Goal: Task Accomplishment & Management: Manage account settings

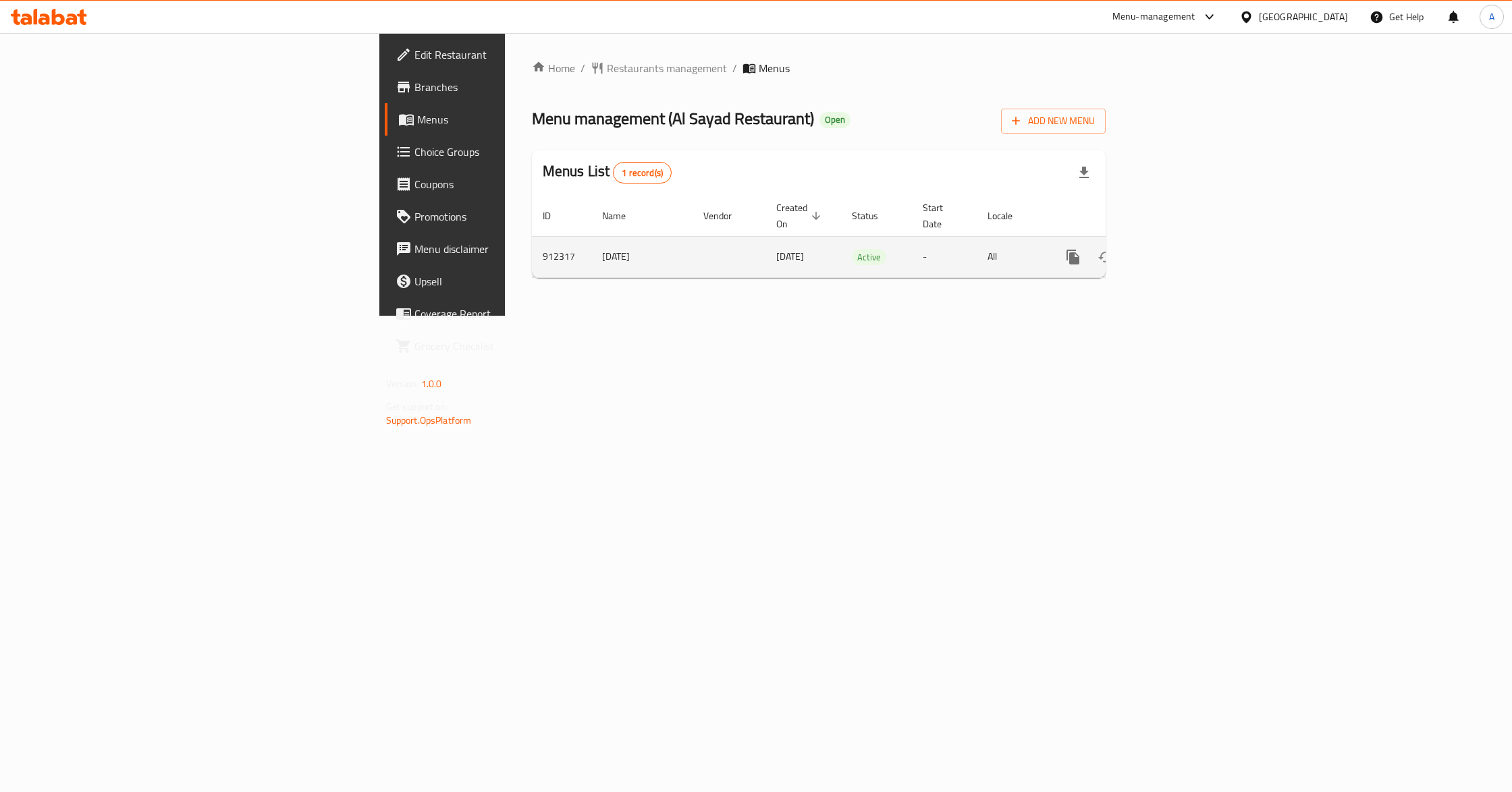
click at [1176, 251] on icon "enhanced table" at bounding box center [1170, 257] width 12 height 12
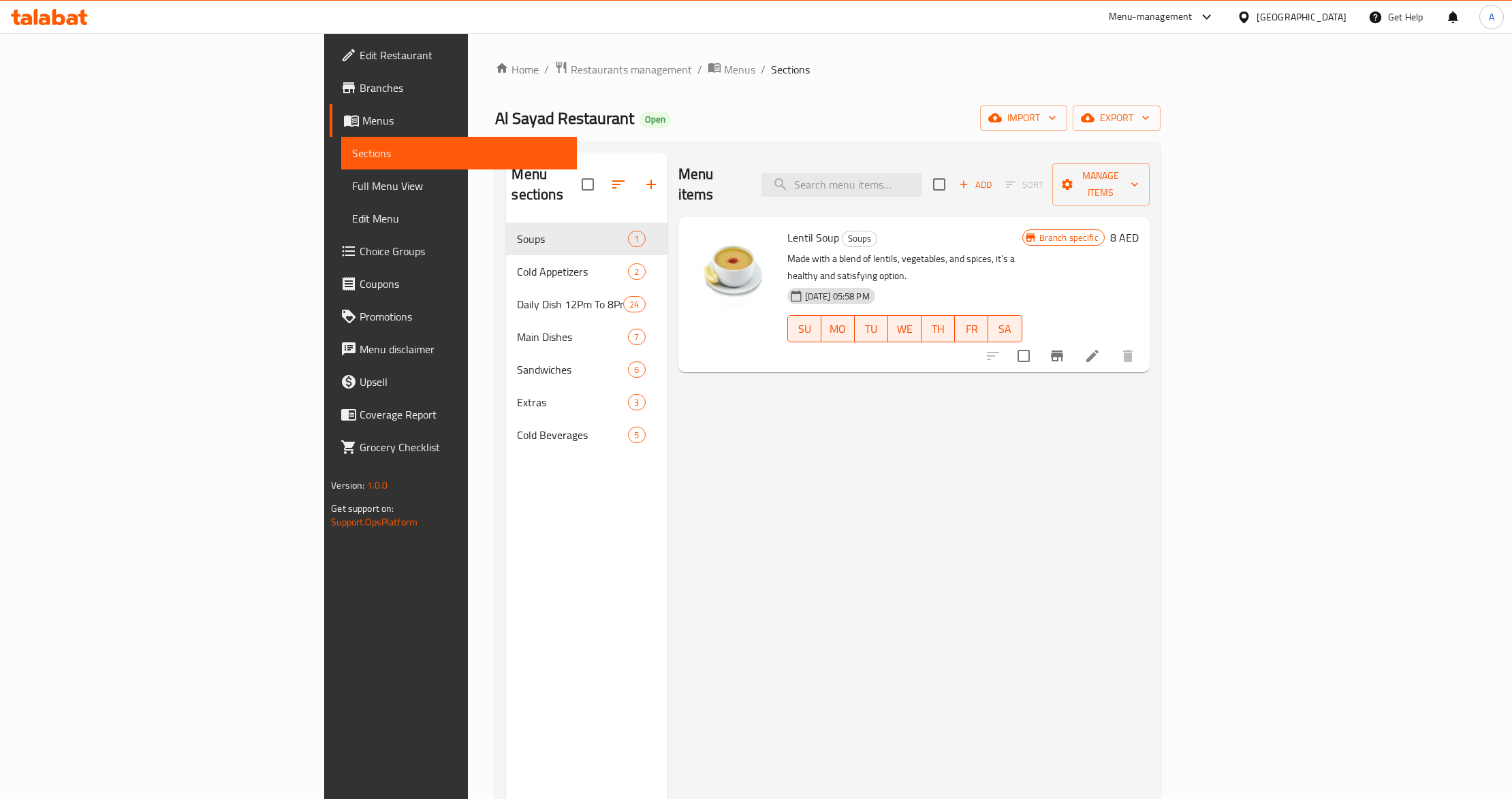
click at [940, 161] on div "Menu items Add Sort Manage items" at bounding box center [914, 185] width 471 height 65
click at [923, 175] on input "search" at bounding box center [842, 185] width 161 height 24
paste input "Pea And Meat Stew Meal"
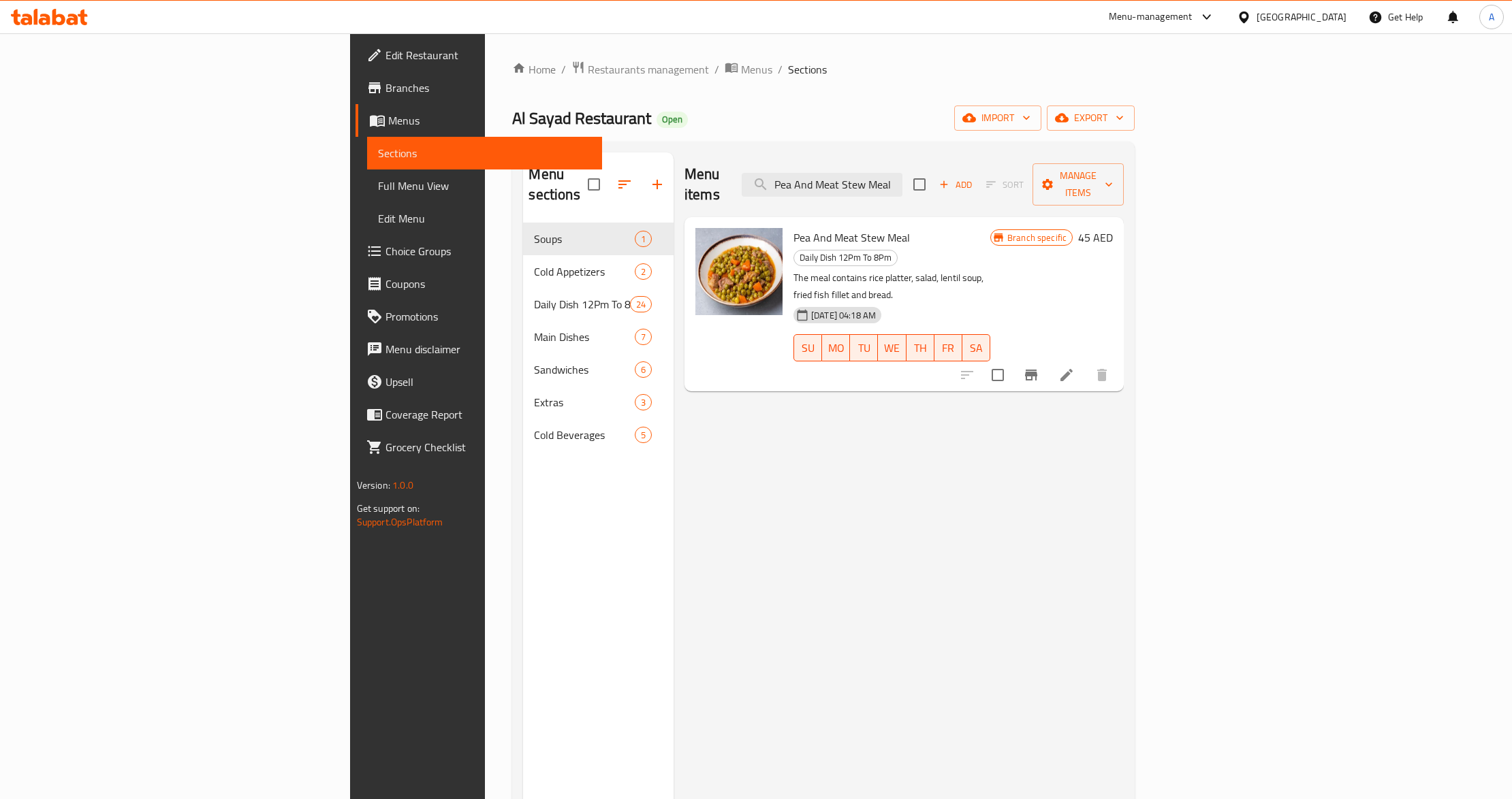
type input "Pea And Meat Stew Meal"
click at [1072, 369] on icon at bounding box center [1066, 375] width 12 height 12
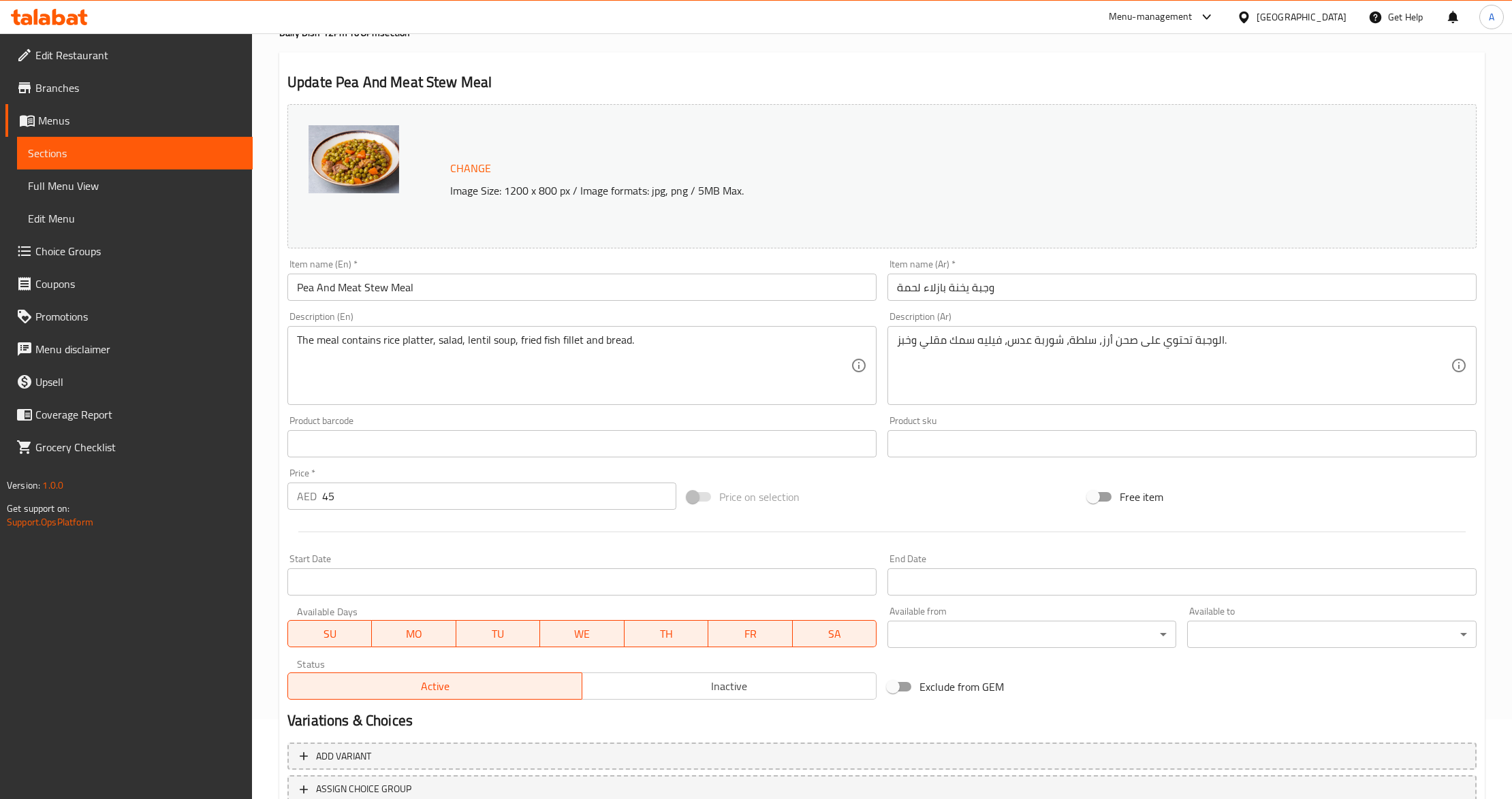
scroll to position [181, 0]
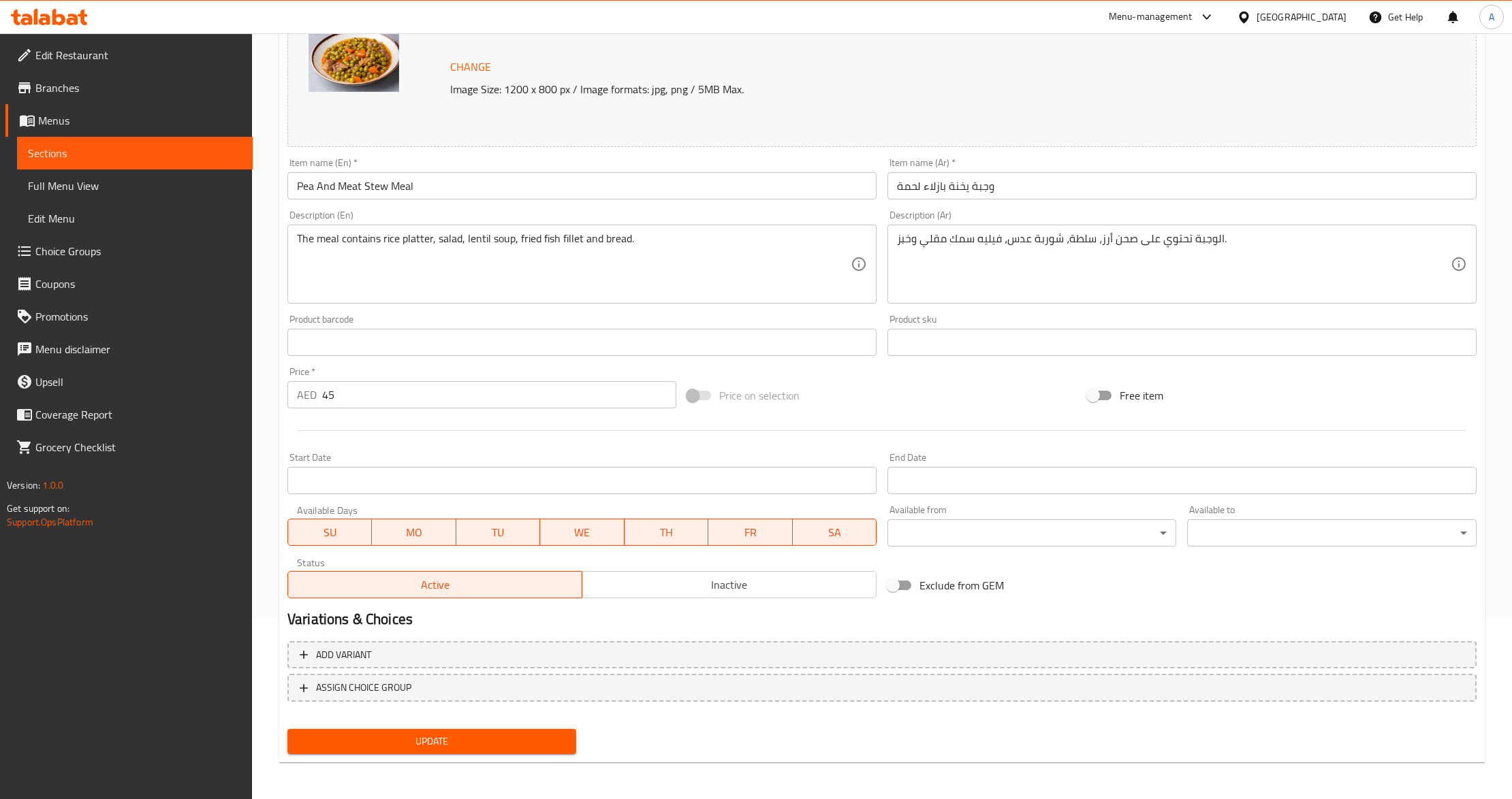
click at [957, 414] on div at bounding box center [882, 431] width 1201 height 33
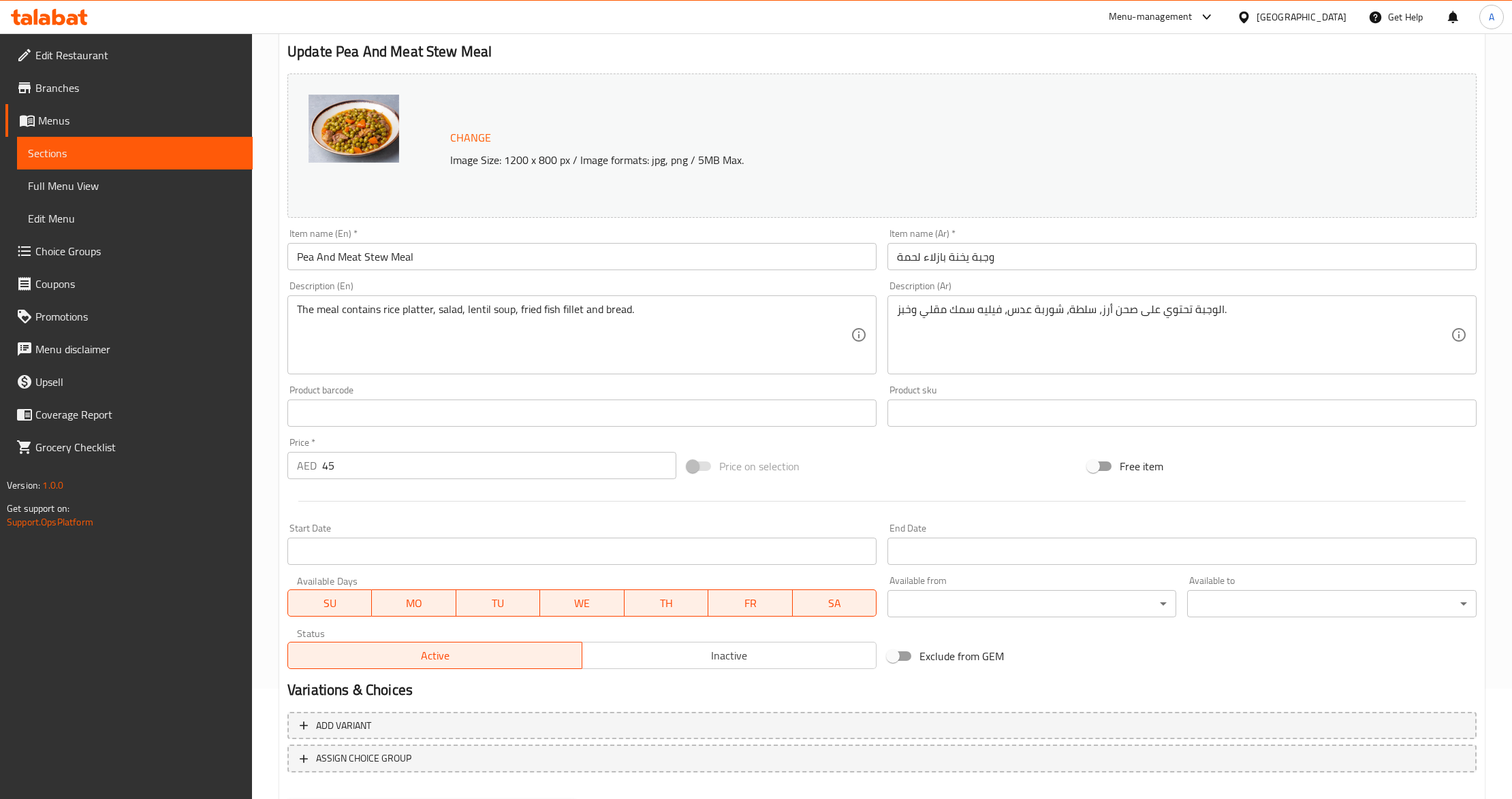
scroll to position [0, 0]
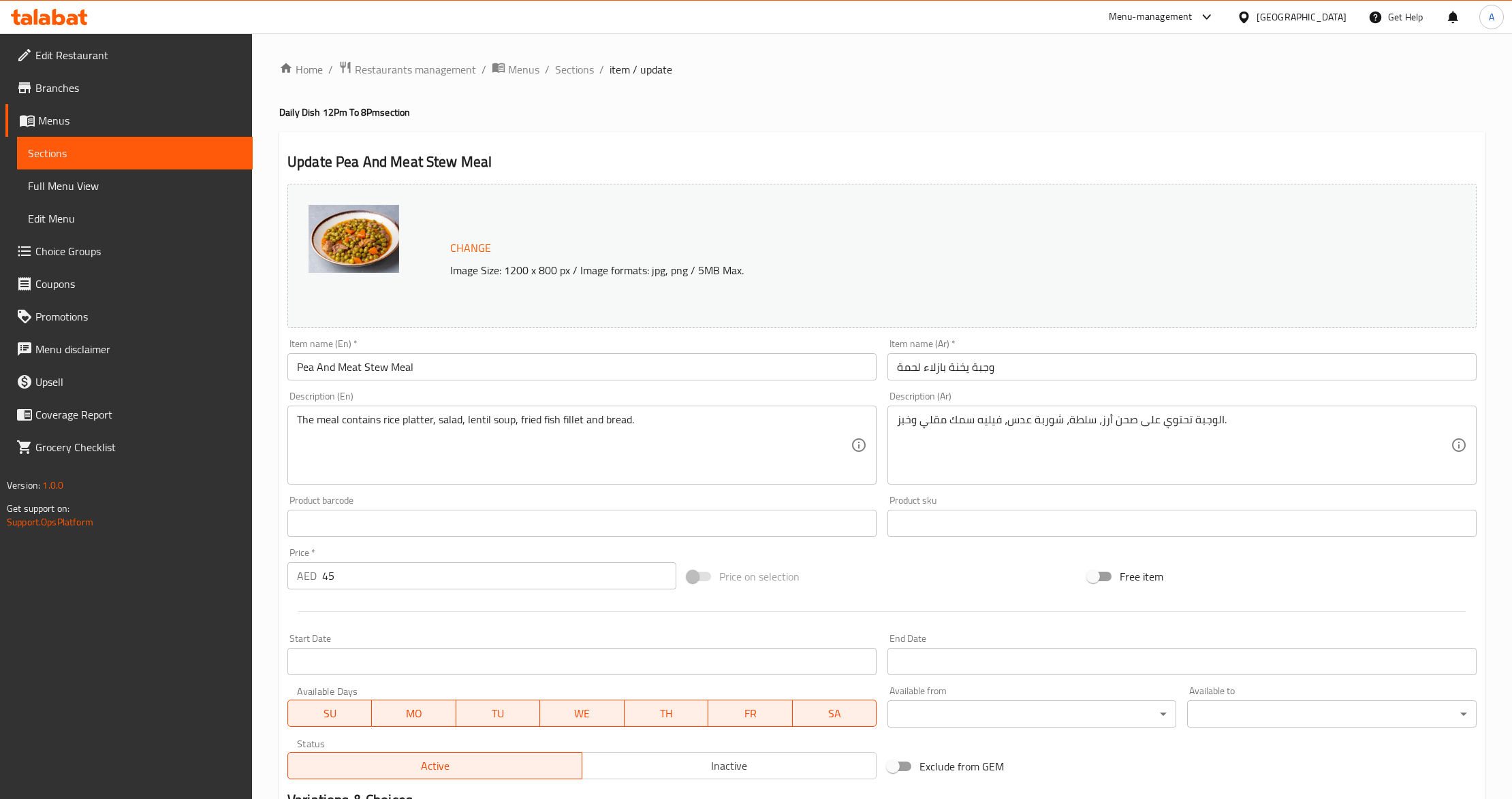
drag, startPoint x: 322, startPoint y: 112, endPoint x: 502, endPoint y: 113, distance: 180.0
click at [502, 113] on h4 "Daily Dish 12Pm To 8Pm section" at bounding box center [881, 112] width 1205 height 14
click at [922, 369] on input "يخنة بازلاء باللحمة" at bounding box center [1182, 367] width 589 height 28
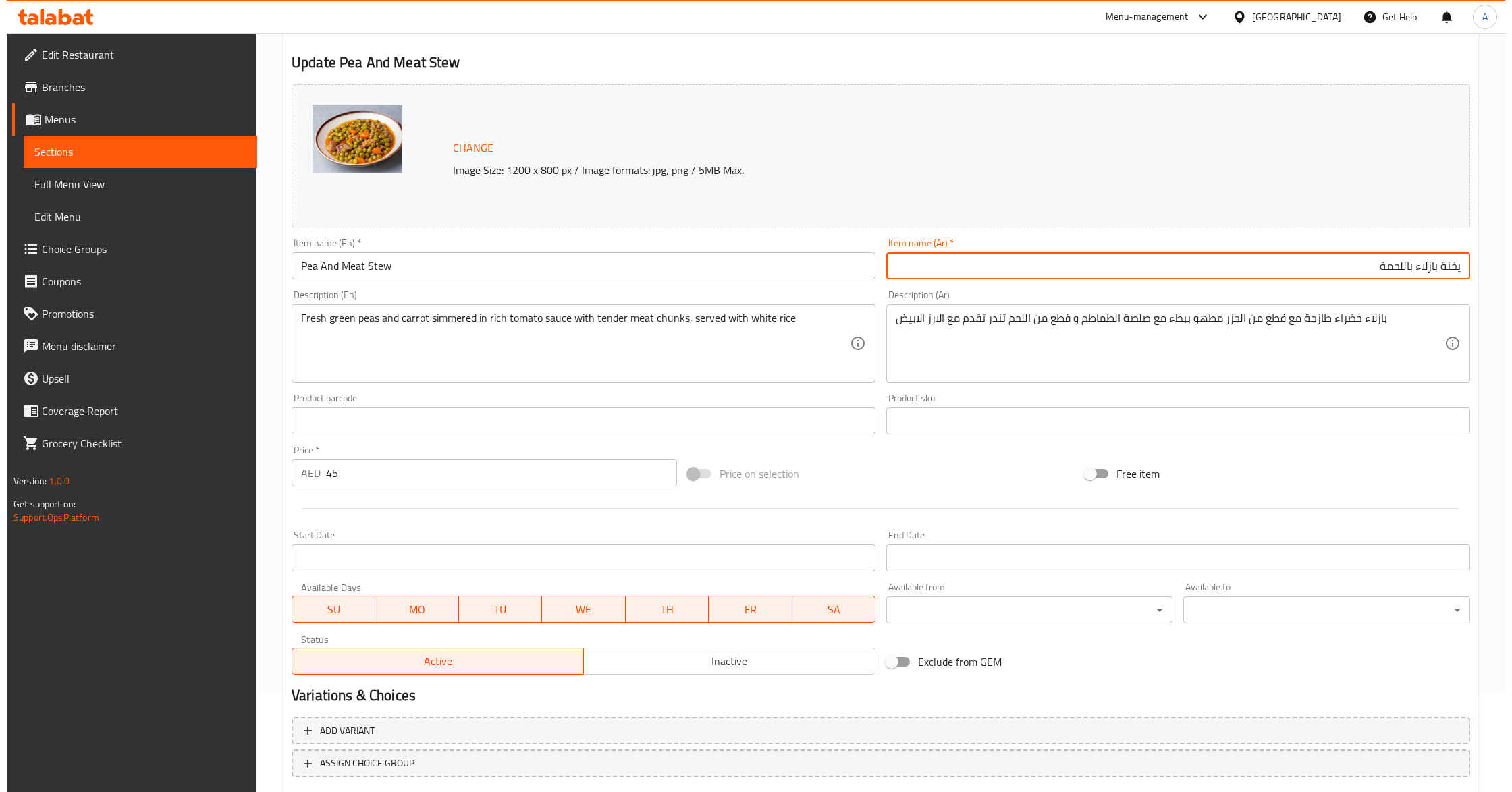
scroll to position [180, 0]
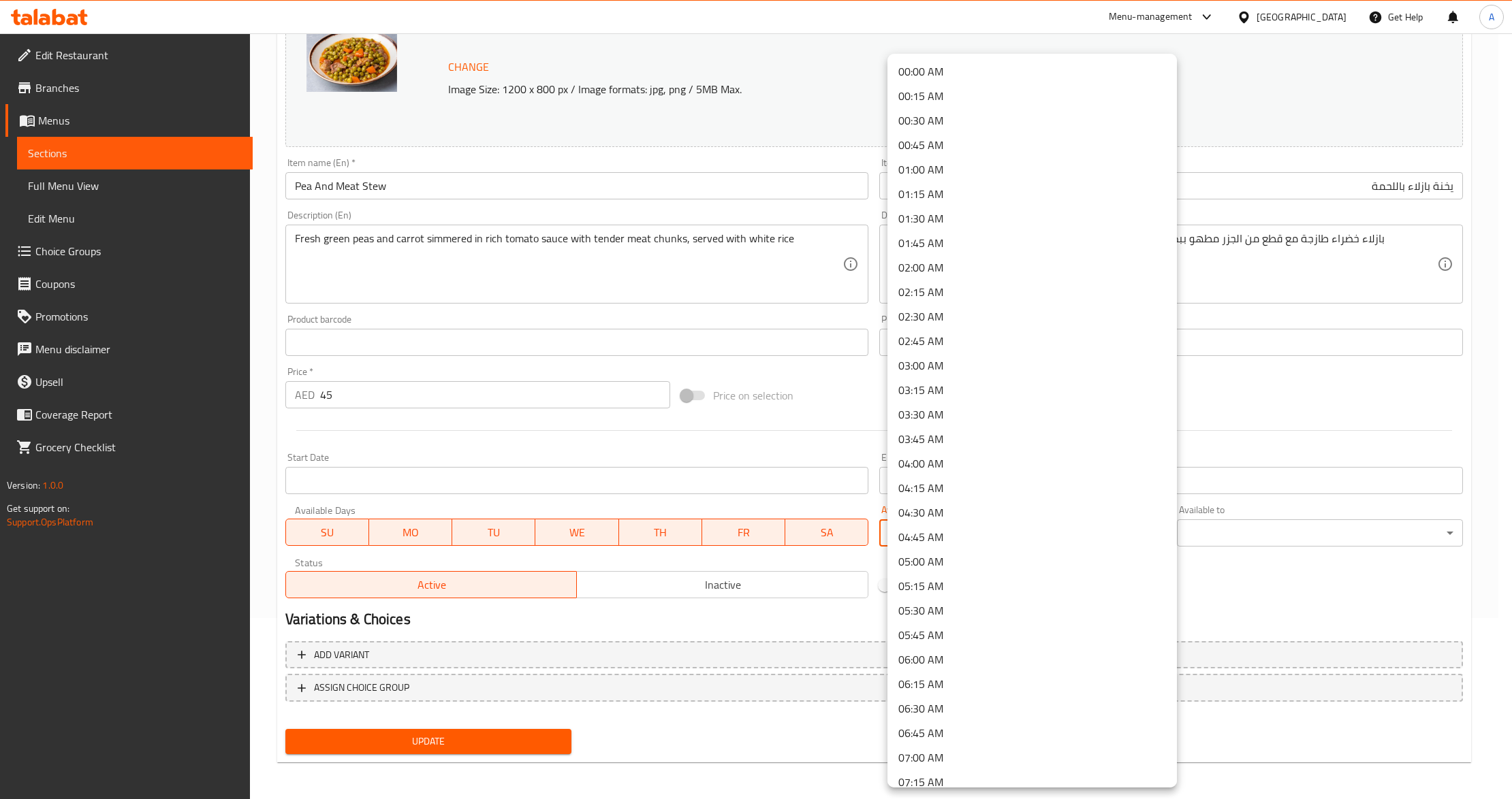
click at [954, 532] on body "​ Menu-management United Arab Emirates Get Help A Edit Restaurant Branches Menu…" at bounding box center [756, 234] width 1512 height 766
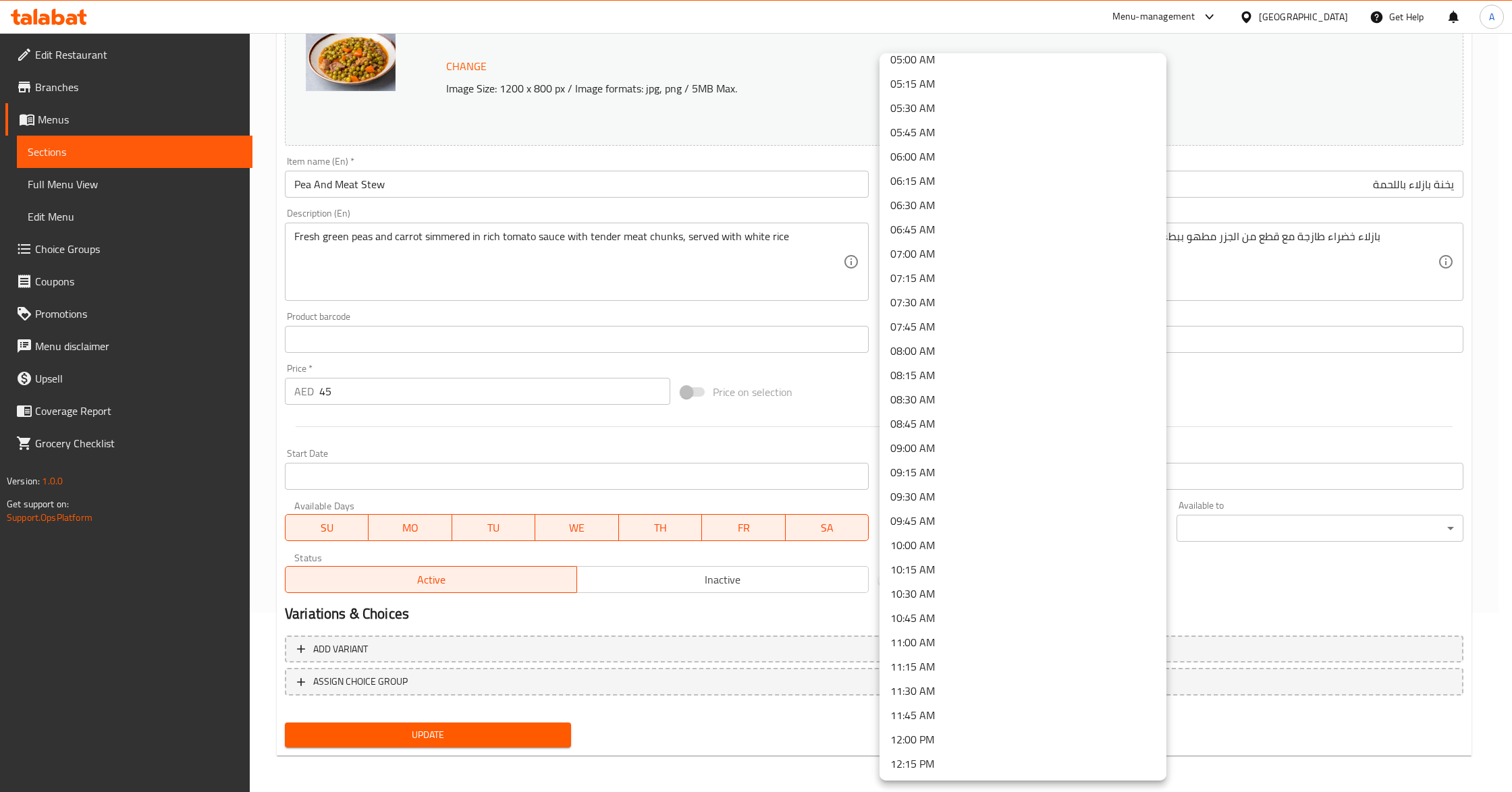
scroll to position [540, 0]
click at [927, 695] on li "12:00 PM" at bounding box center [1023, 696] width 287 height 24
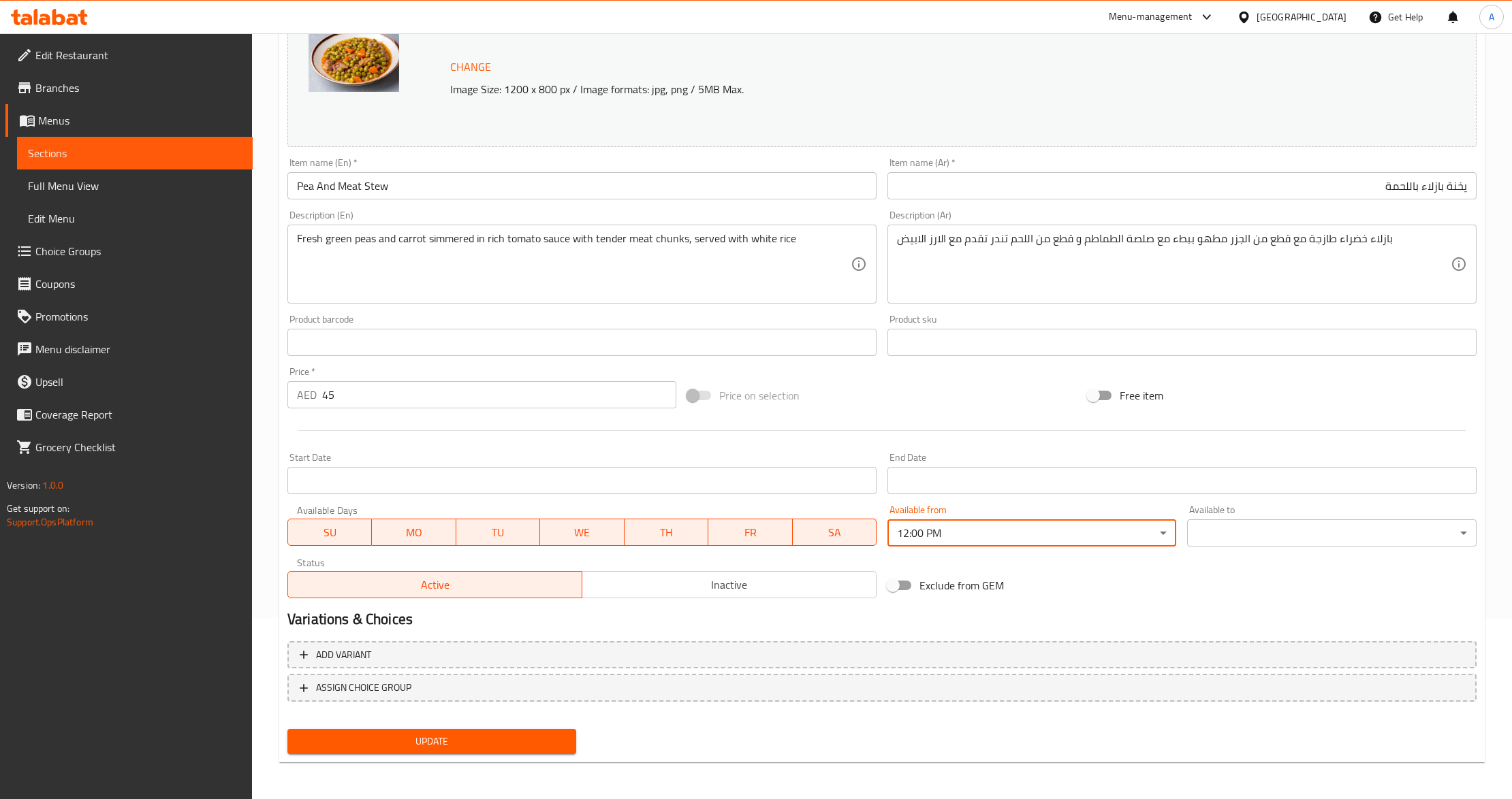
click at [1099, 598] on div "Exclude from GEM" at bounding box center [1082, 585] width 400 height 36
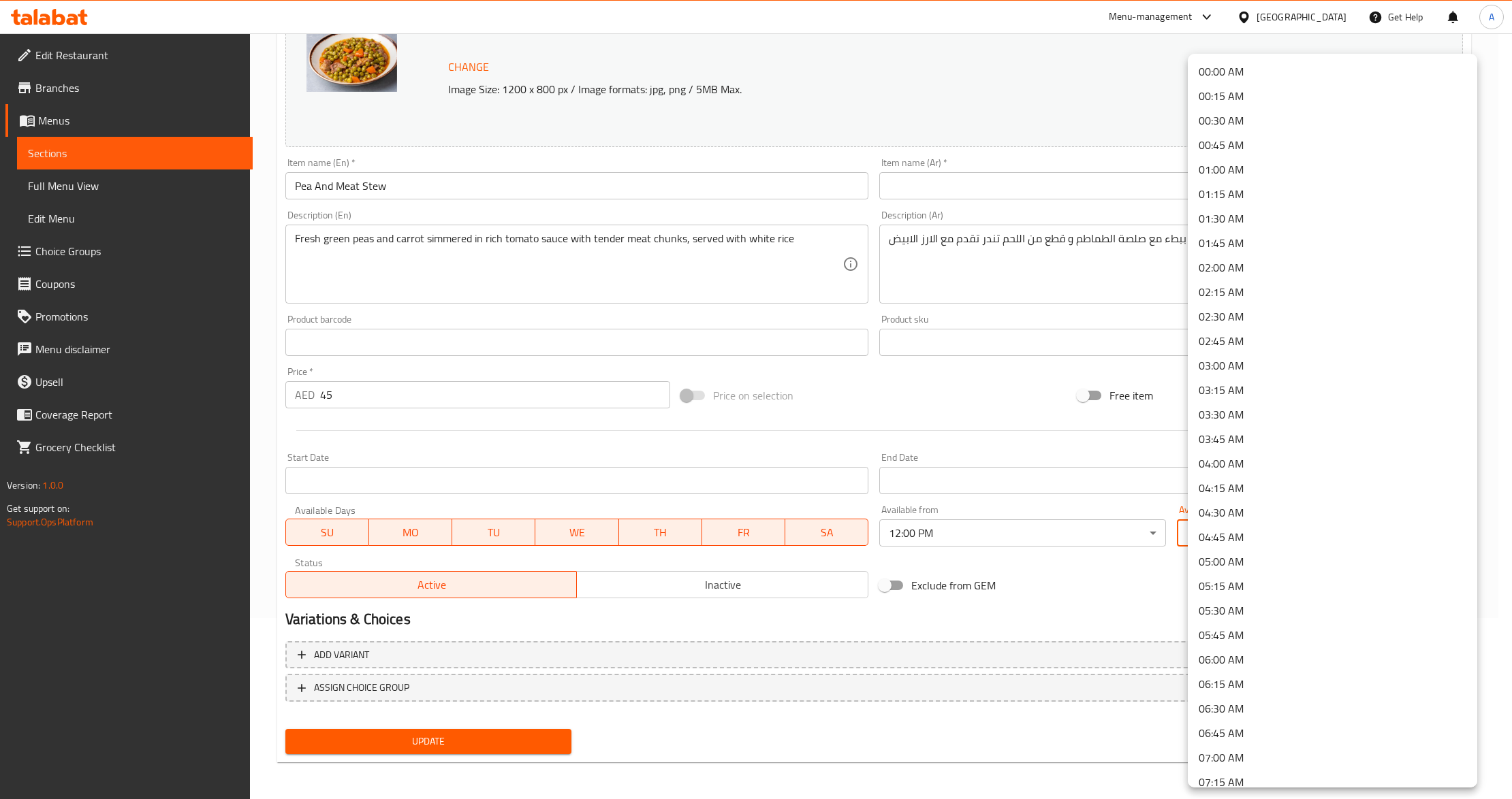
click at [1275, 525] on body "​ Menu-management United Arab Emirates Get Help A Edit Restaurant Branches Menu…" at bounding box center [756, 234] width 1512 height 766
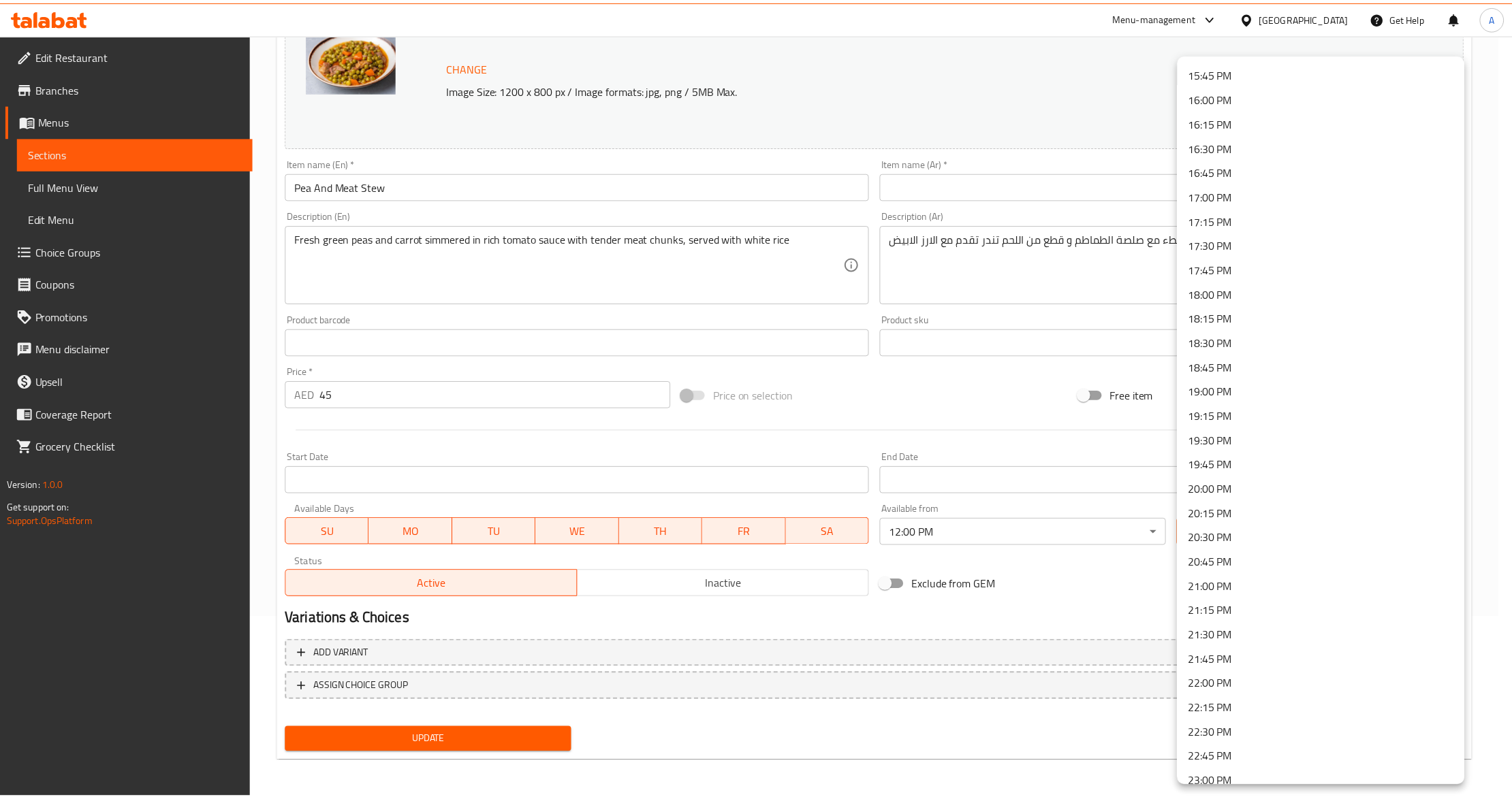
scroll to position [1653, 0]
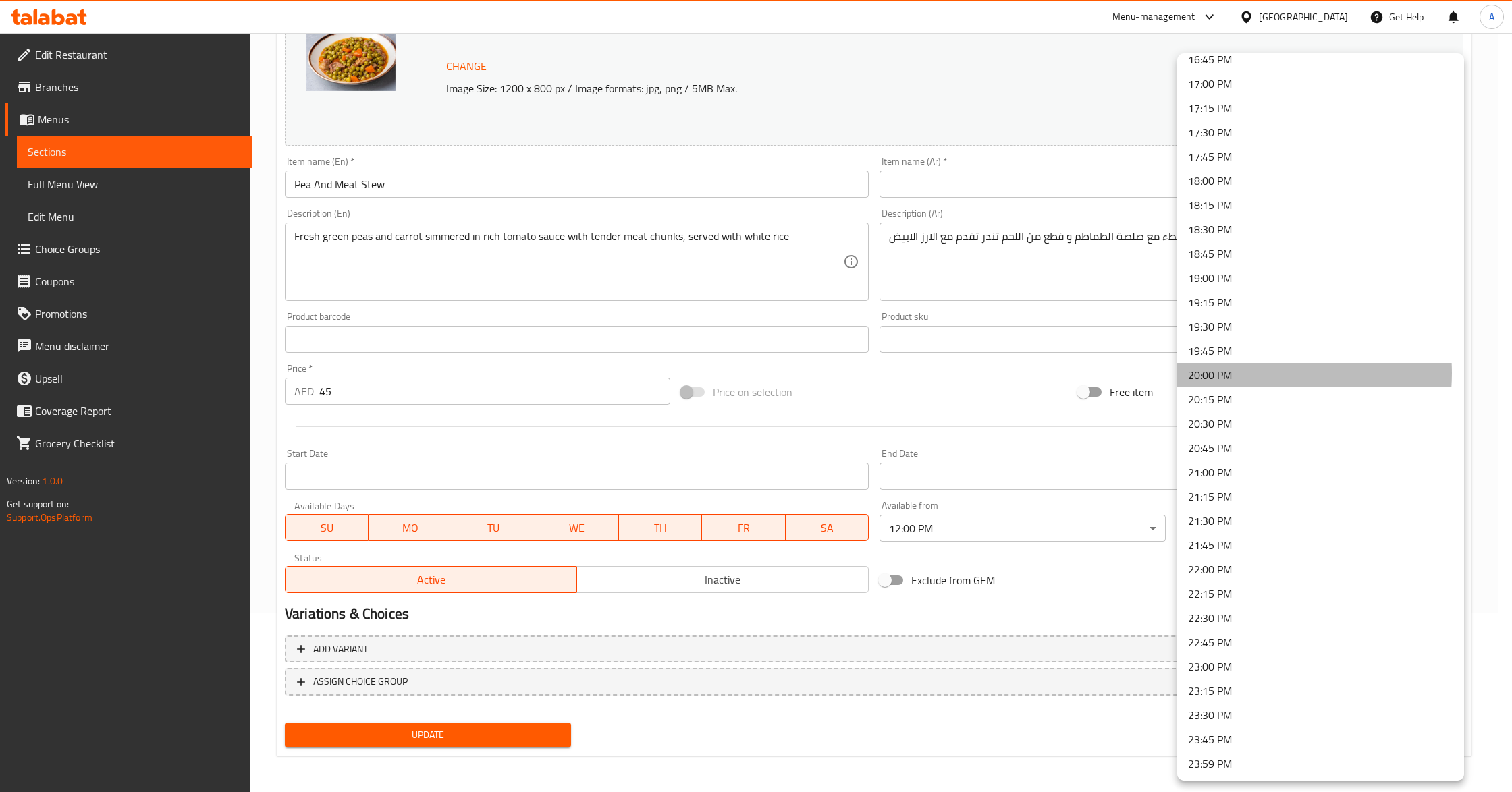
click at [1251, 373] on li "20:00 PM" at bounding box center [1321, 375] width 287 height 24
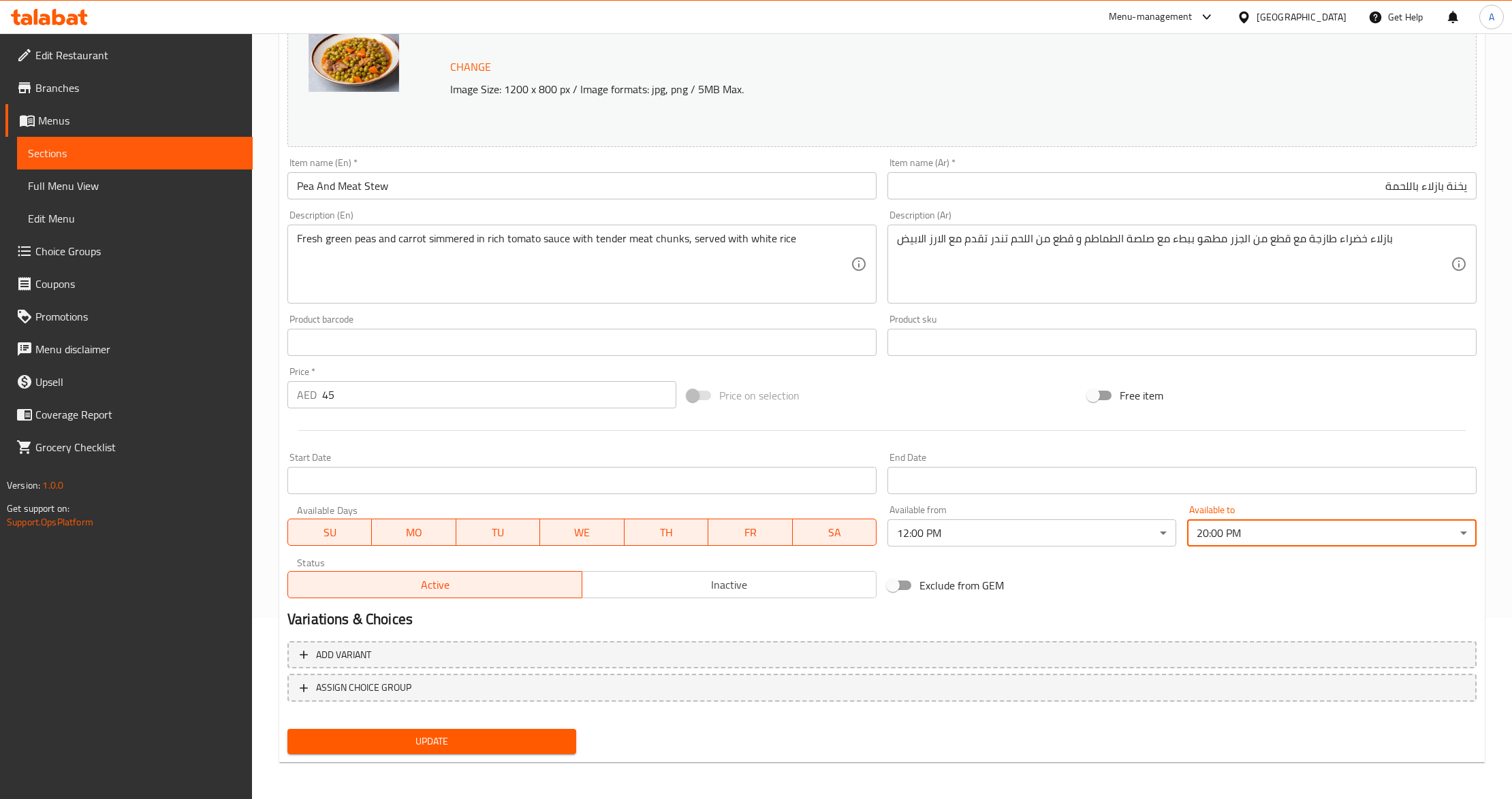
click at [1116, 605] on div "Variations & Choices" at bounding box center [882, 620] width 1201 height 32
click at [431, 742] on span "Update" at bounding box center [432, 741] width 267 height 17
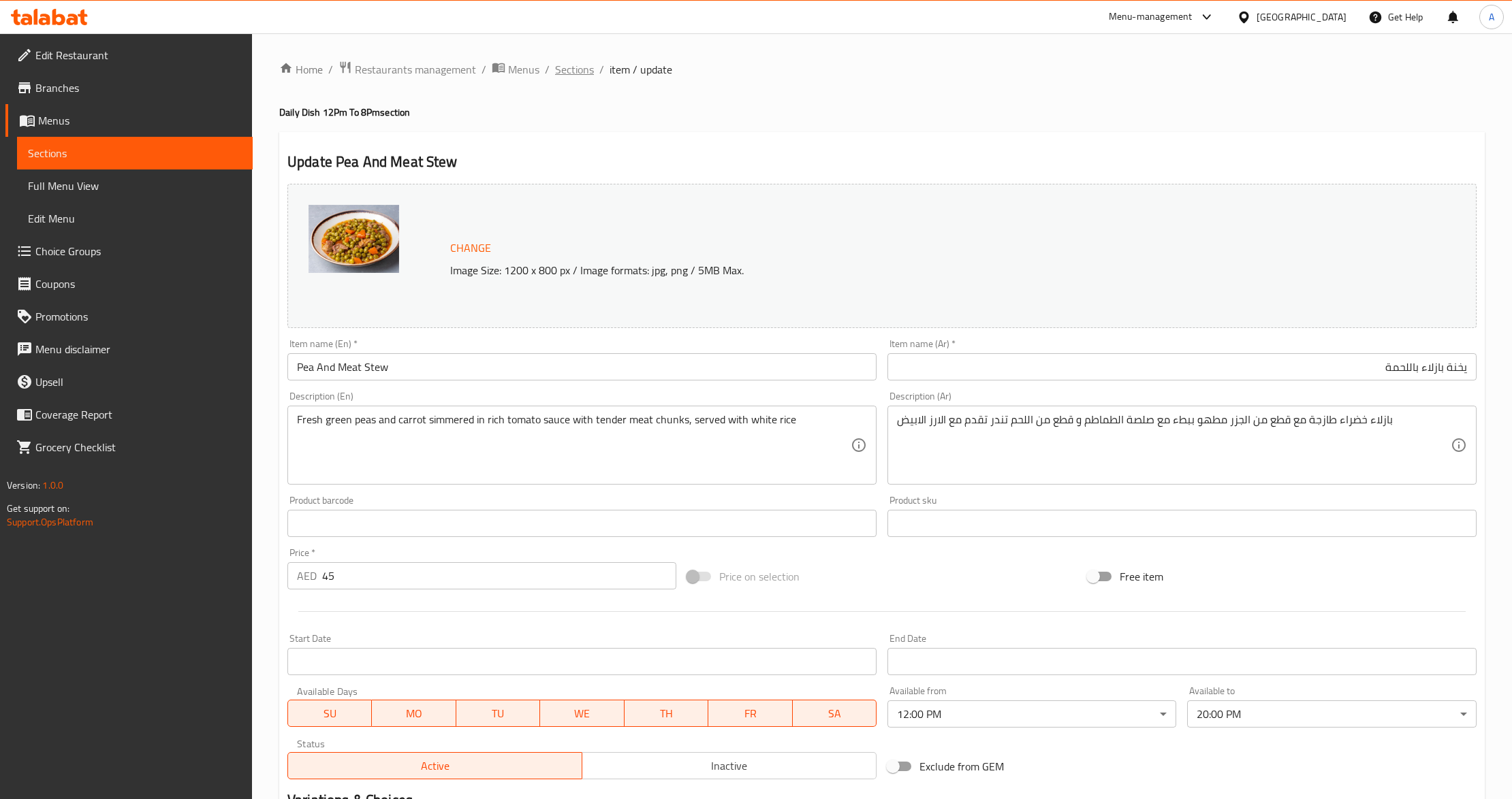
click at [570, 74] on span "Sections" at bounding box center [574, 69] width 38 height 17
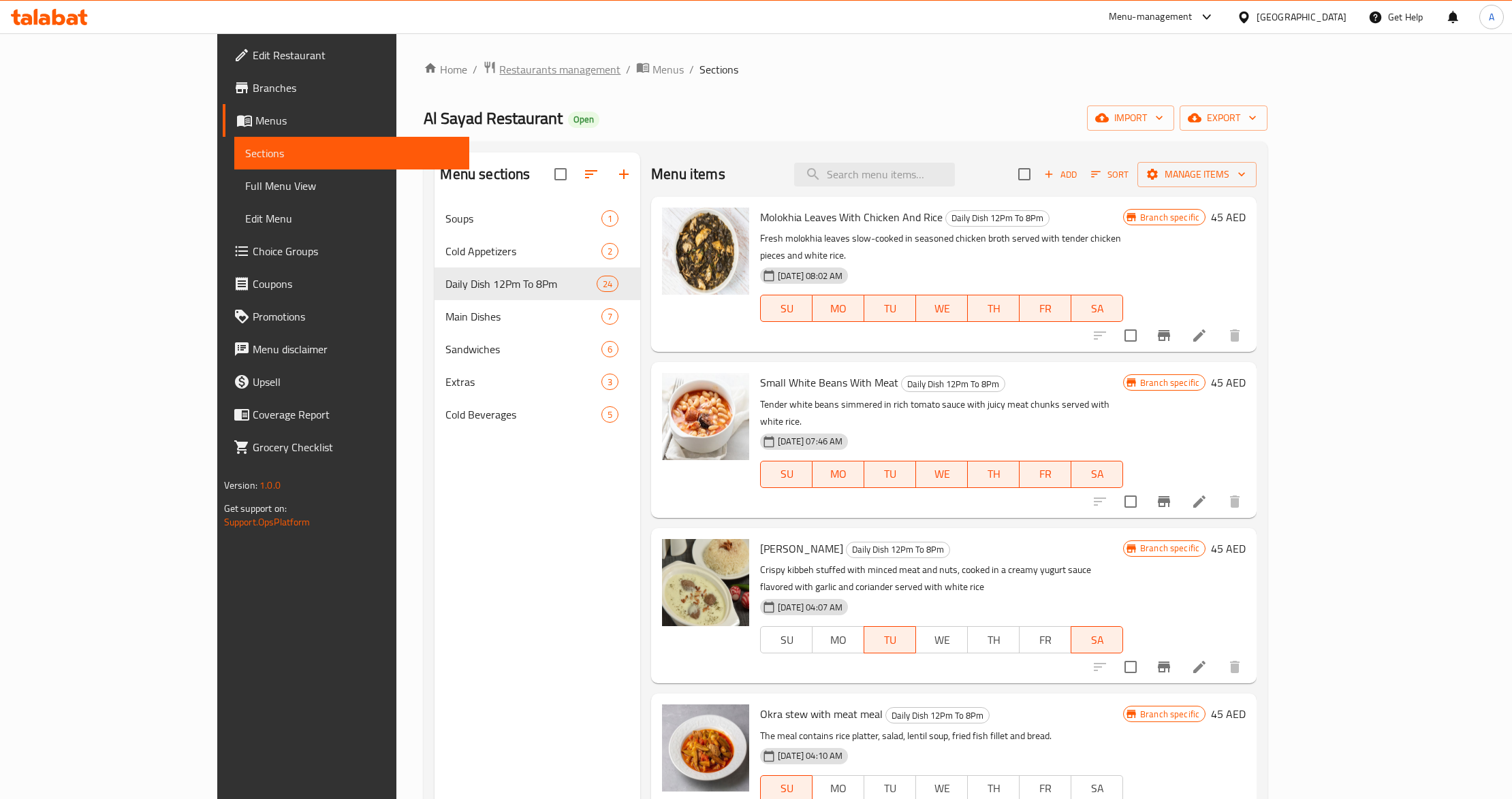
click at [500, 74] on span "Restaurants management" at bounding box center [560, 69] width 121 height 17
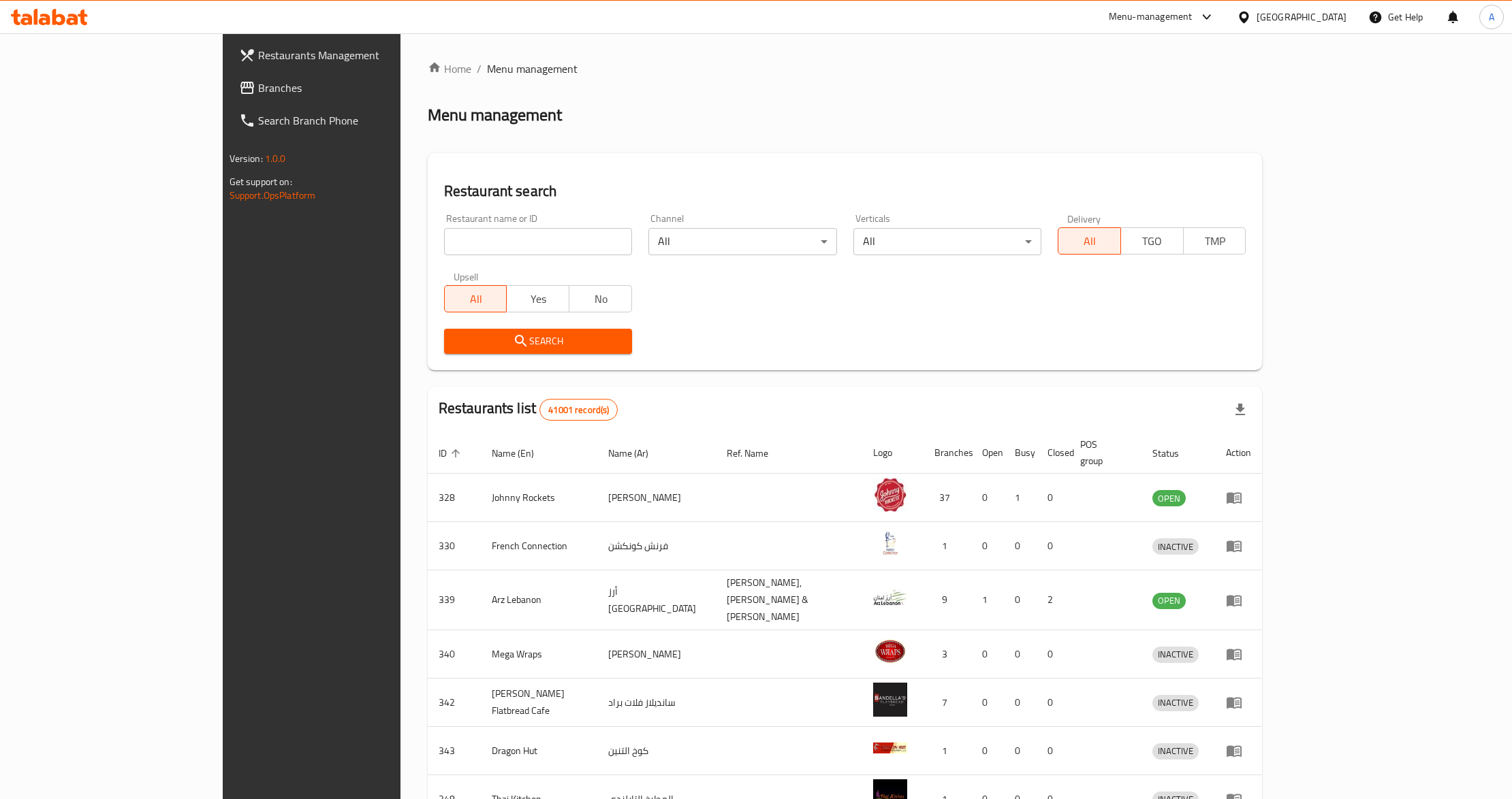
drag, startPoint x: 390, startPoint y: 246, endPoint x: 390, endPoint y: 254, distance: 8.0
click at [445, 246] on input "search" at bounding box center [538, 241] width 188 height 28
paste input "502253"
type input "502253"
click at [473, 343] on span "Search" at bounding box center [538, 341] width 167 height 17
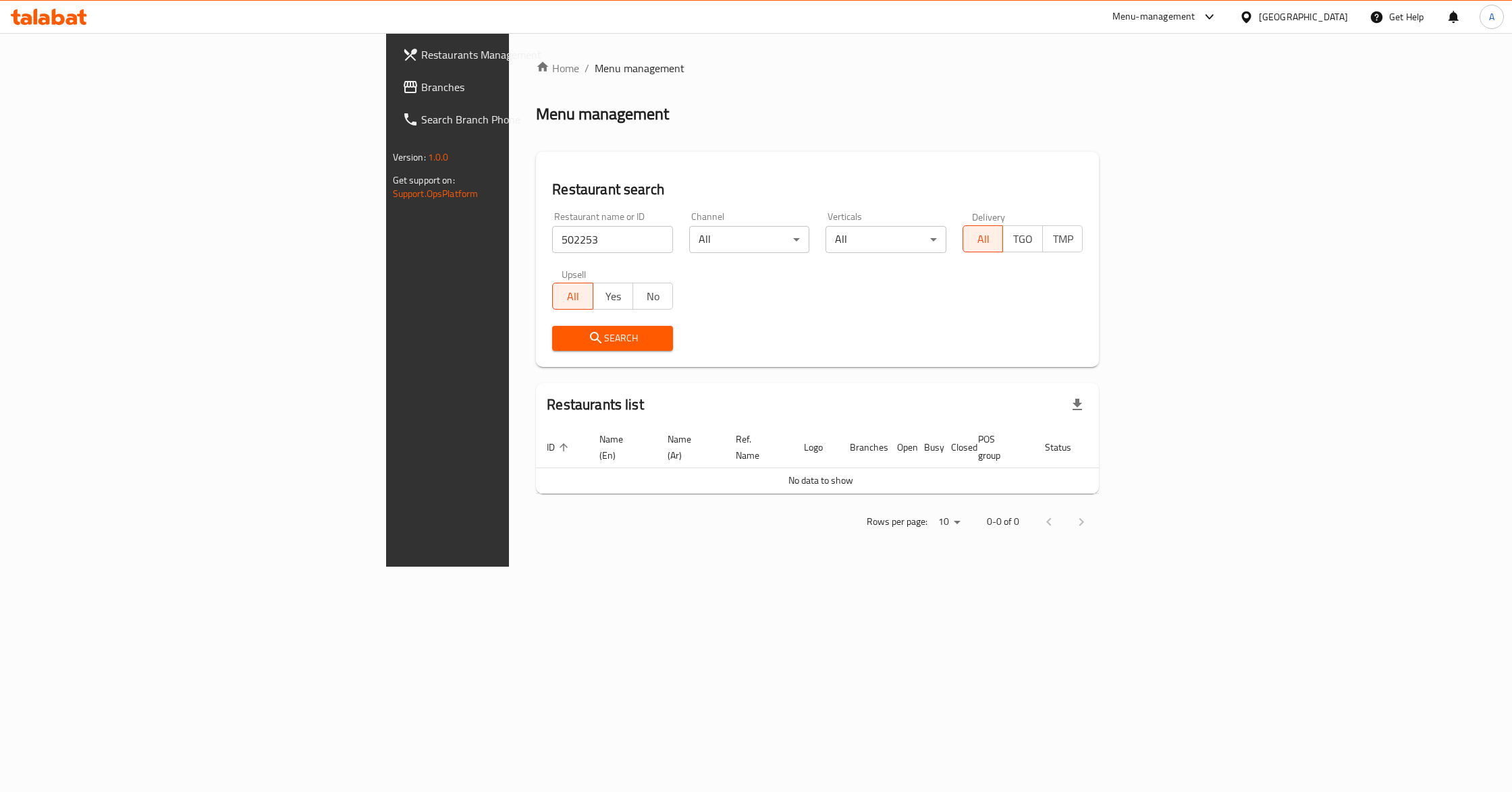
click at [1255, 27] on div "United Arab Emirates" at bounding box center [1293, 17] width 130 height 32
click at [1283, 12] on div "United Arab Emirates" at bounding box center [1303, 17] width 89 height 15
click at [1189, 122] on div "Bahrain" at bounding box center [1245, 107] width 202 height 31
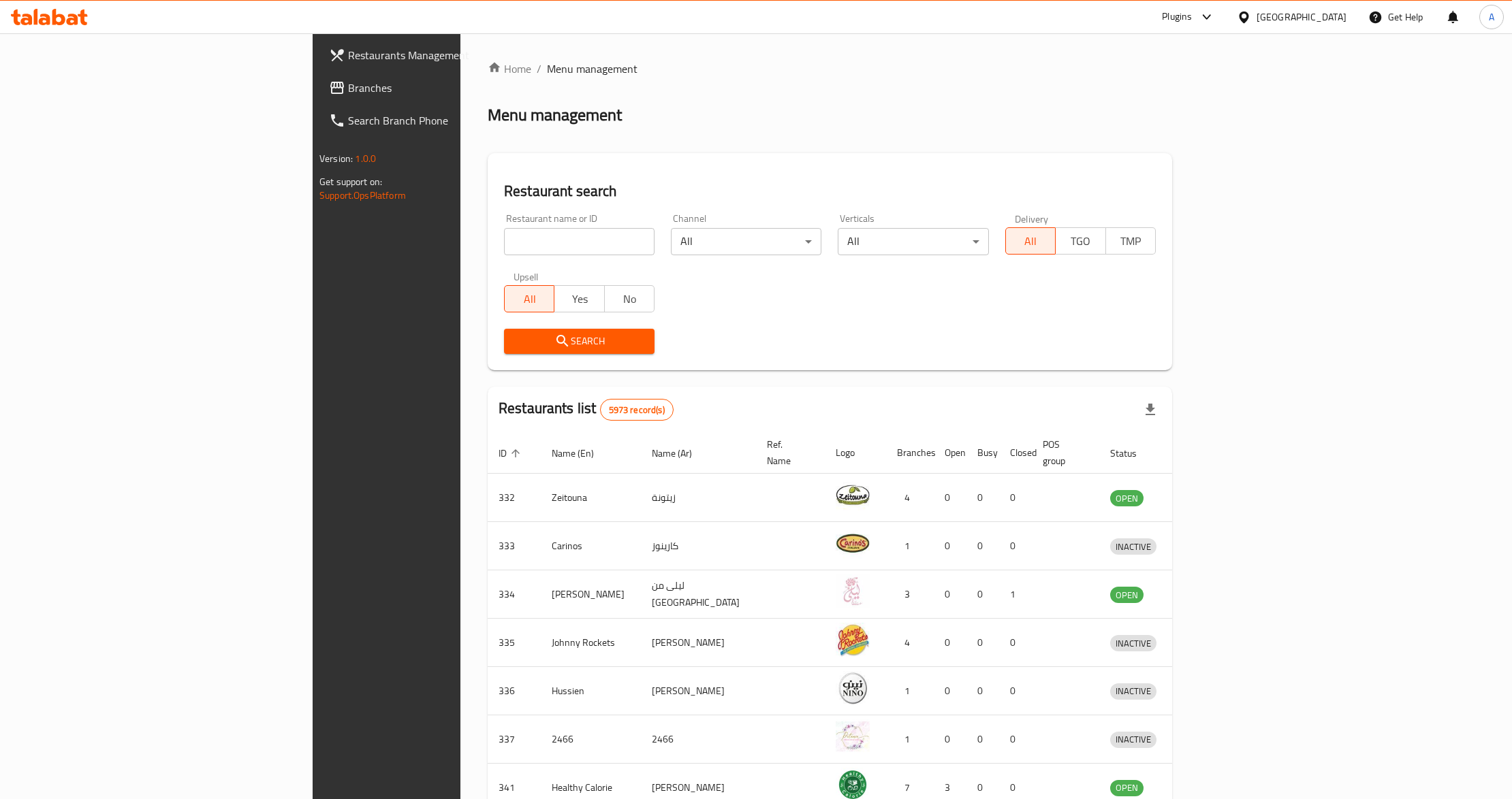
click at [1249, 12] on icon at bounding box center [1244, 17] width 10 height 12
click at [1177, 137] on div "[GEOGRAPHIC_DATA]" at bounding box center [1243, 136] width 204 height 32
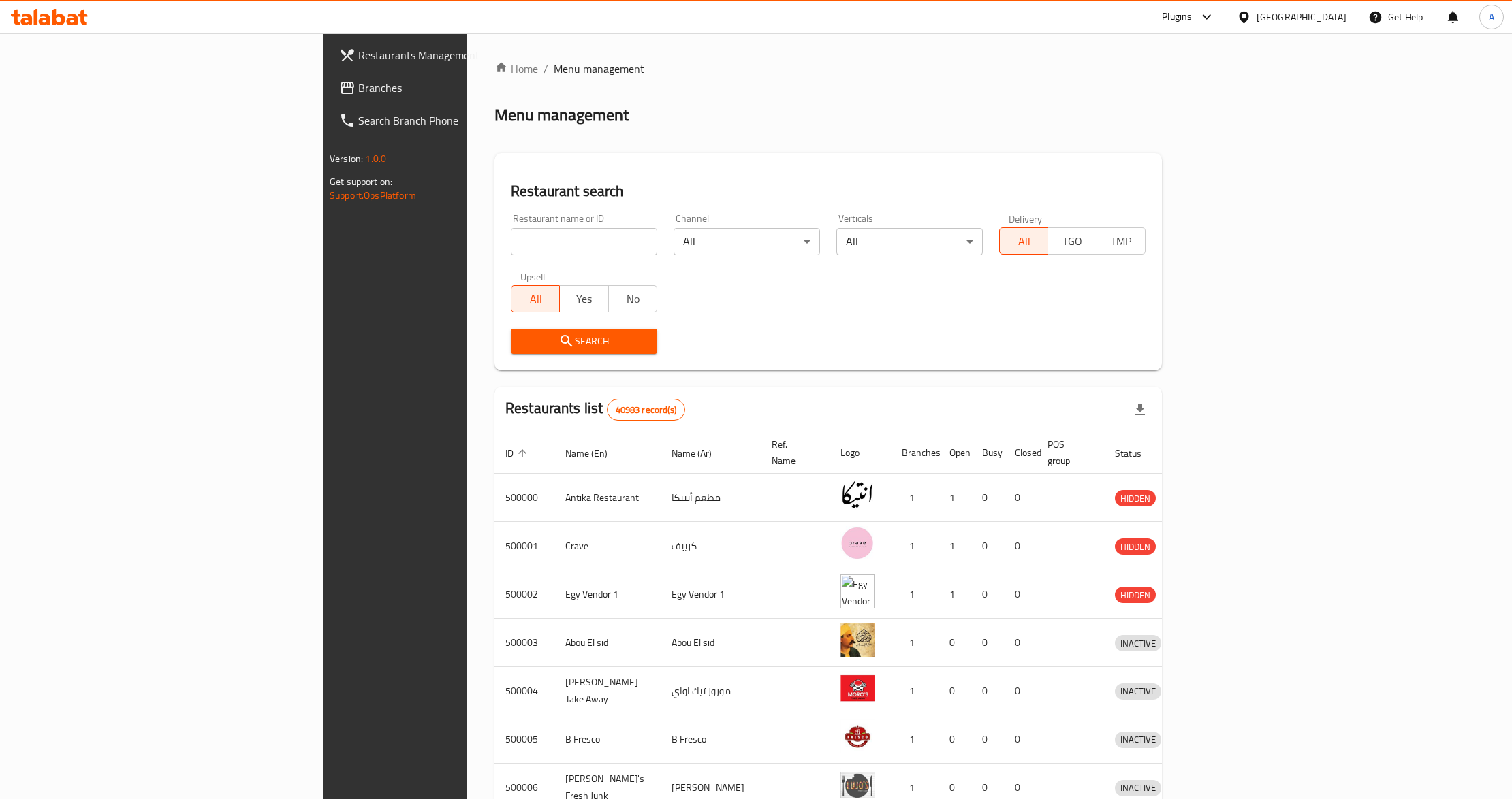
click at [511, 240] on input "search" at bounding box center [584, 241] width 147 height 28
paste input "502253"
type input "502253"
click at [521, 339] on span "Search" at bounding box center [584, 341] width 124 height 17
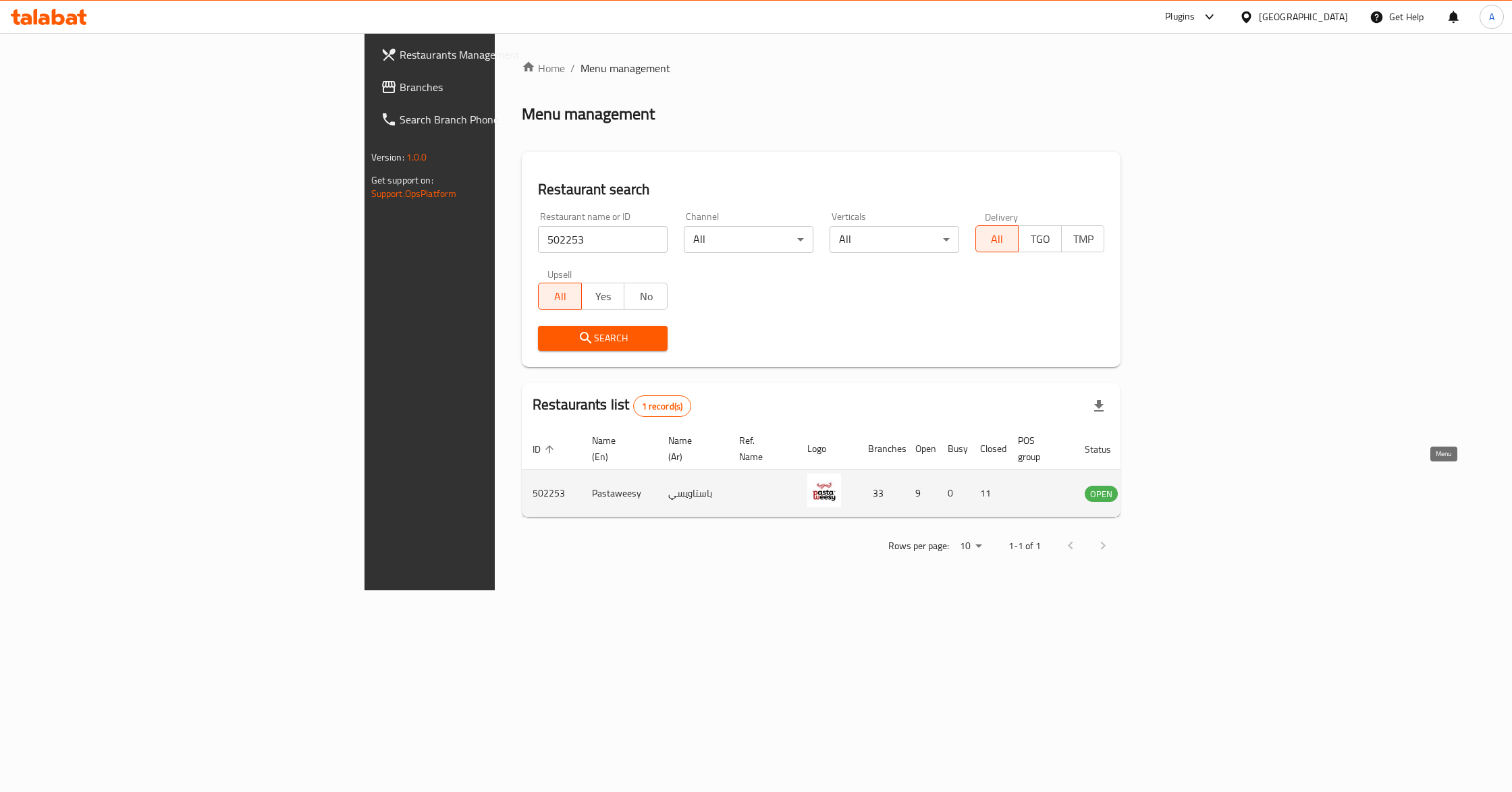
click at [1169, 491] on icon "enhanced table" at bounding box center [1166, 494] width 5 height 6
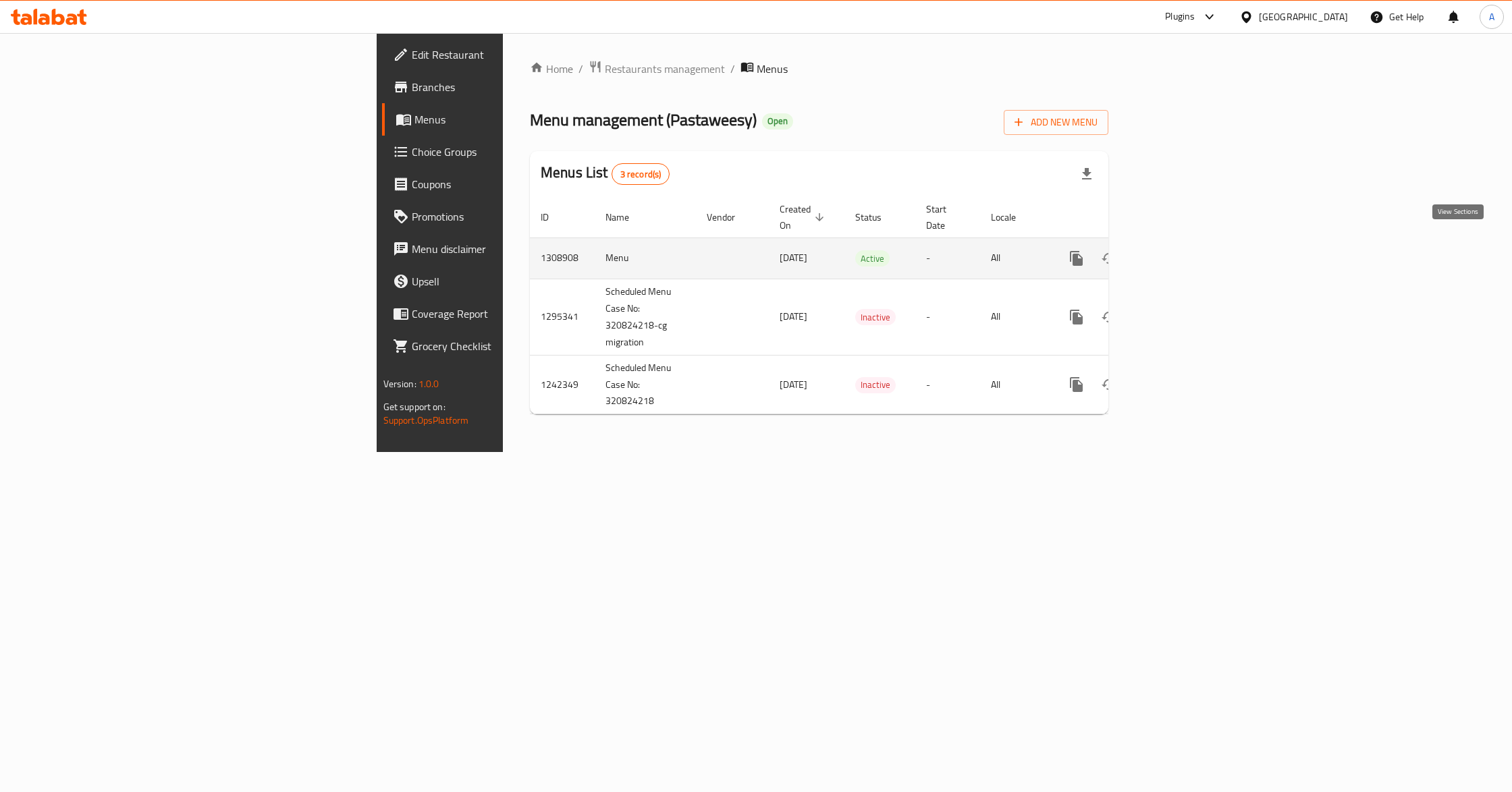
click at [1182, 252] on icon "enhanced table" at bounding box center [1173, 258] width 17 height 17
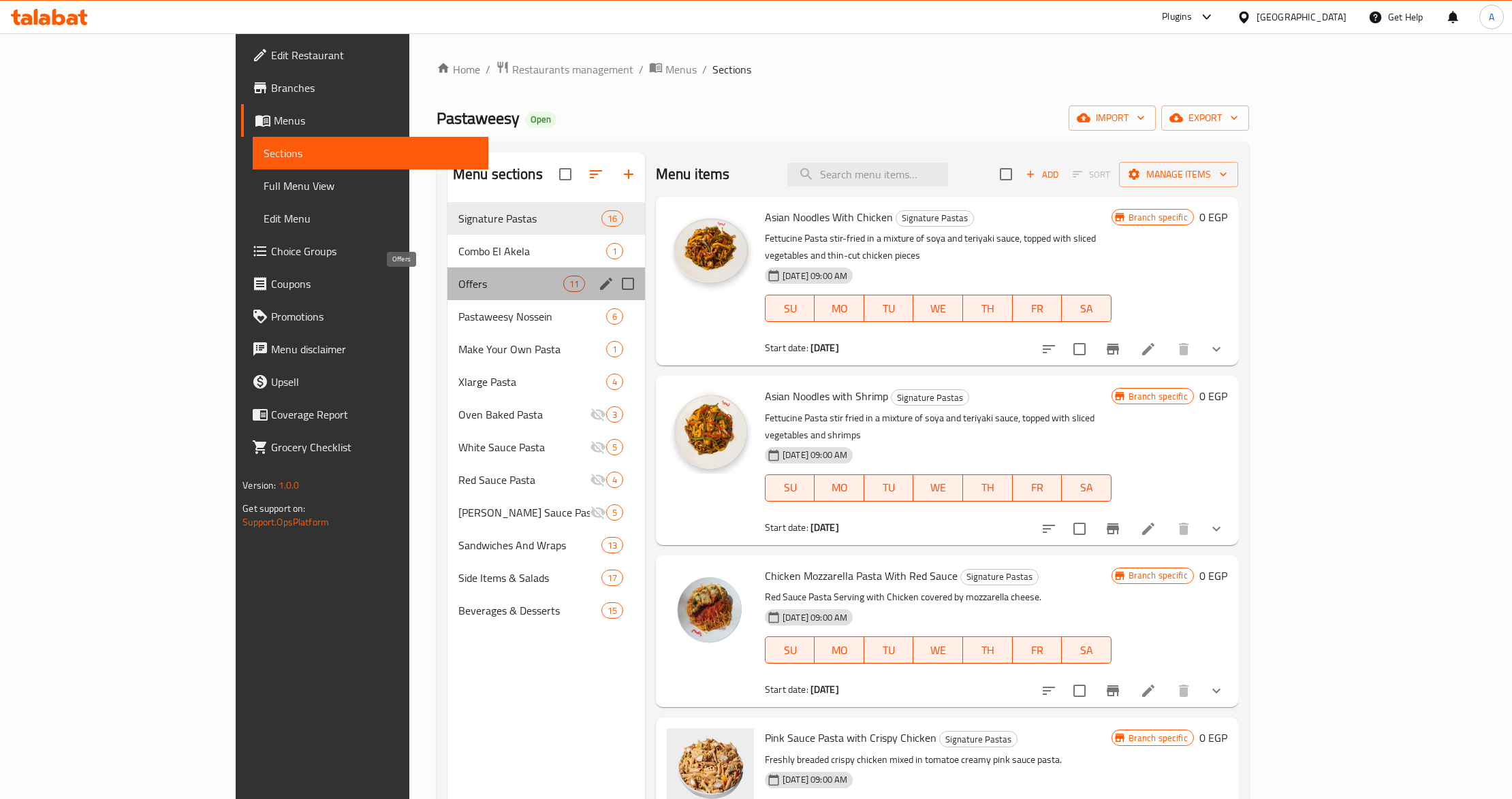
click at [458, 285] on span "Offers" at bounding box center [511, 284] width 104 height 17
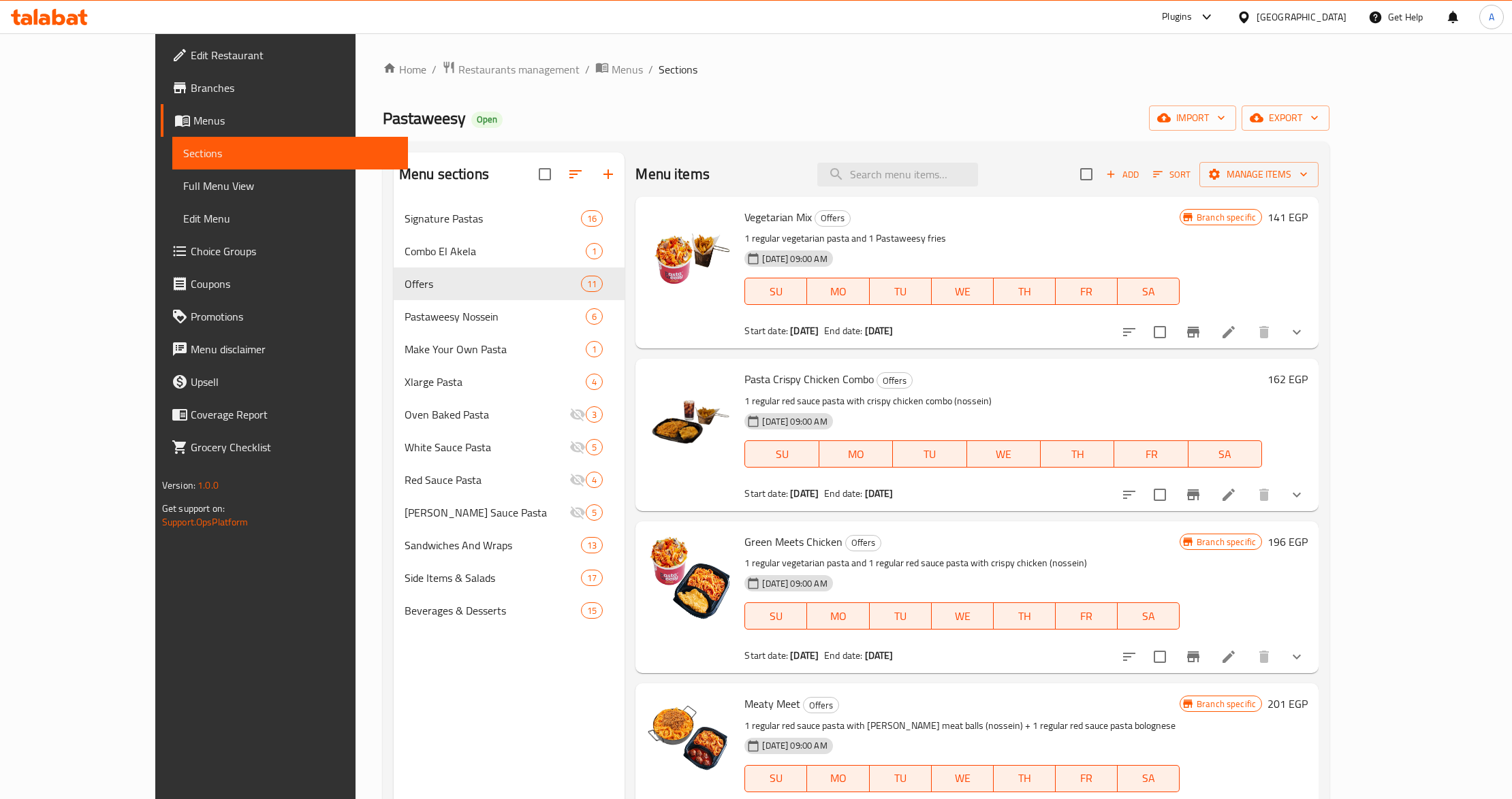
click at [1081, 385] on h6 "Pasta Crispy Chicken Combo Offers" at bounding box center [1002, 378] width 517 height 19
click at [846, 420] on div "[DATE] 09:00 AM" at bounding box center [805, 422] width 132 height 28
click at [881, 224] on h6 "Vegetarian Mix Offers" at bounding box center [961, 217] width 435 height 19
click at [1088, 699] on h6 "Meaty Meet Offers" at bounding box center [961, 703] width 435 height 19
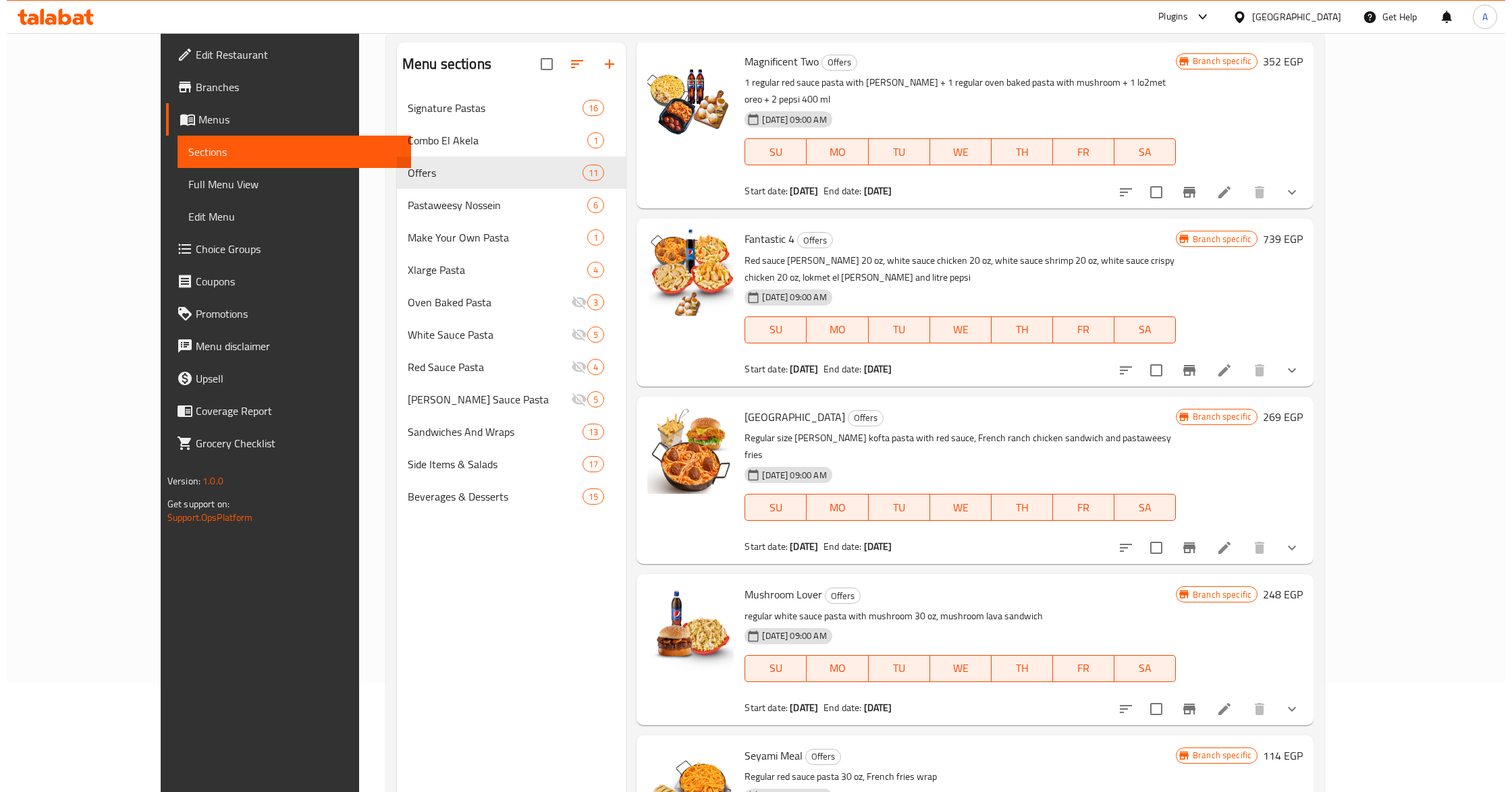
scroll to position [189, 0]
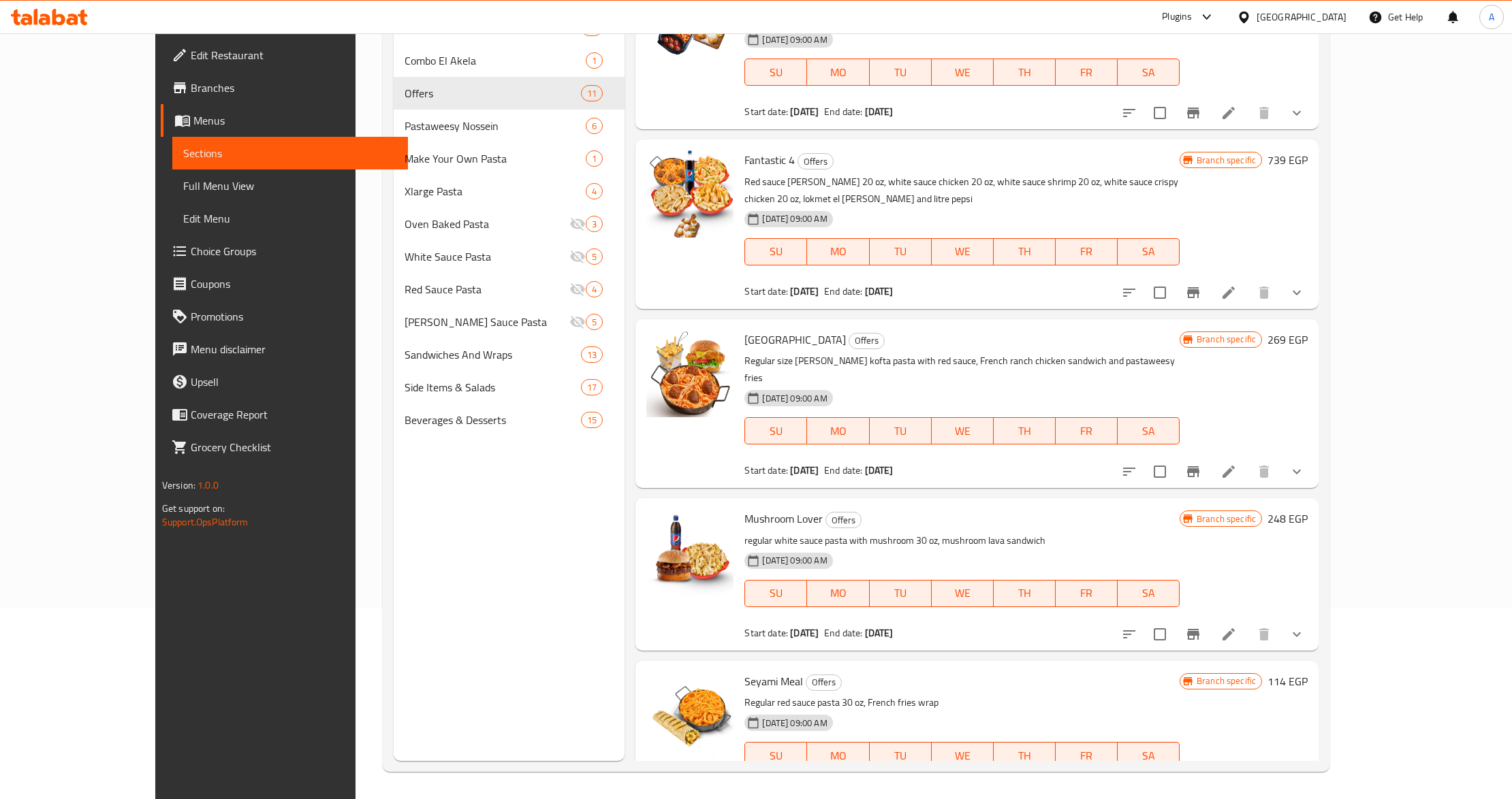
click at [914, 532] on p "regular white sauce pasta with mushroom 30 oz, mushroom lava sandwich" at bounding box center [961, 540] width 435 height 17
click at [1209, 455] on button "Branch-specific-item" at bounding box center [1193, 471] width 33 height 33
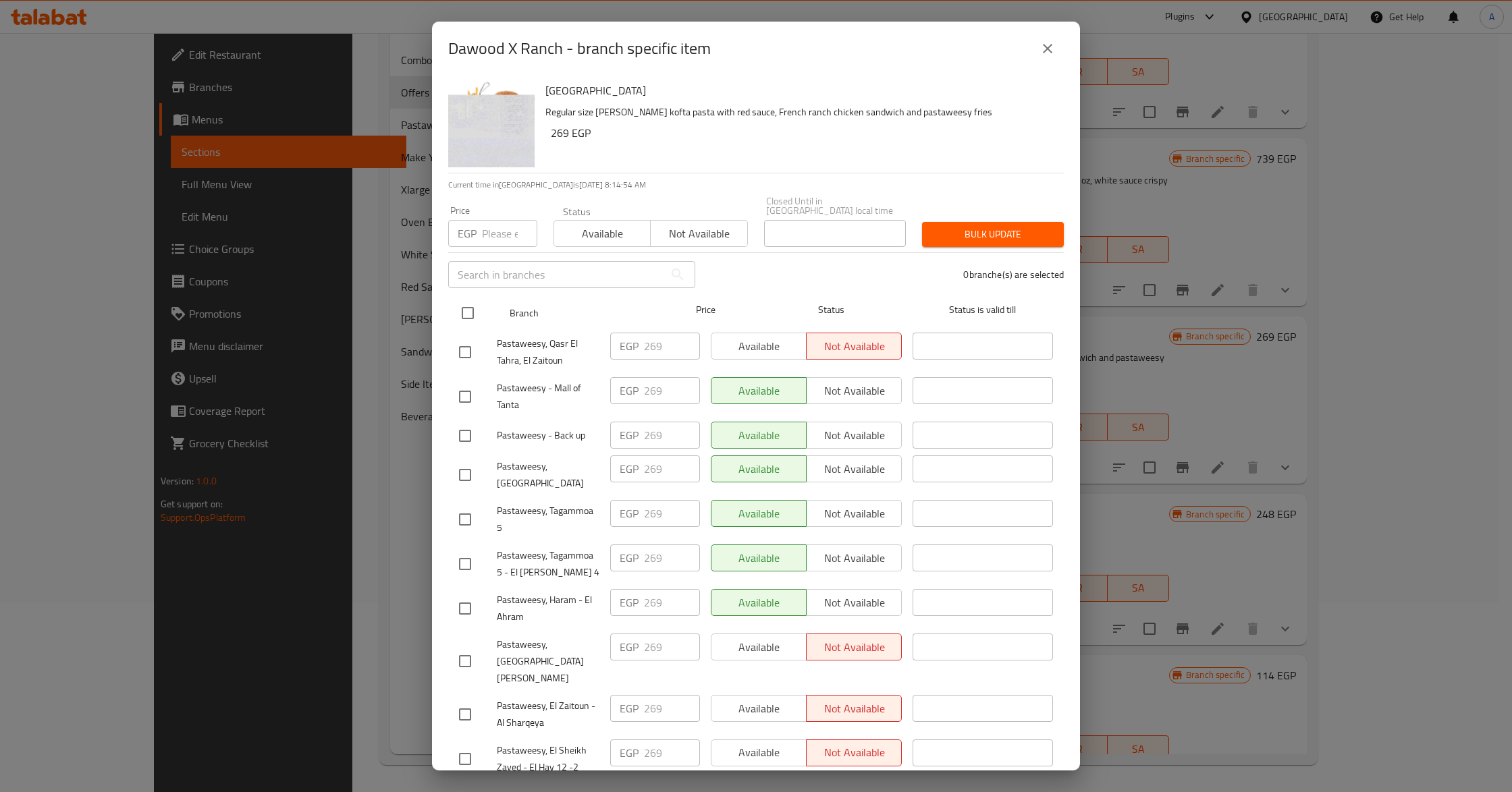
click at [466, 299] on input "checkbox" at bounding box center [467, 313] width 28 height 28
checkbox input "true"
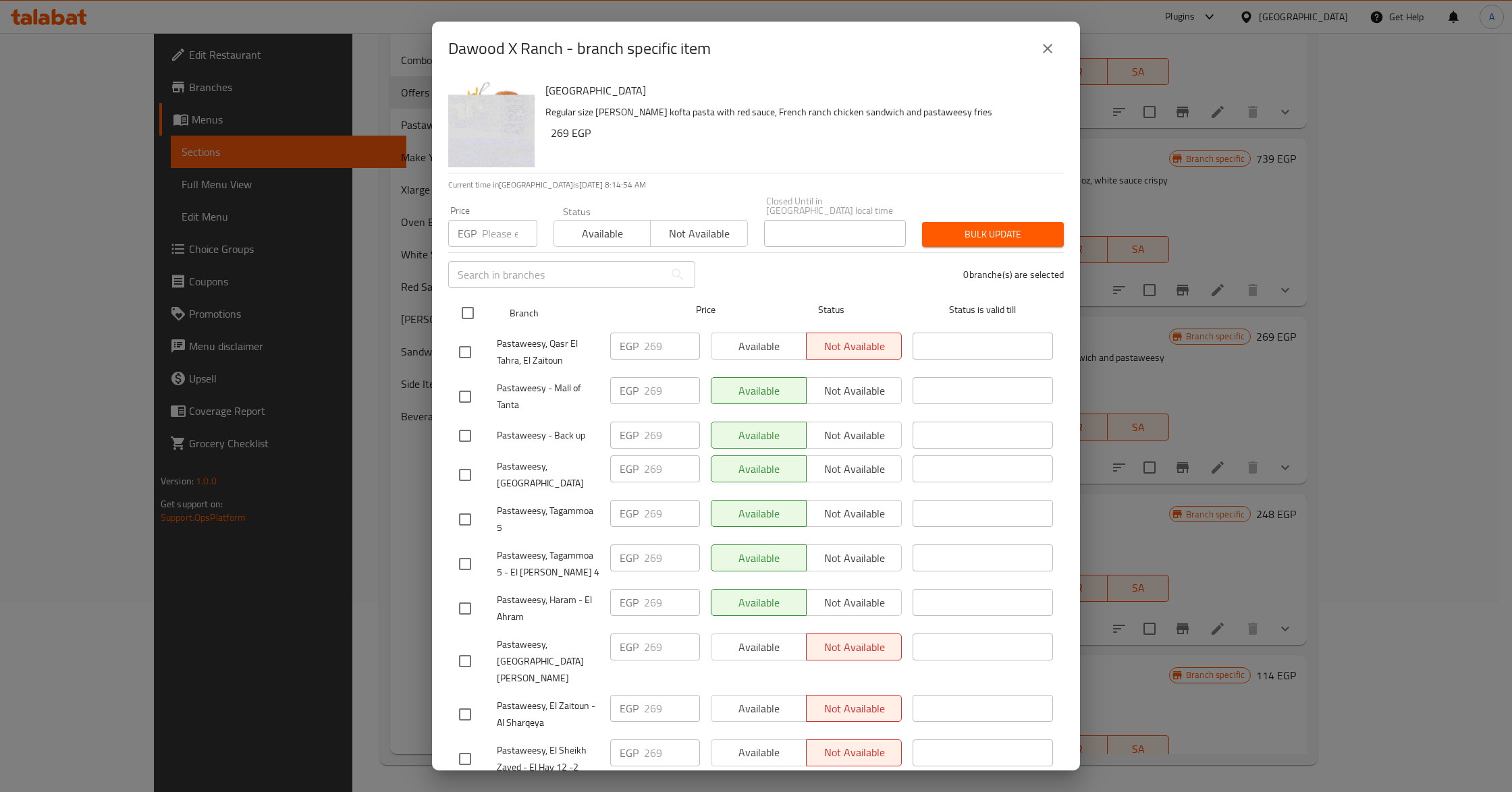
checkbox input "true"
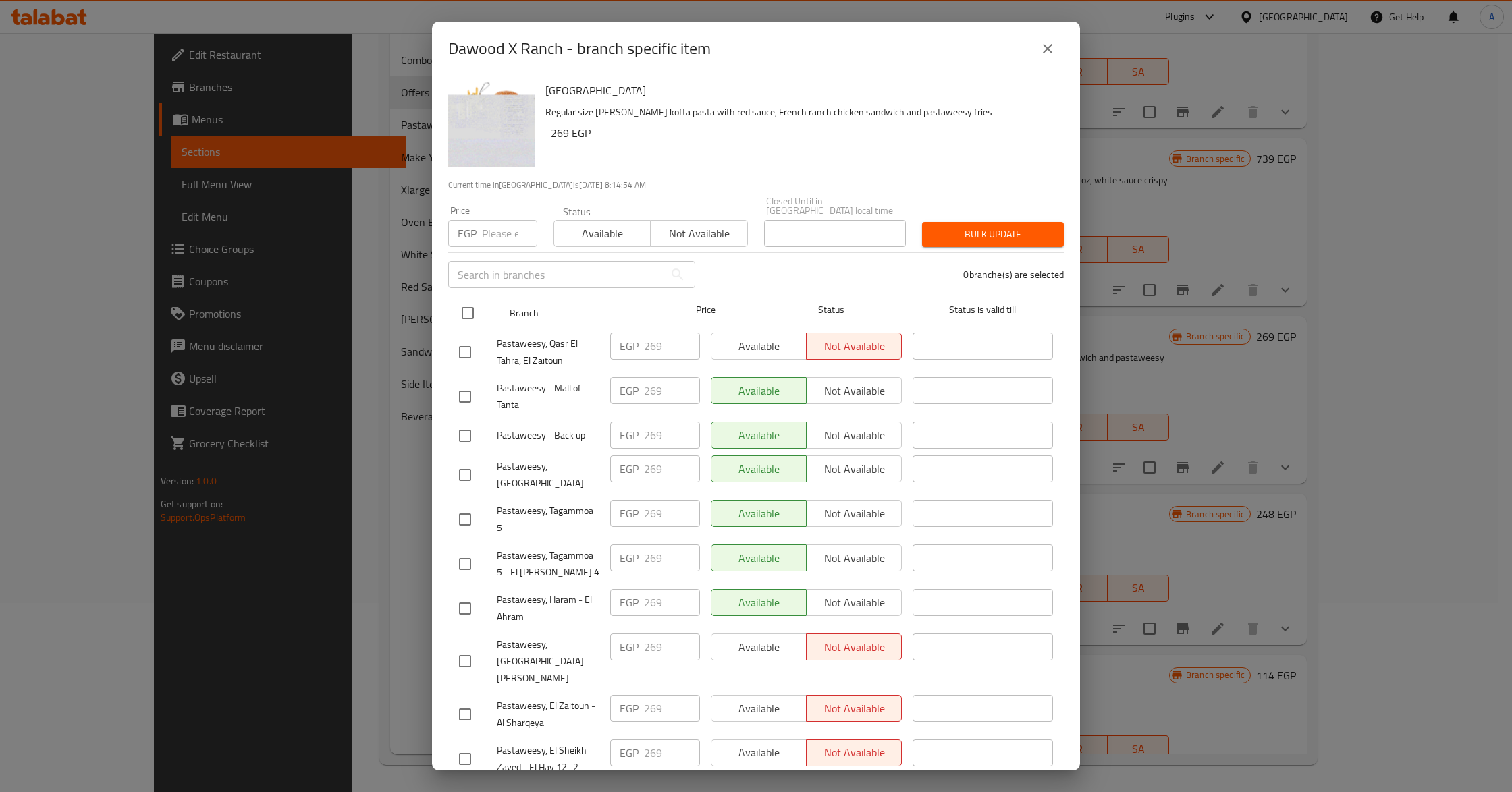
checkbox input "true"
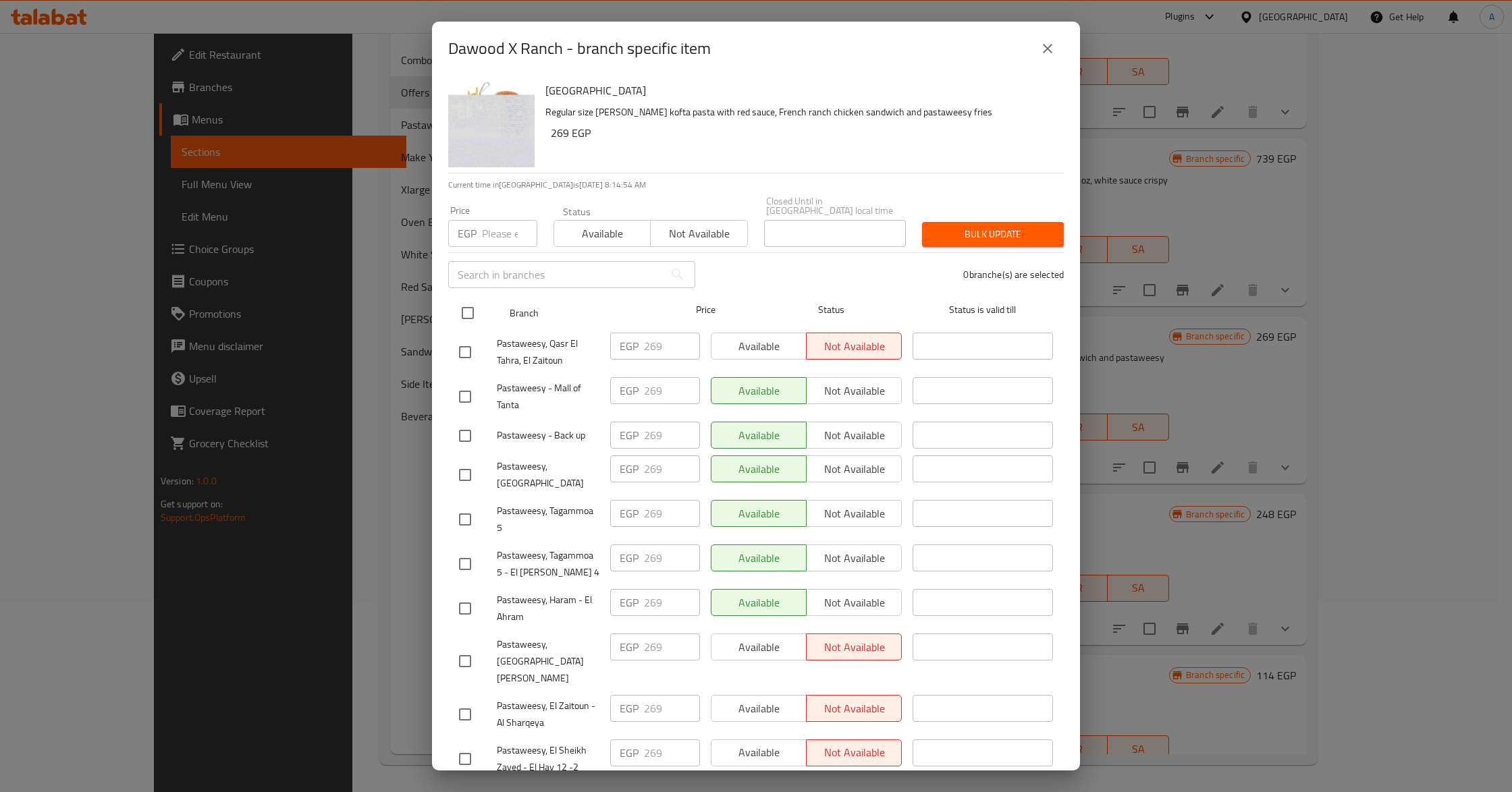
checkbox input "true"
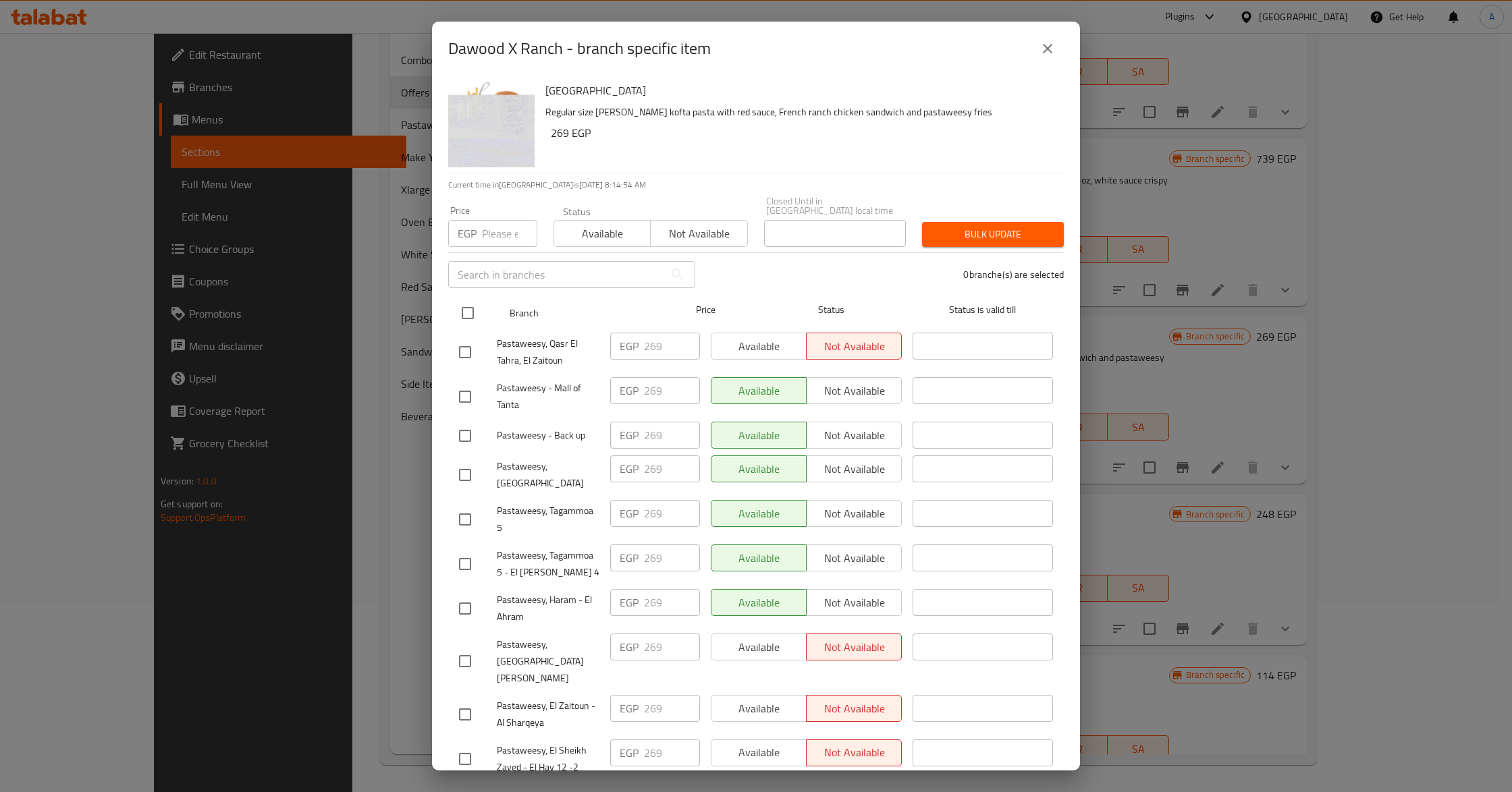
checkbox input "true"
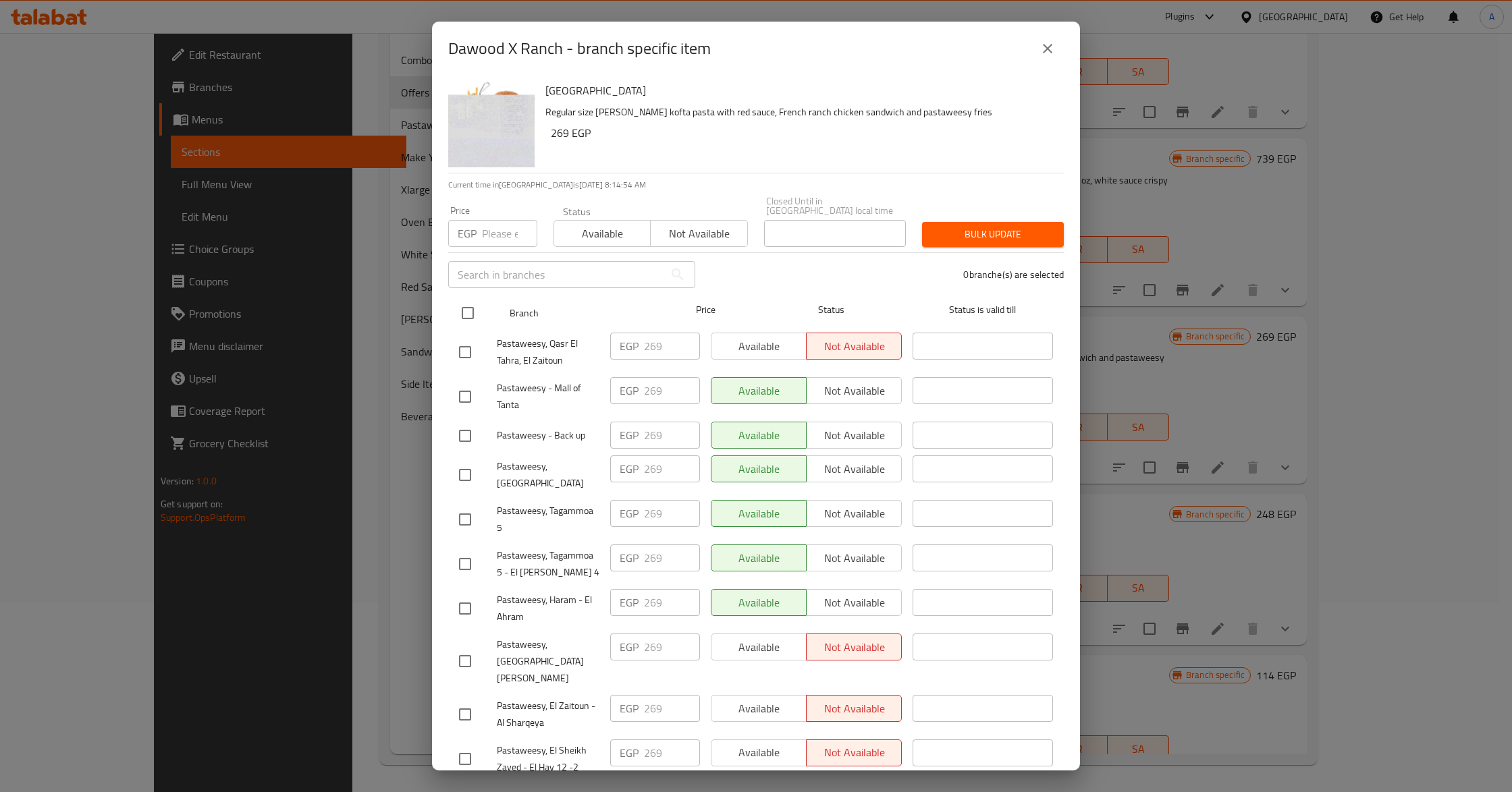
checkbox input "true"
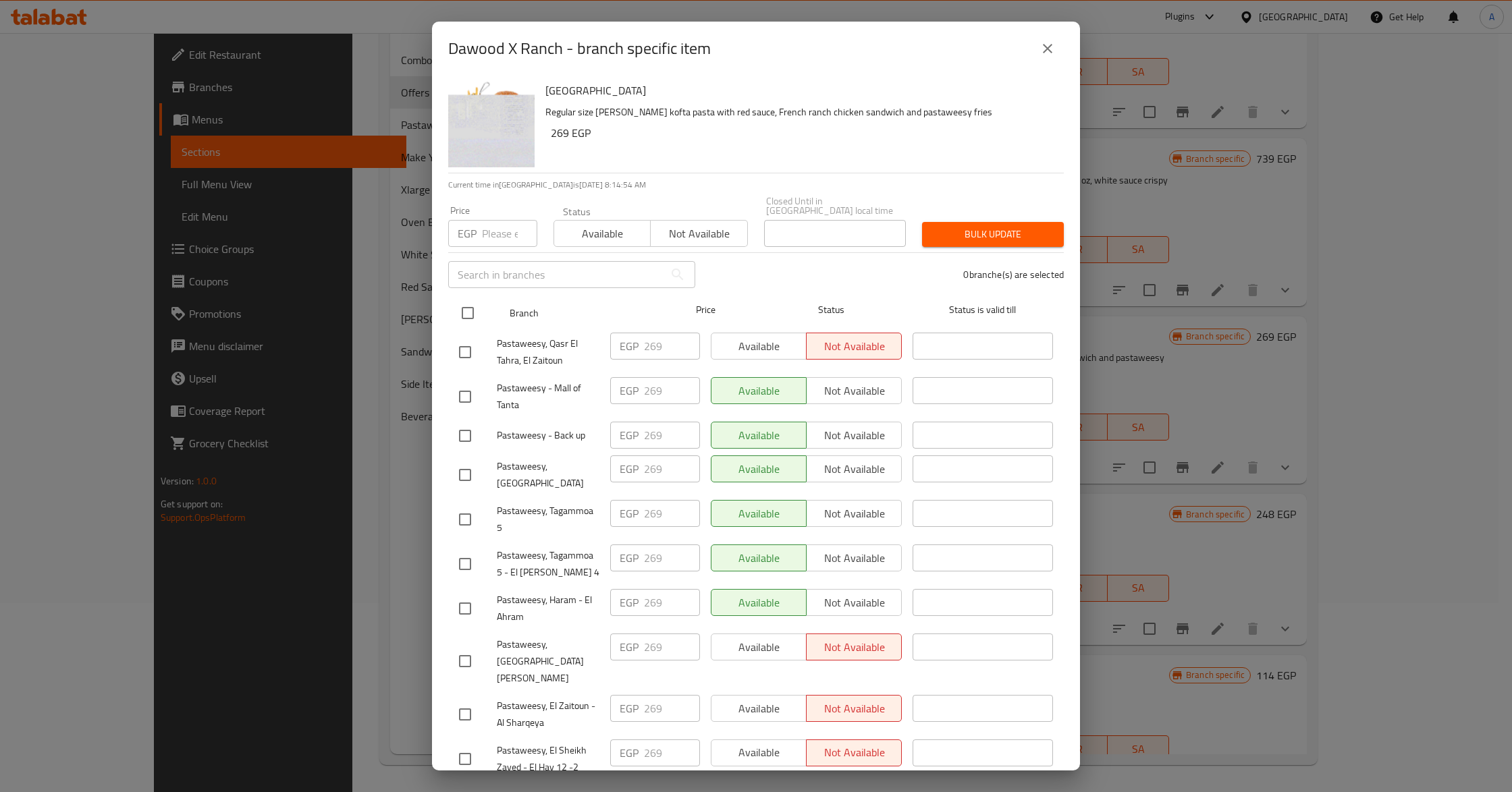
checkbox input "true"
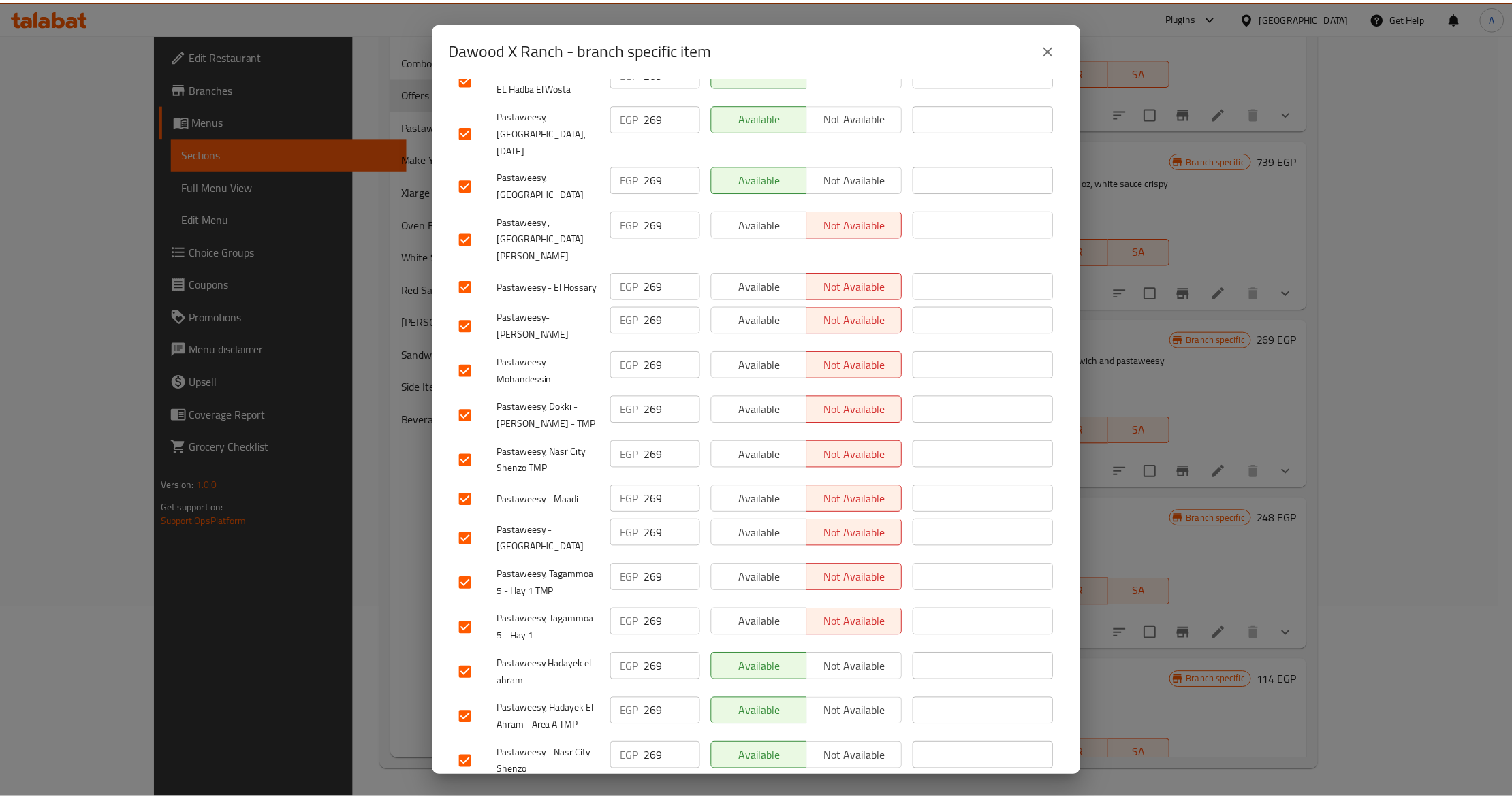
scroll to position [1032, 0]
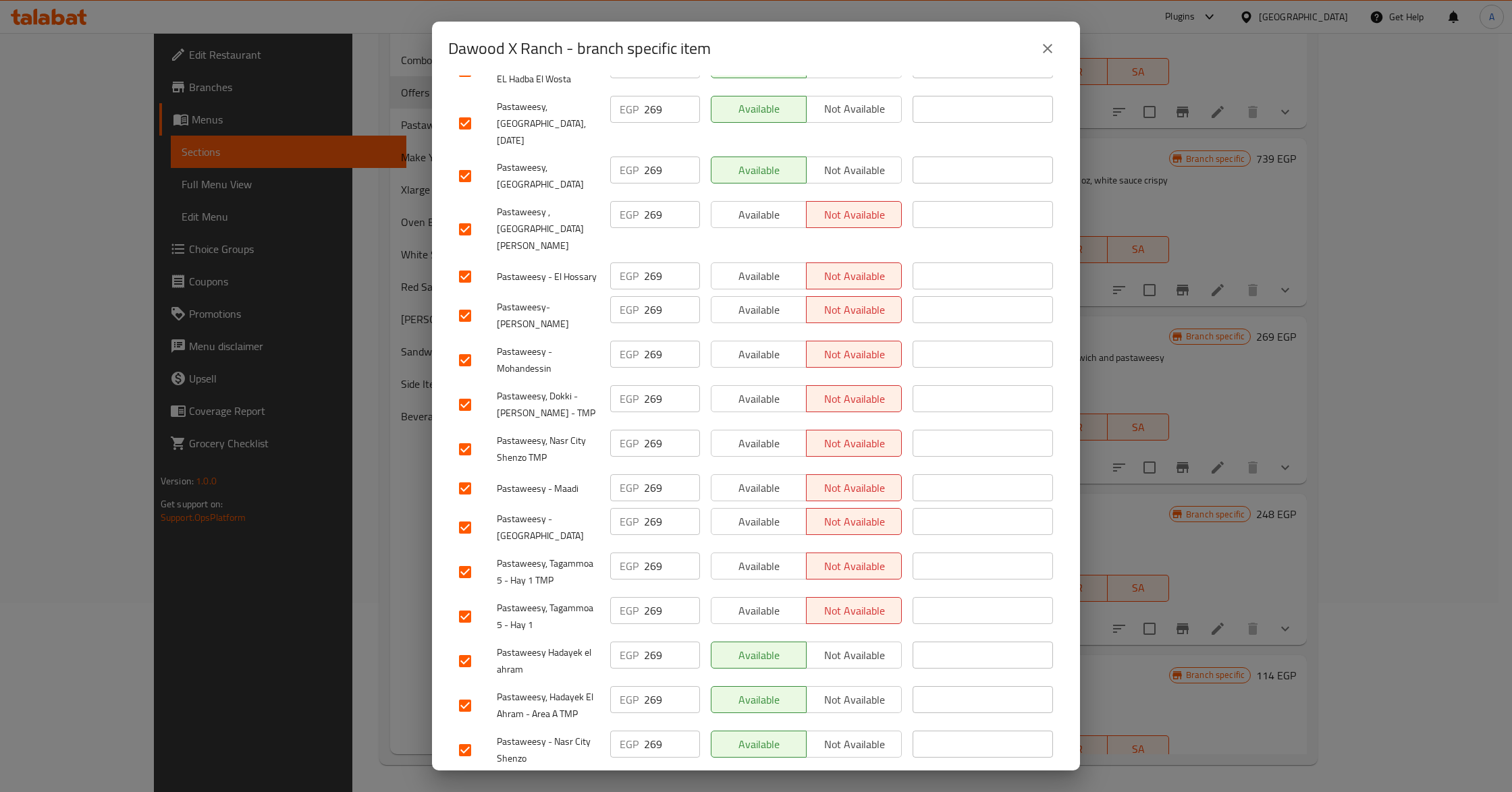
click at [1050, 52] on icon "close" at bounding box center [1048, 49] width 10 height 10
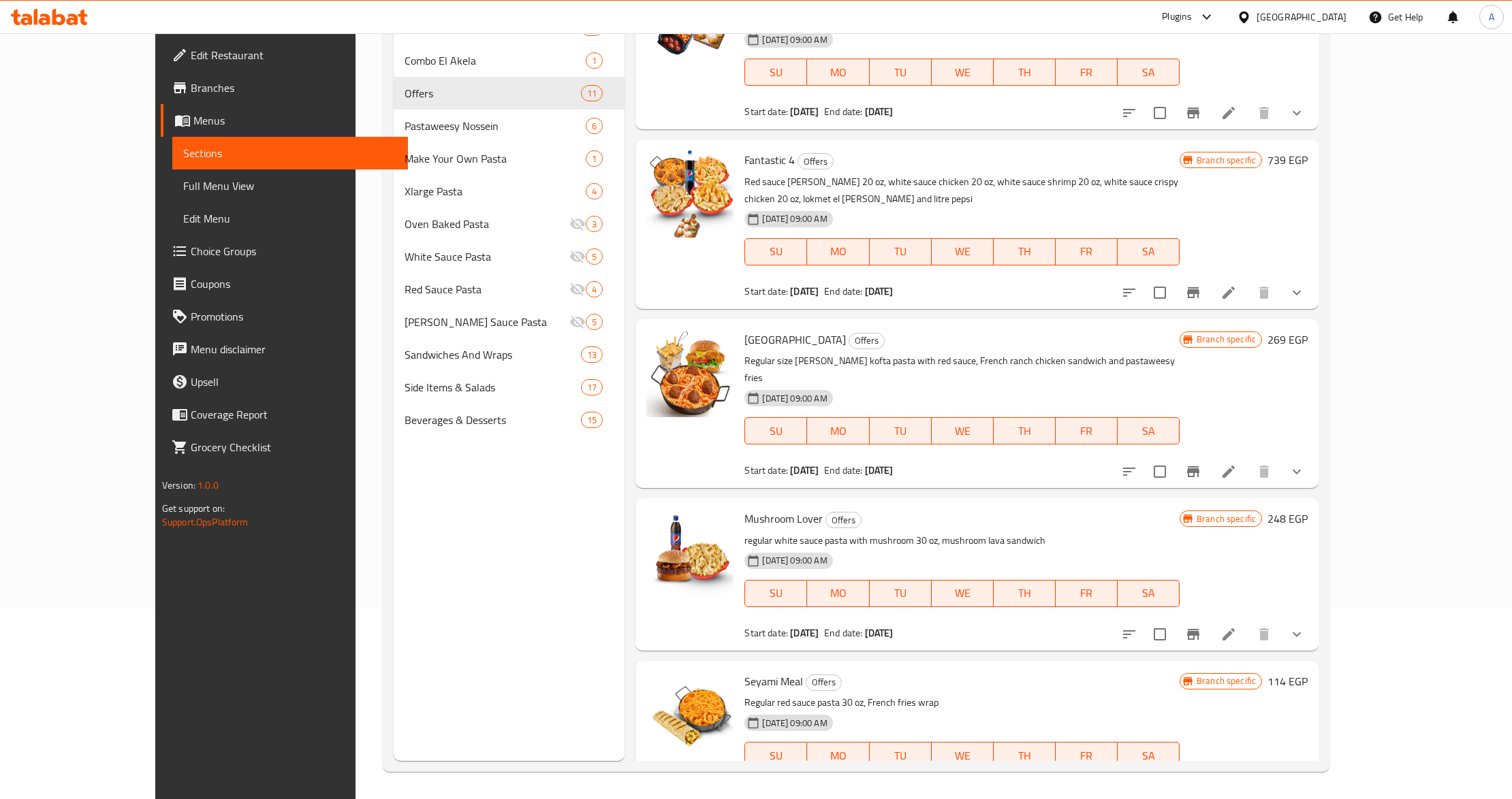
click at [502, 609] on div "Menu sections Signature Pastas 16 Combo El Akela 1 Offers 11 Pastaweesy Nossein…" at bounding box center [509, 361] width 232 height 799
click at [500, 609] on div "Menu sections Signature Pastas 16 Combo El Akela 1 Offers 11 Pastaweesy Nossein…" at bounding box center [509, 361] width 232 height 799
click at [918, 499] on div "Mushroom Lover Offers regular white sauce pasta with mushroom 30 oz, mushroom l…" at bounding box center [977, 574] width 683 height 152
click at [914, 532] on p "regular white sauce pasta with mushroom 30 oz, mushroom lava sandwich" at bounding box center [961, 540] width 435 height 17
click at [873, 438] on div "Menu items Add Sort Manage items Vegetarian Mix Offers 1 regular vegetarian pas…" at bounding box center [972, 361] width 694 height 799
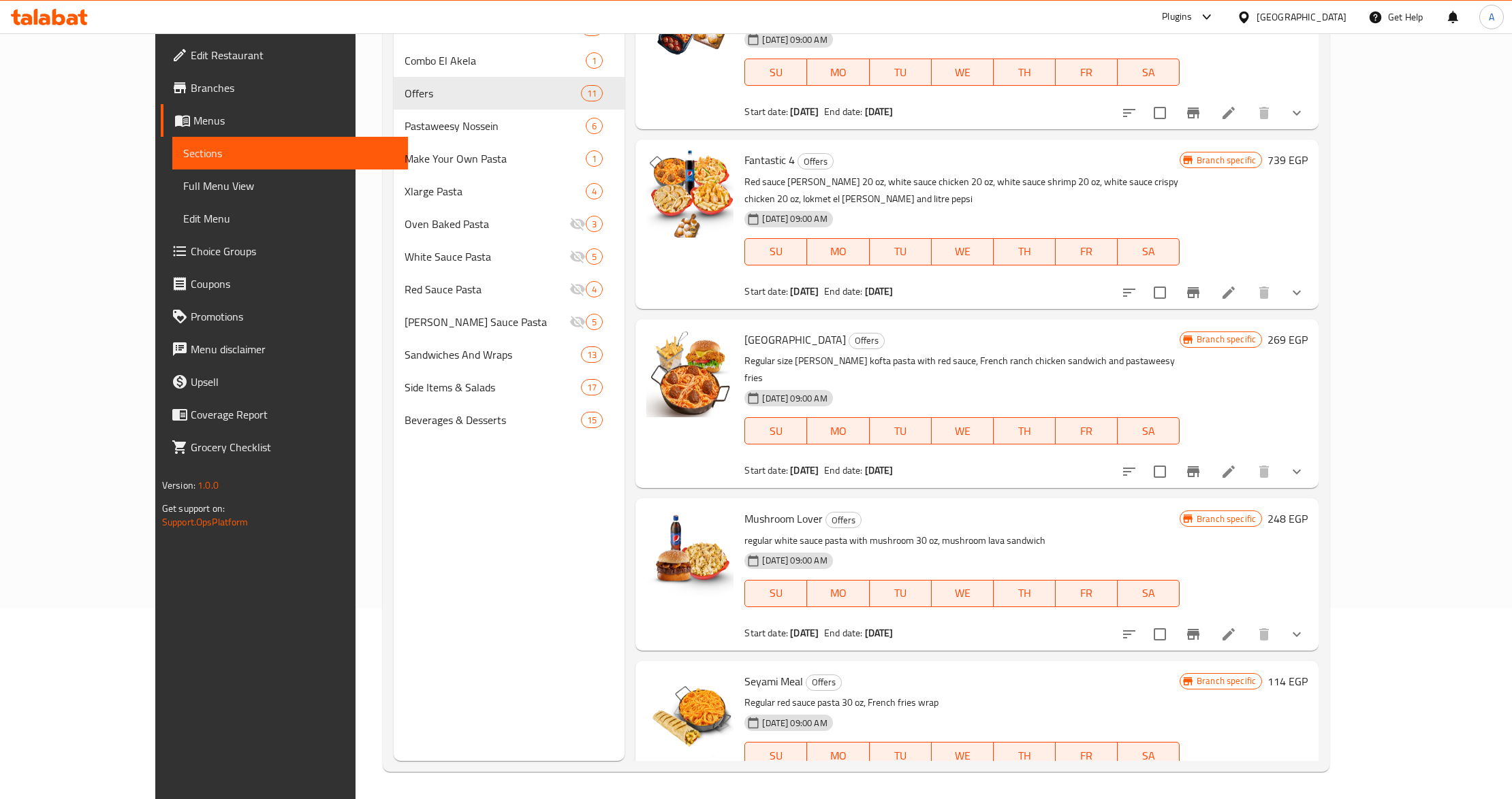
click at [873, 438] on div "Menu items Add Sort Manage items Vegetarian Mix Offers 1 regular vegetarian pas…" at bounding box center [972, 361] width 694 height 799
click at [867, 353] on p "Regular size dawood basha kofta pasta with red sauce, French ranch chicken sand…" at bounding box center [961, 369] width 435 height 34
click at [190, 96] on span "Branches" at bounding box center [293, 88] width 206 height 17
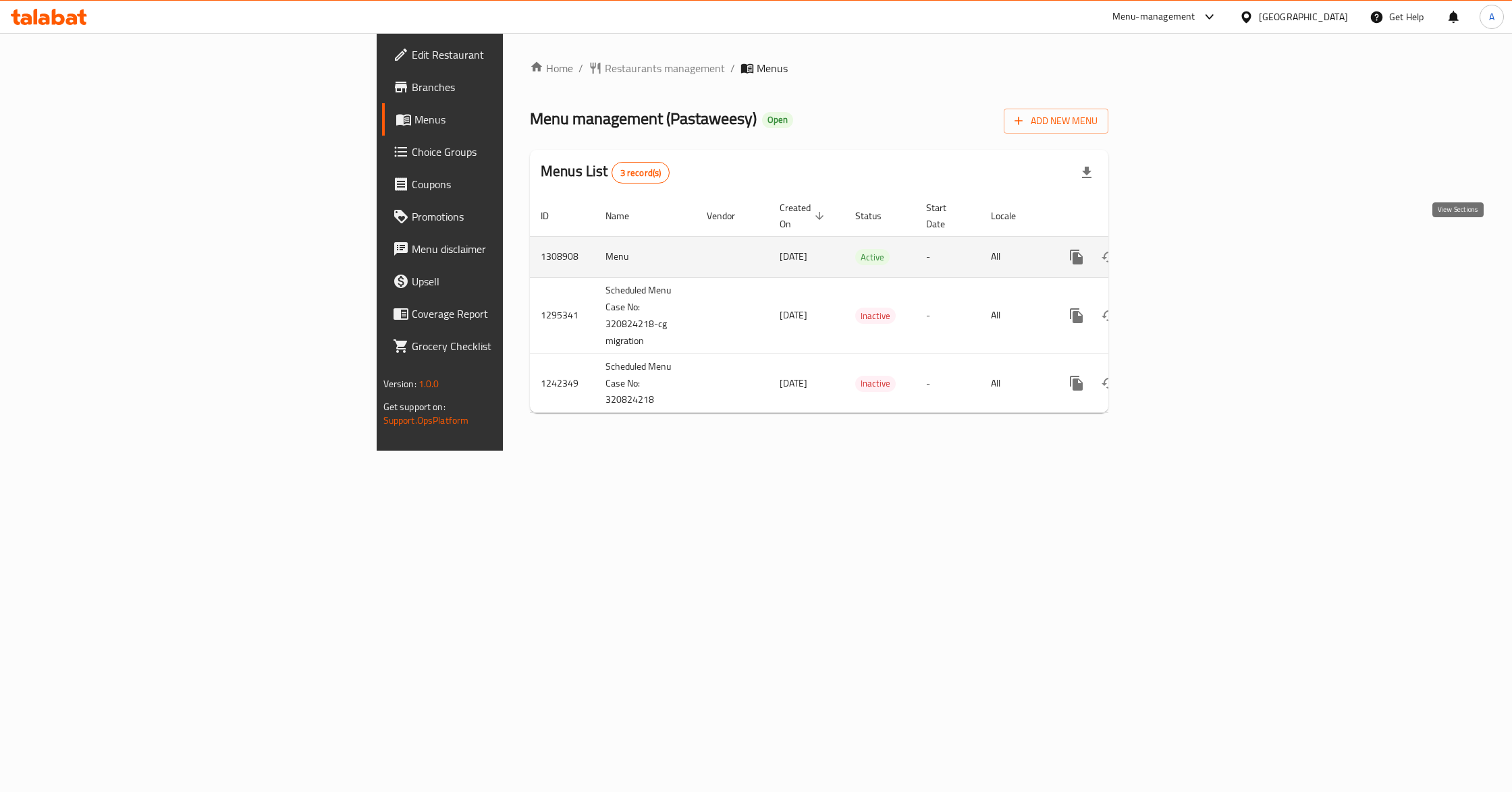
click at [1182, 249] on icon "enhanced table" at bounding box center [1173, 257] width 17 height 17
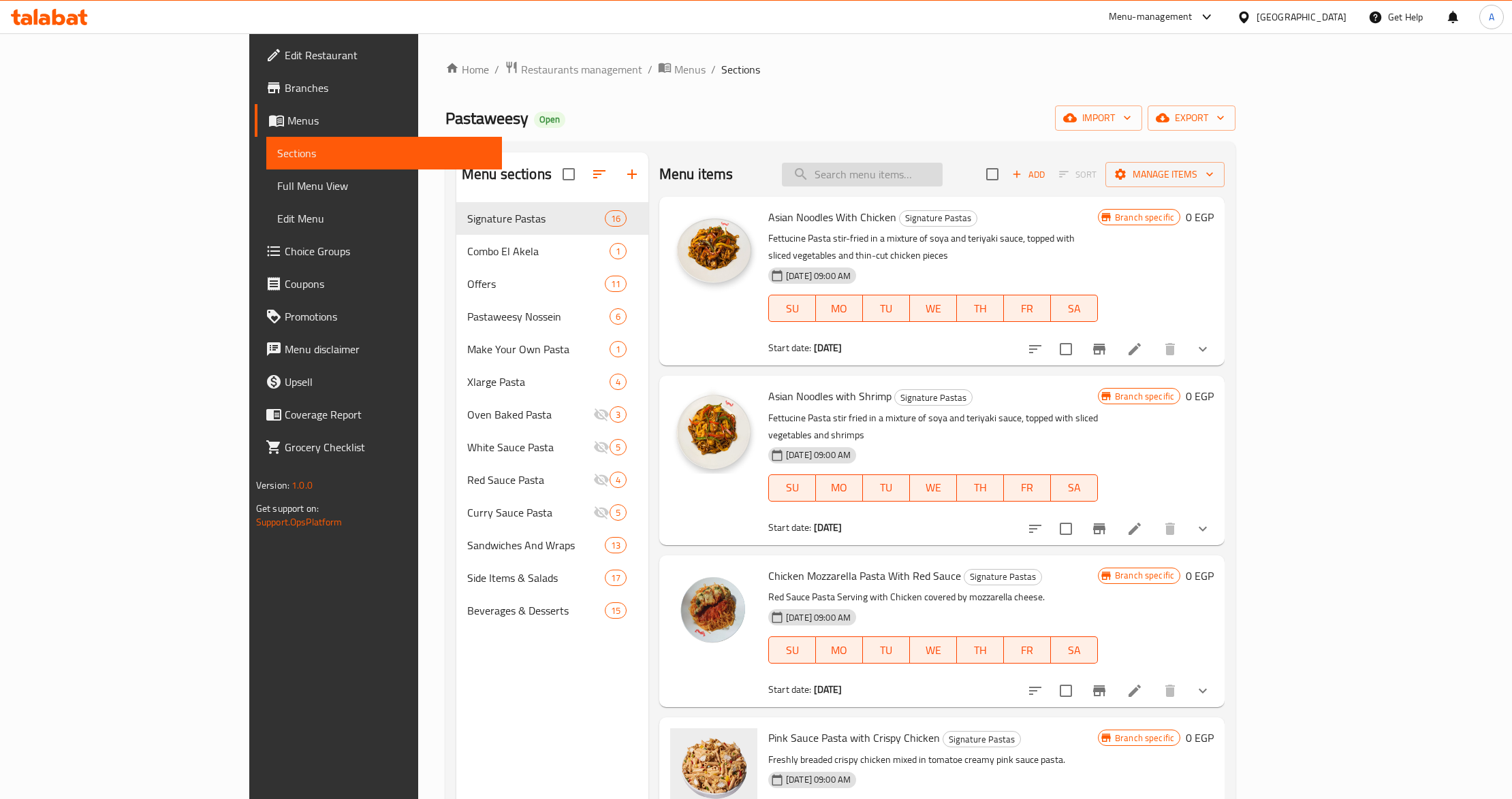
click at [942, 173] on input "search" at bounding box center [861, 174] width 161 height 24
paste input "[GEOGRAPHIC_DATA]"
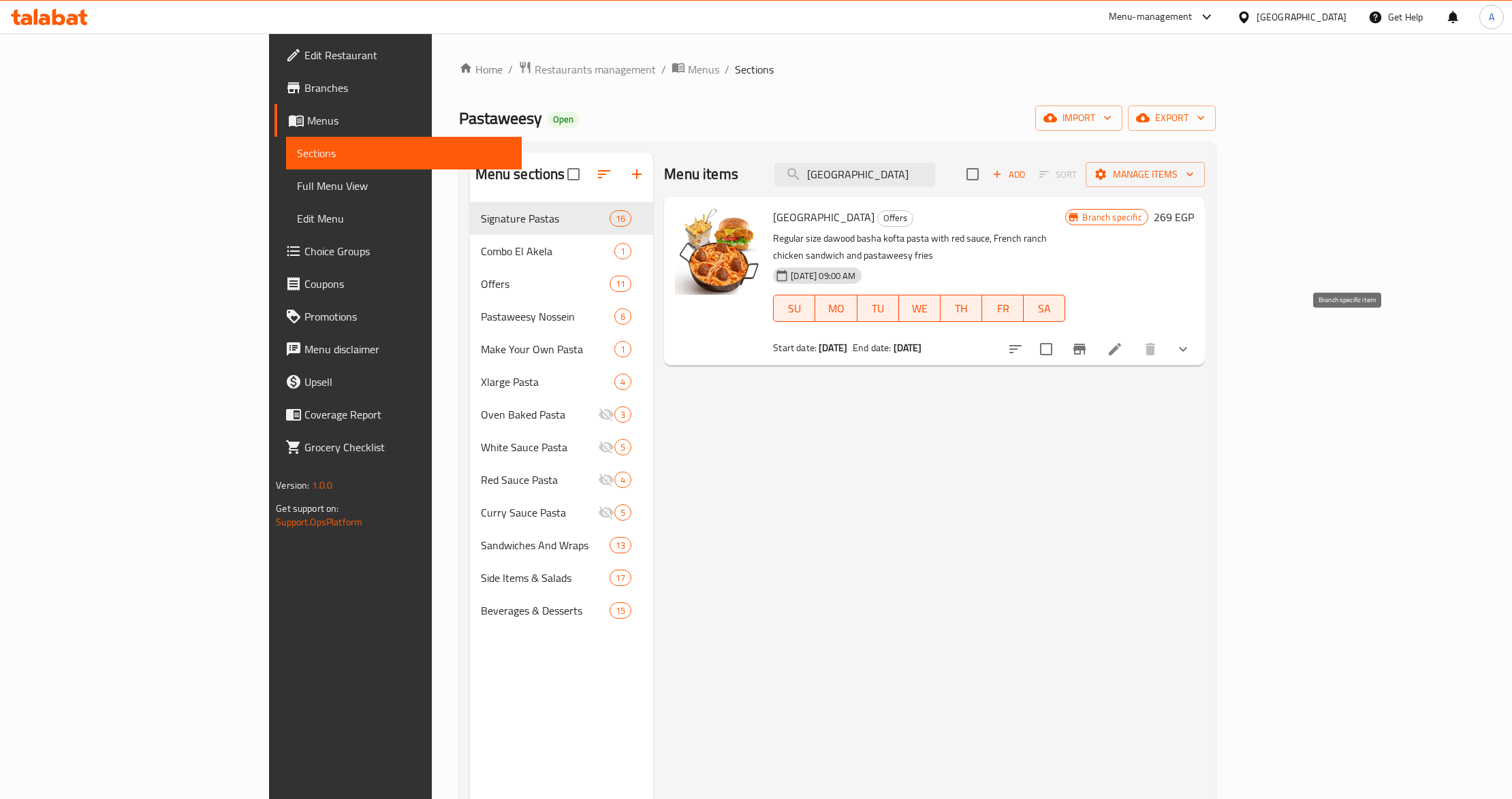
click at [1088, 341] on icon "Branch-specific-item" at bounding box center [1079, 349] width 17 height 17
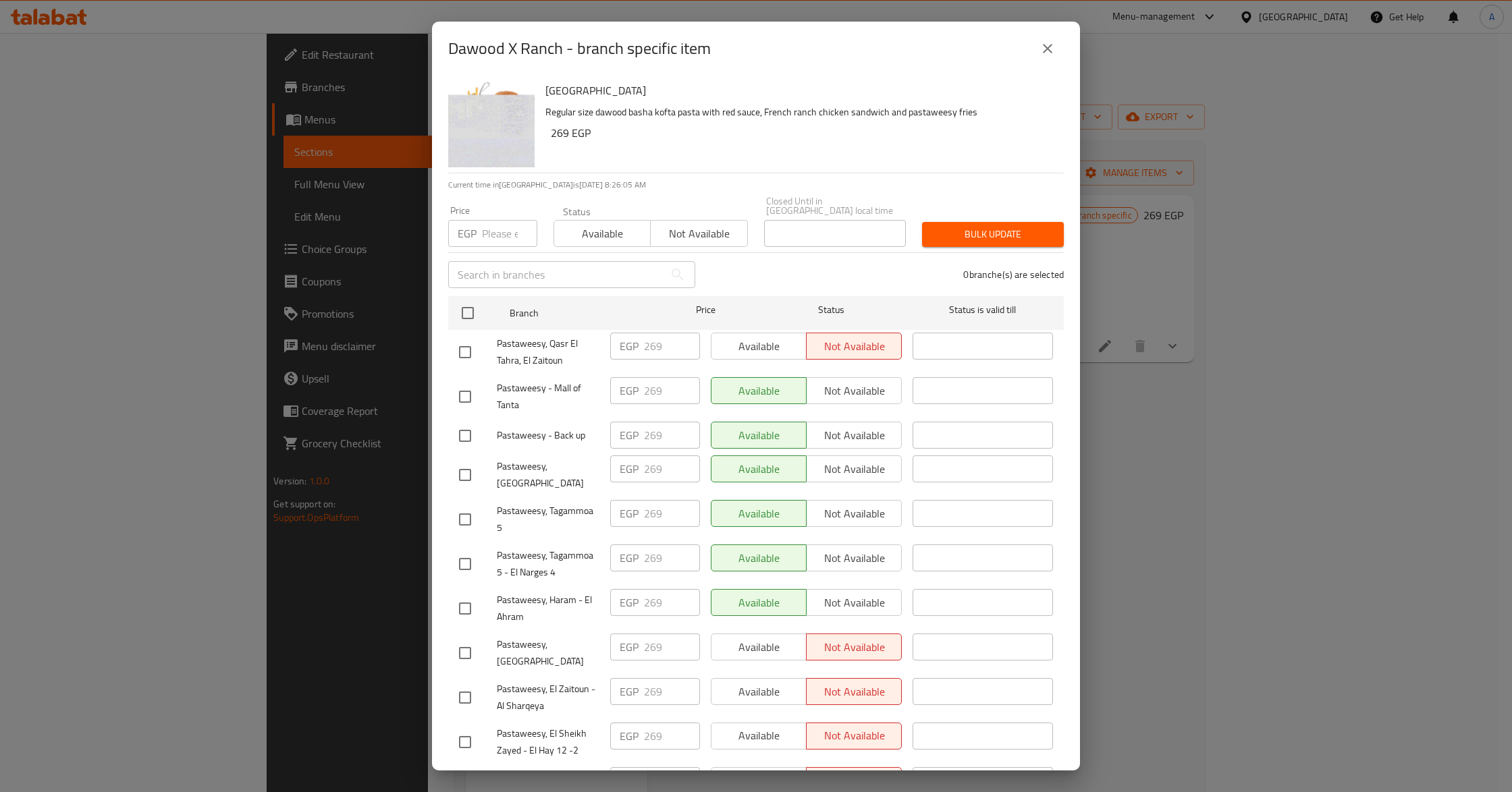
click at [971, 49] on div "Dawood X Ranch - branch specific item" at bounding box center [756, 48] width 615 height 32
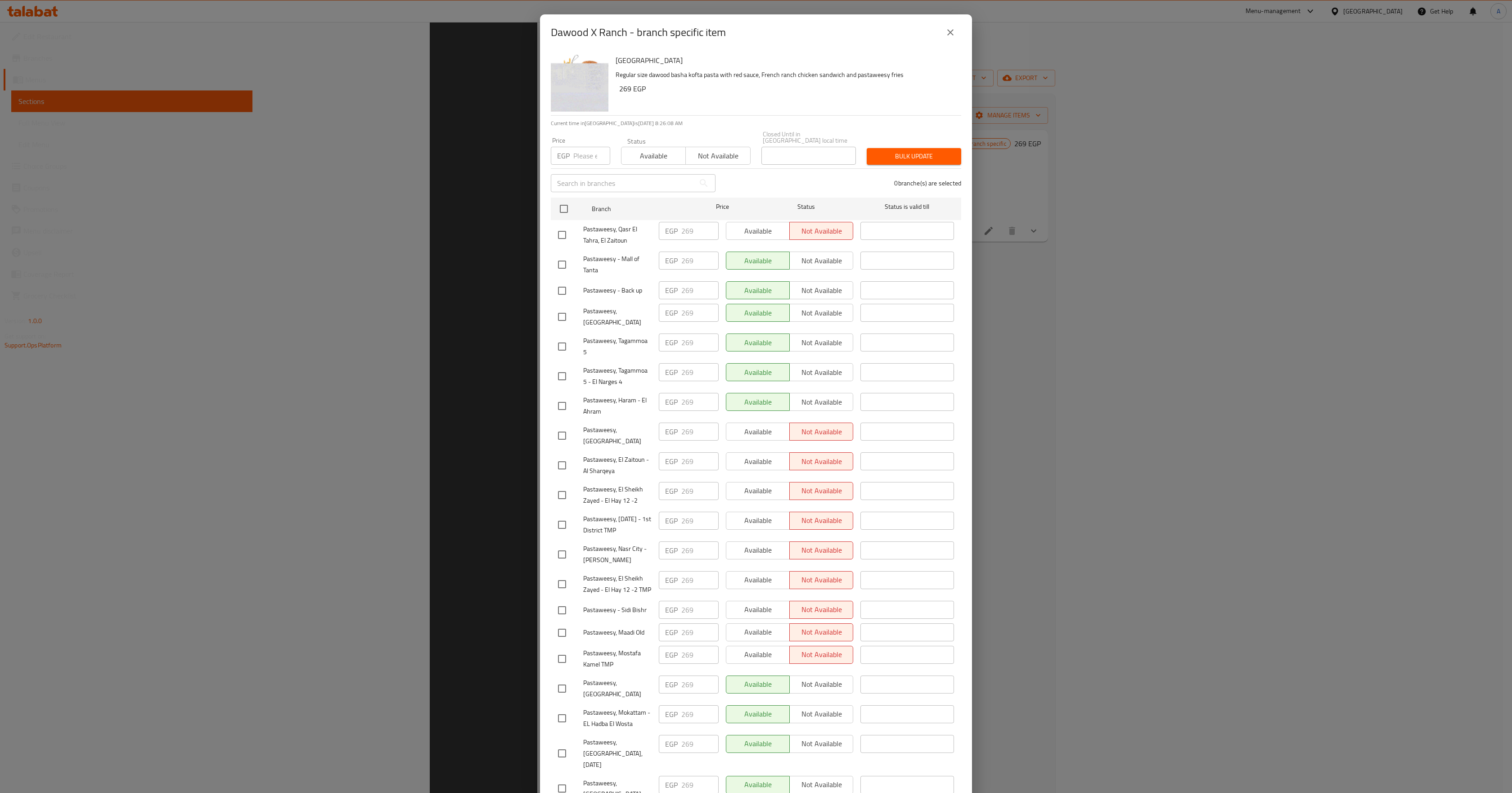
scroll to position [128, 0]
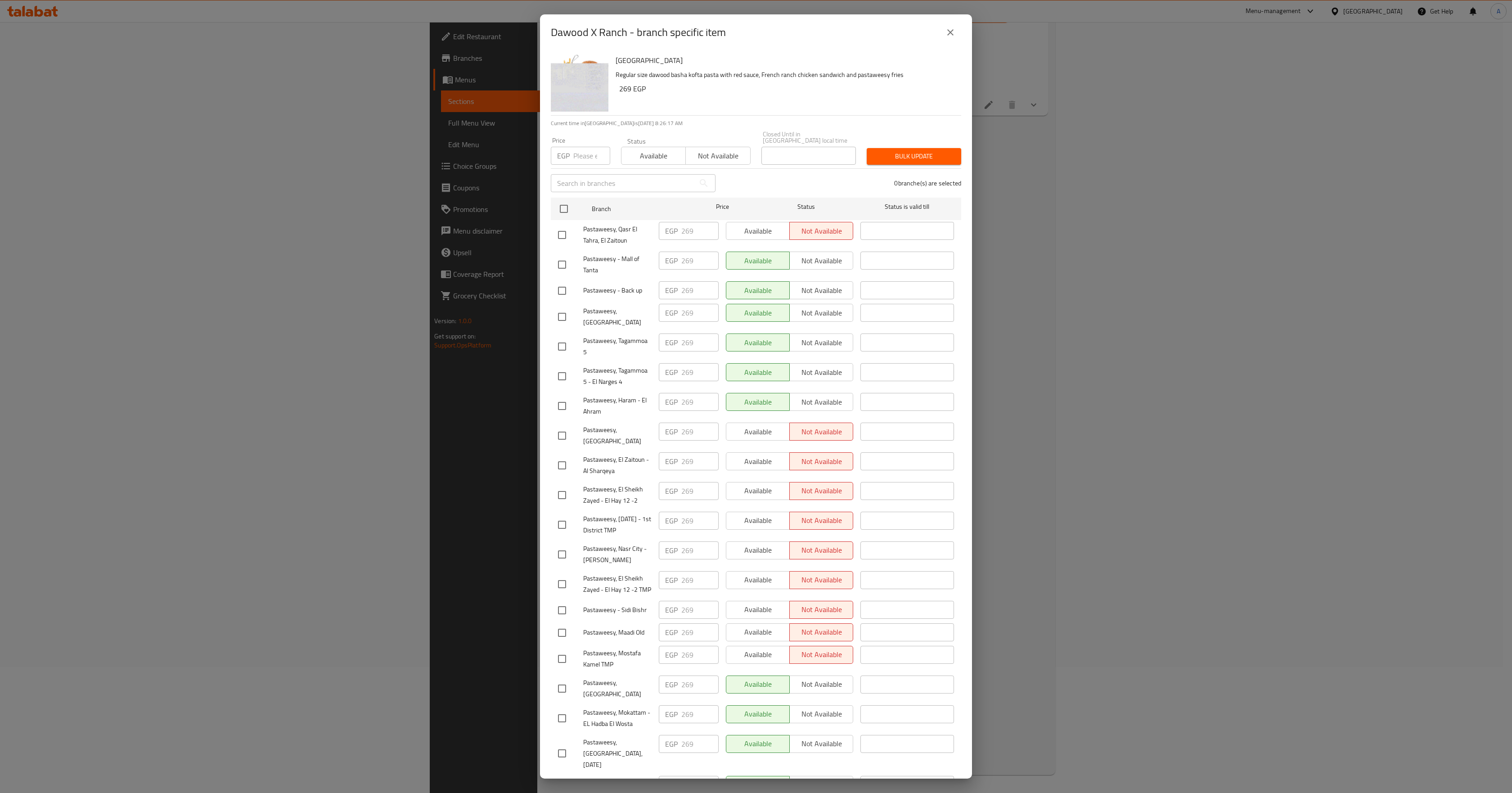
click at [959, 33] on button "close" at bounding box center [950, 32] width 21 height 21
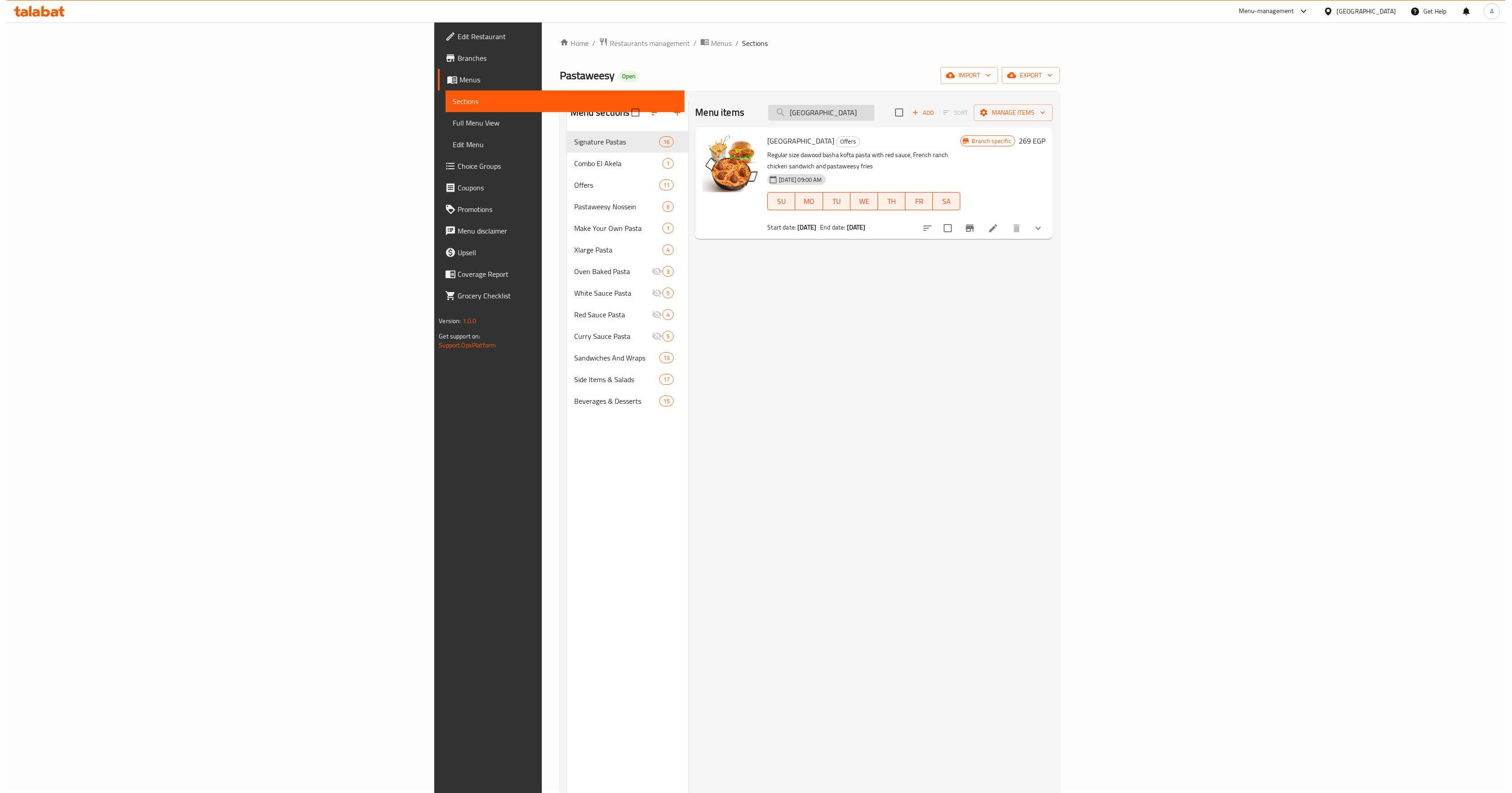
scroll to position [0, 0]
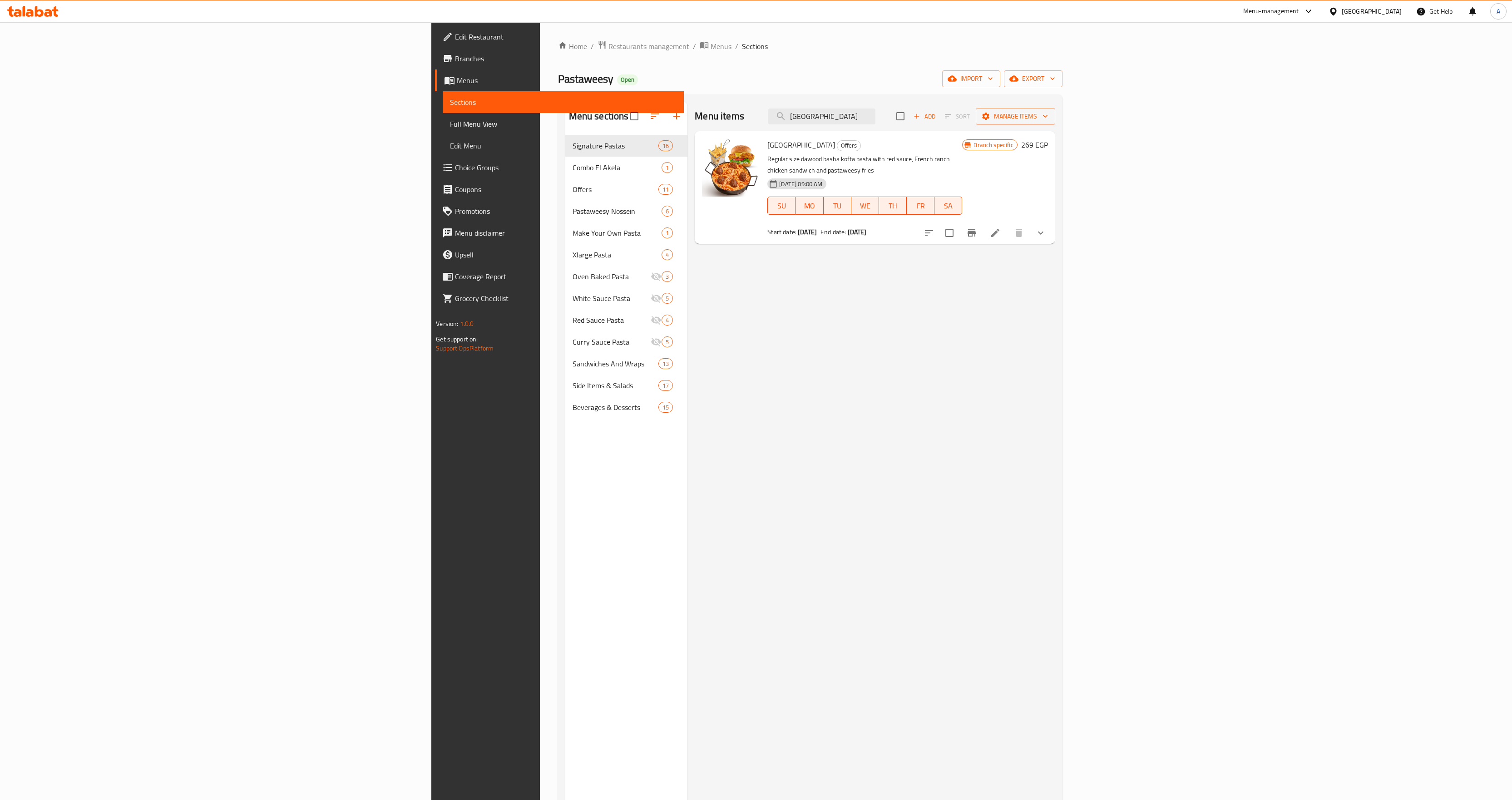
click at [973, 127] on div "Menu items Dawood X Ranch Add Sort Manage items" at bounding box center [875, 116] width 360 height 30
click at [875, 124] on input "[GEOGRAPHIC_DATA]" at bounding box center [821, 116] width 107 height 16
paste input "Mushroom Lover"
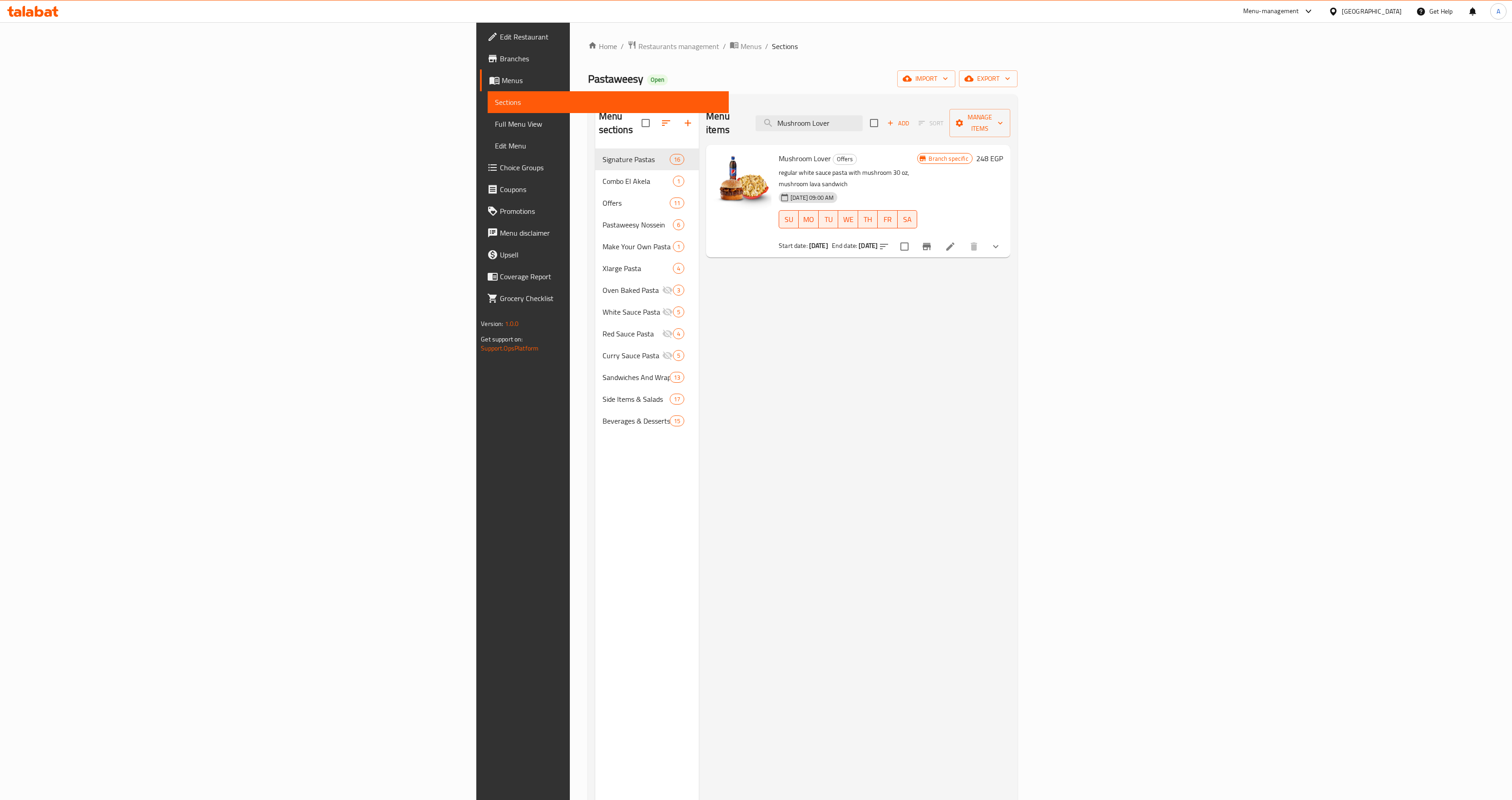
click at [938, 236] on button "Branch-specific-item" at bounding box center [927, 246] width 22 height 22
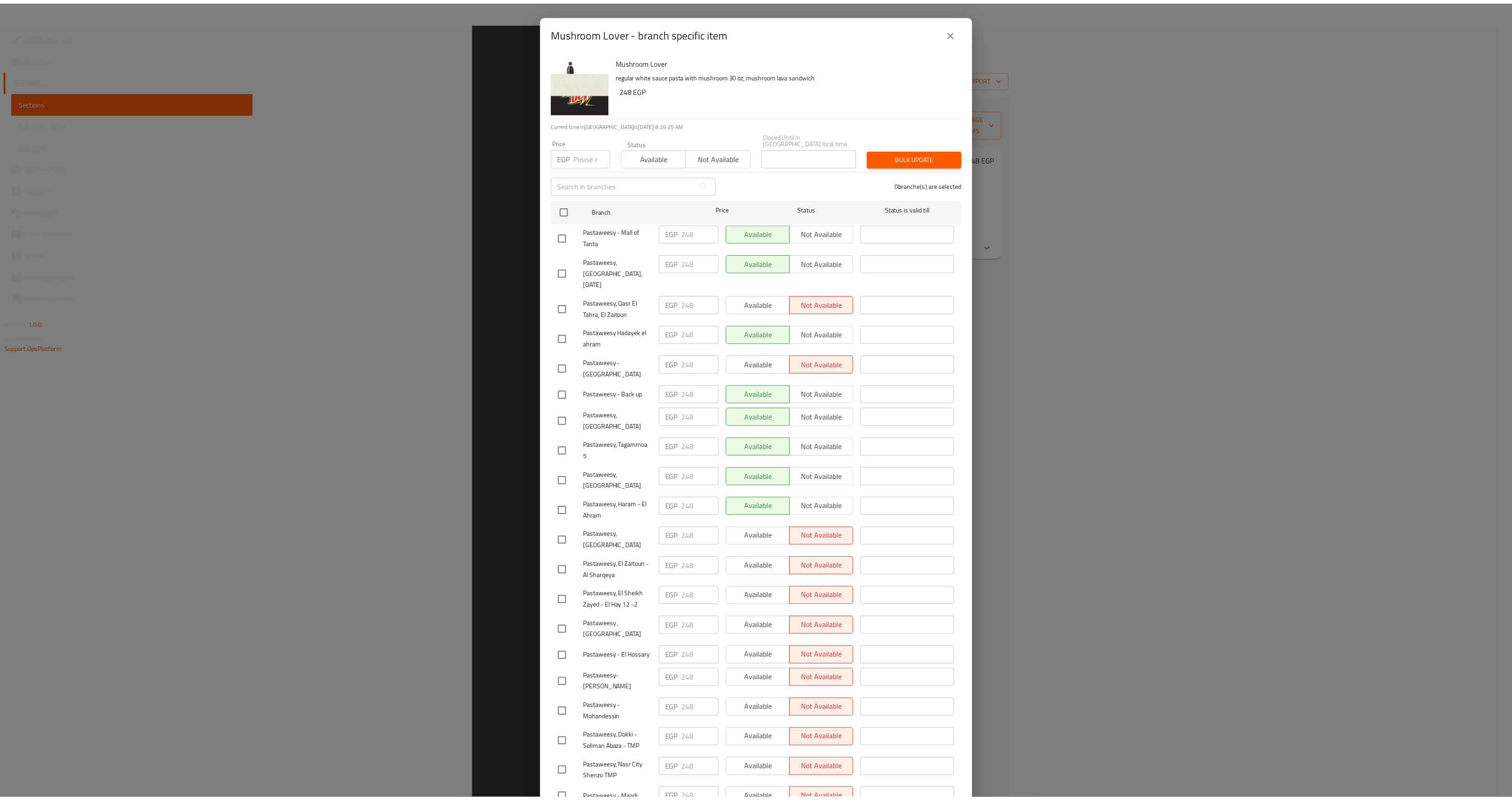
scroll to position [129, 0]
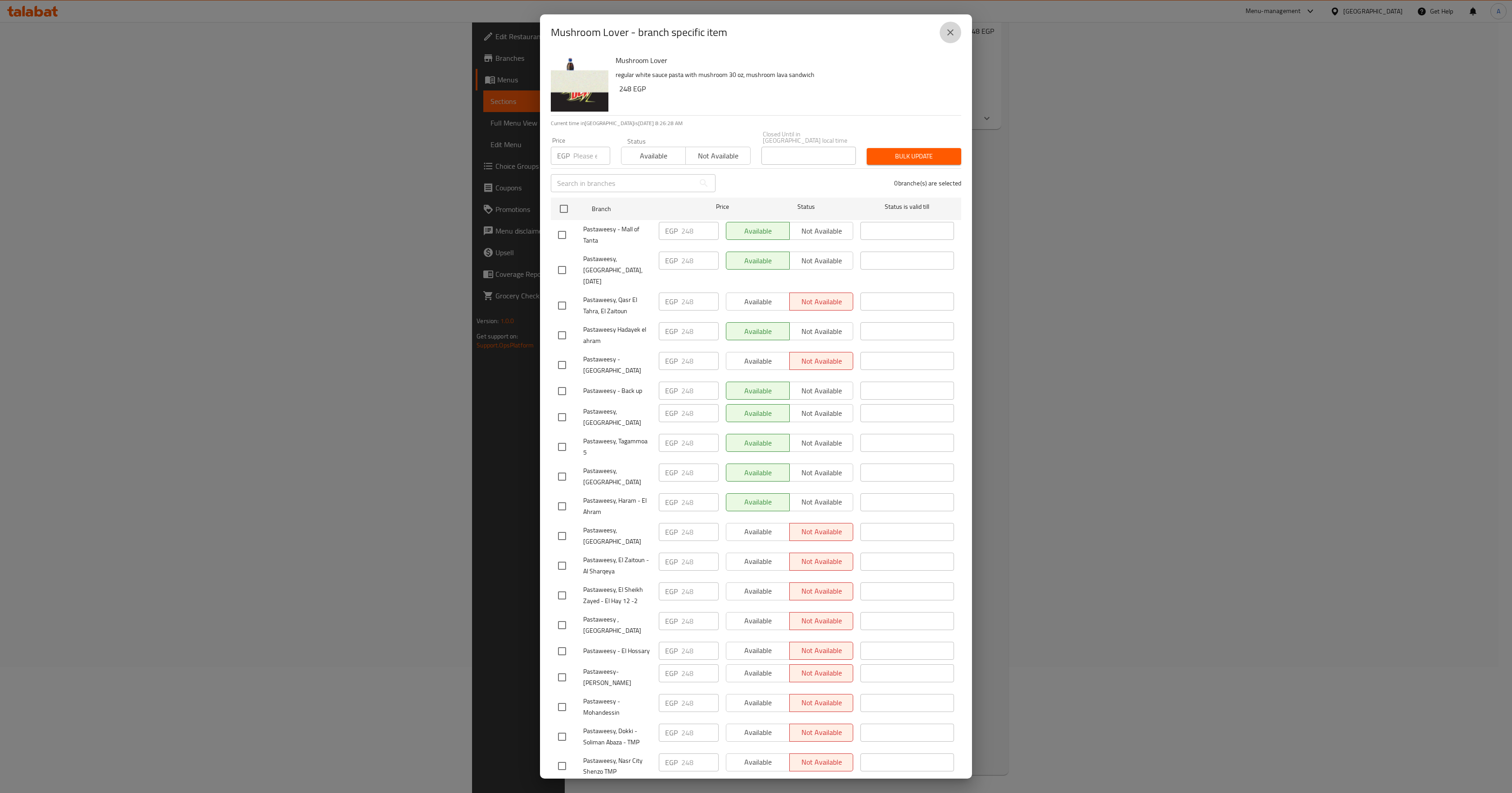
click at [955, 30] on icon "close" at bounding box center [950, 32] width 11 height 11
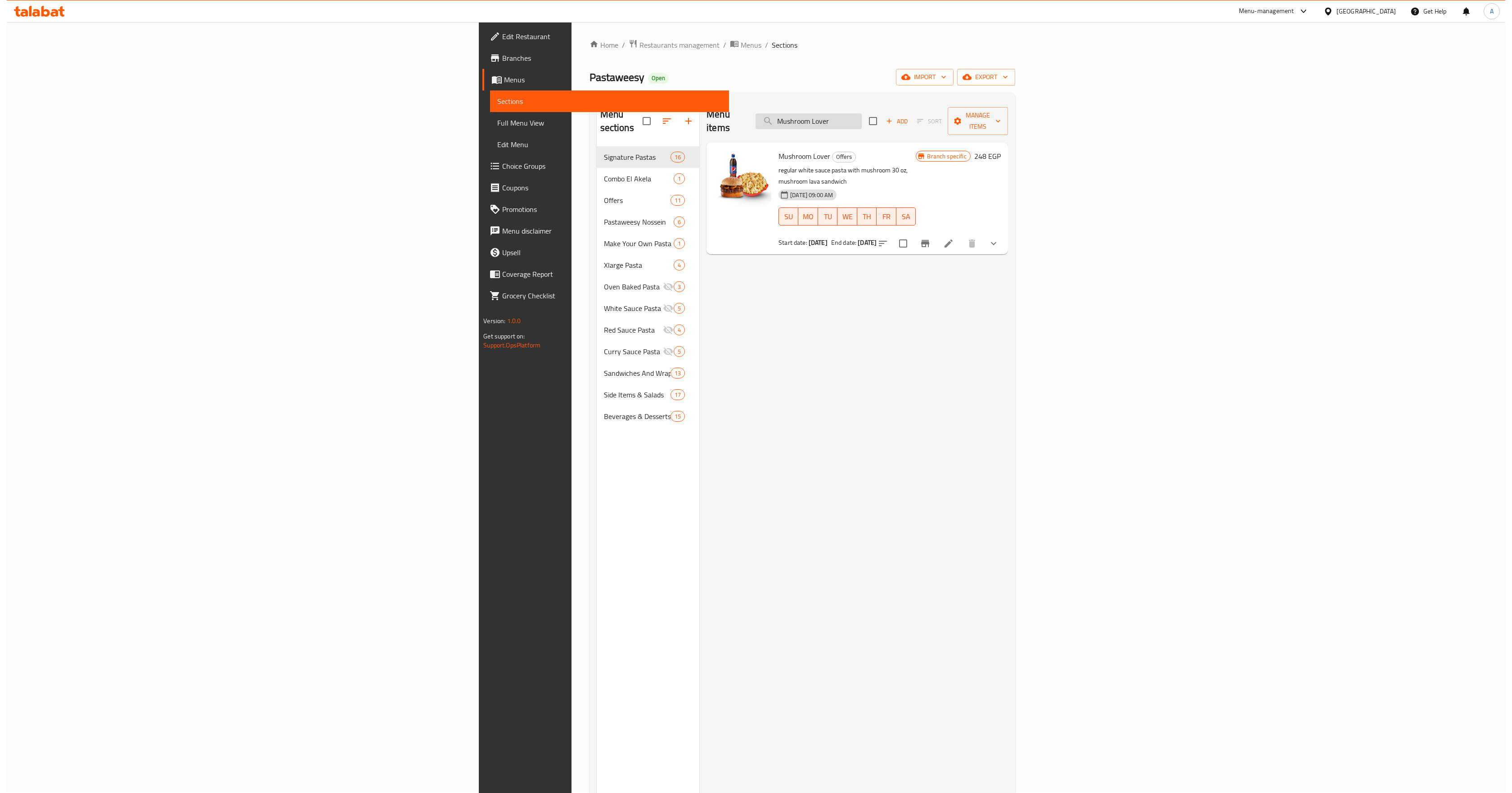
scroll to position [0, 0]
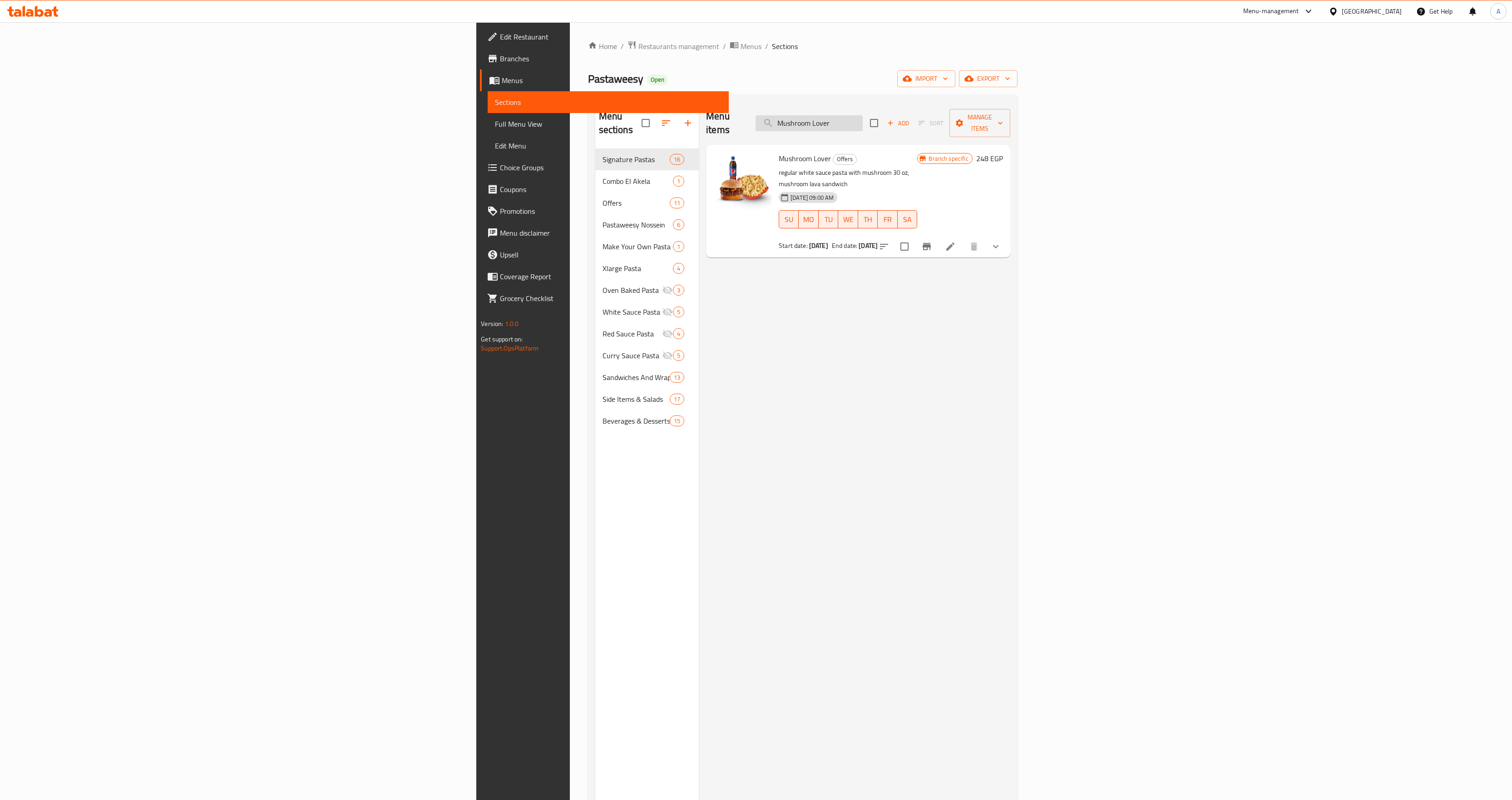
click at [863, 118] on input "Mushroom Lover" at bounding box center [809, 123] width 107 height 16
paste input "Seyami Meal"
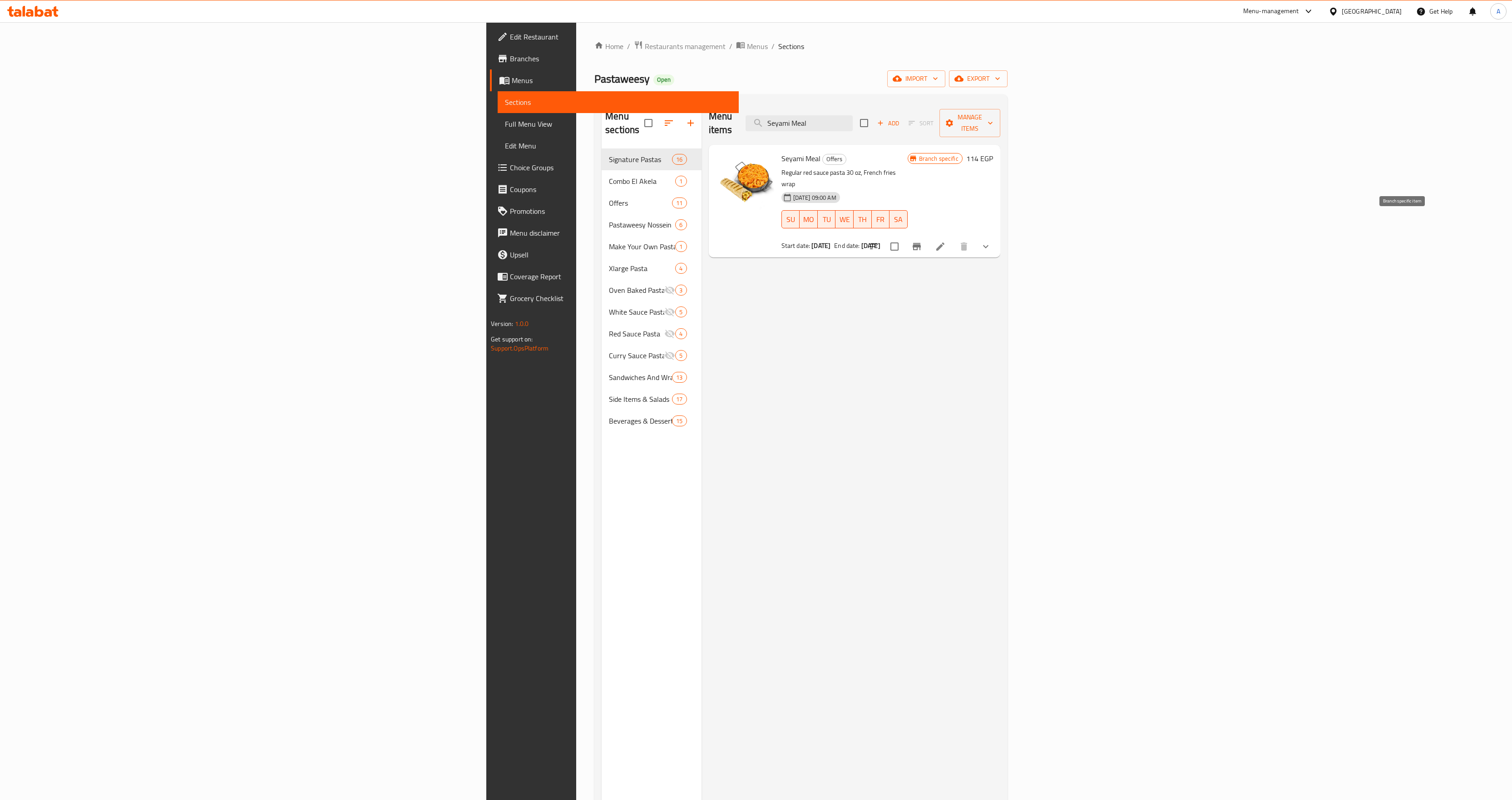
type input "Seyami Meal"
click at [928, 236] on button "Branch-specific-item" at bounding box center [917, 246] width 22 height 22
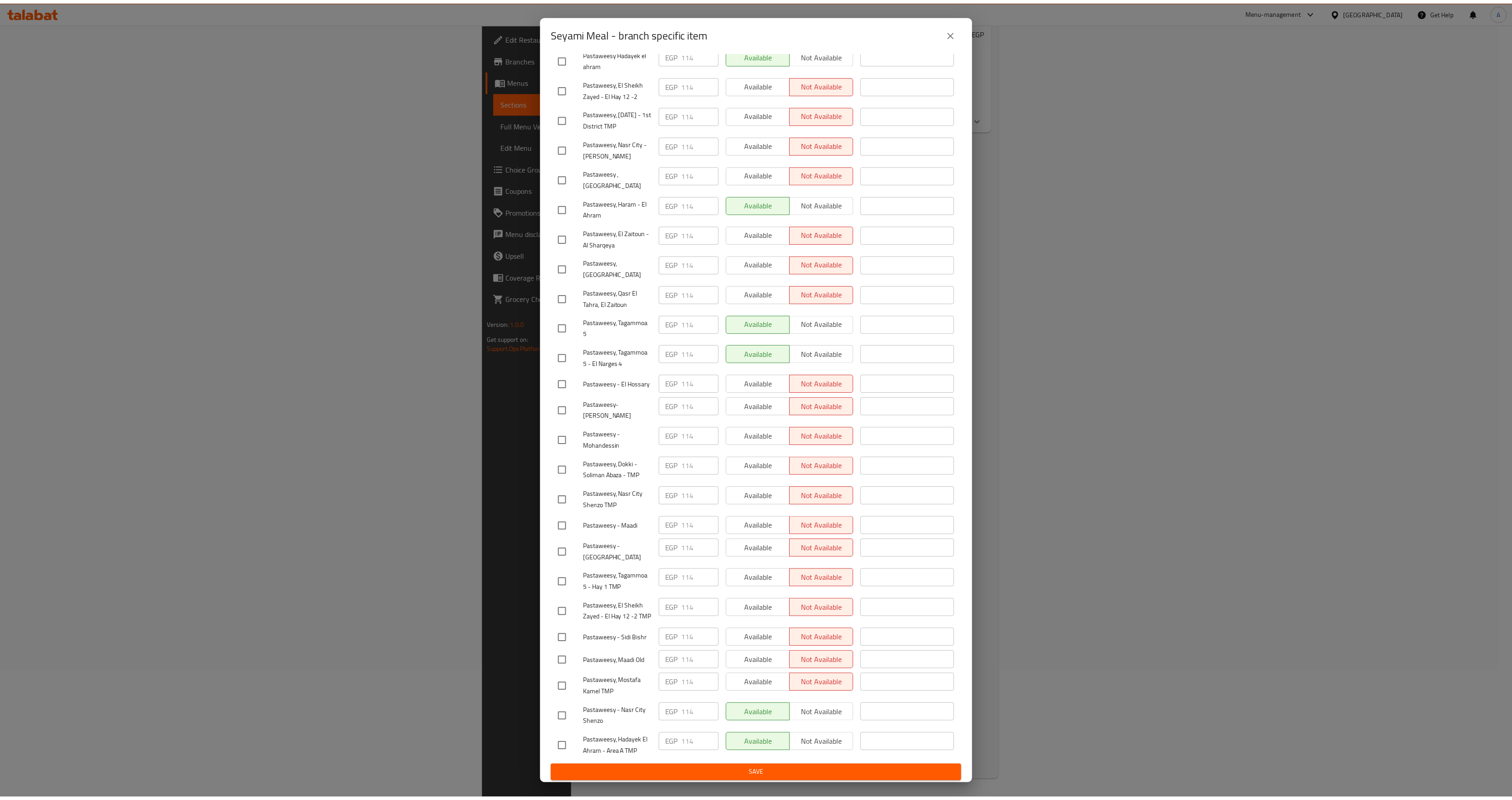
scroll to position [428, 0]
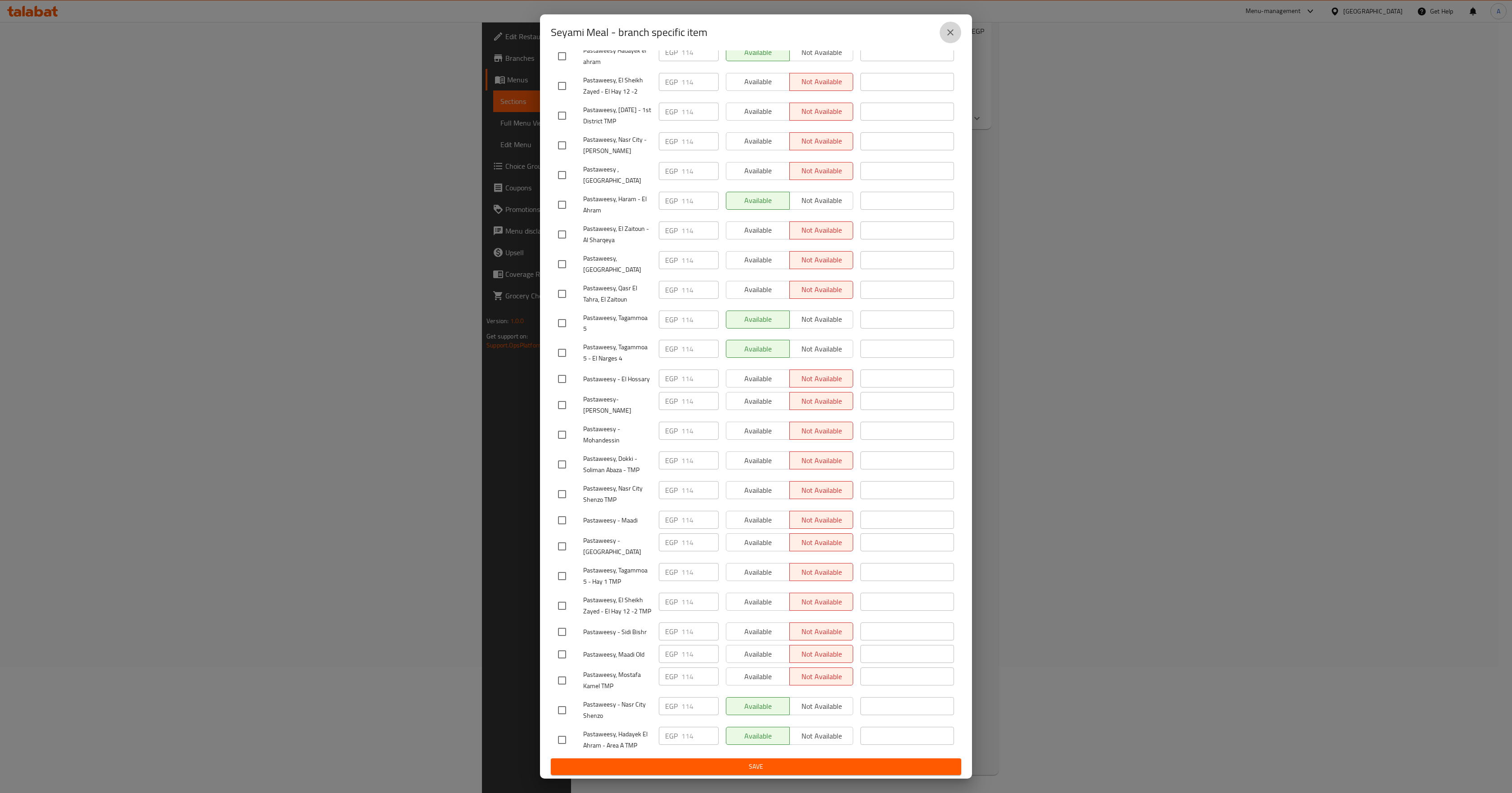
click at [947, 27] on icon "close" at bounding box center [950, 32] width 11 height 11
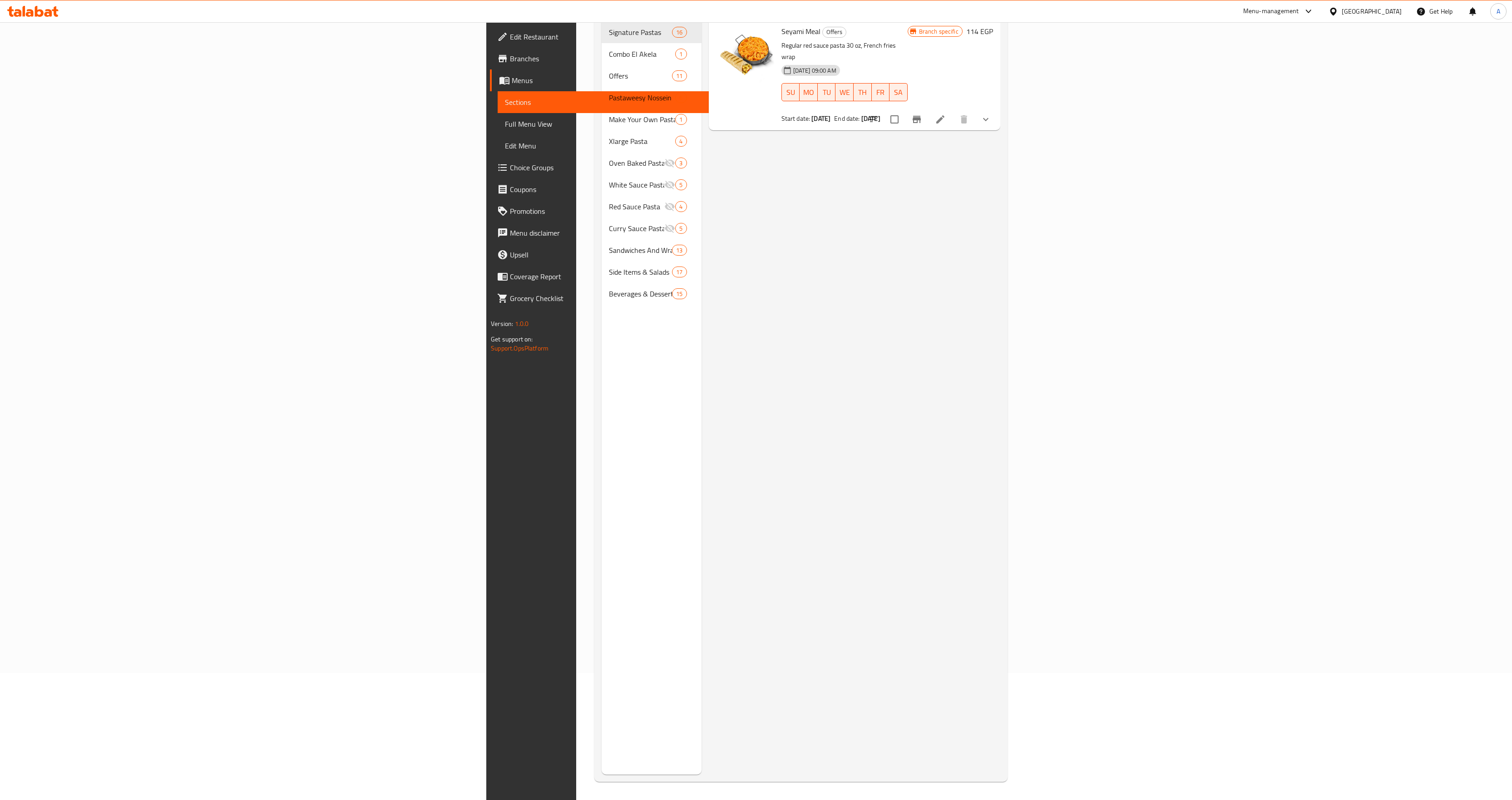
click at [1000, 380] on div "Menu items Seyami Meal Add Sort Manage items Seyami Meal Offers Regular red sau…" at bounding box center [851, 374] width 299 height 800
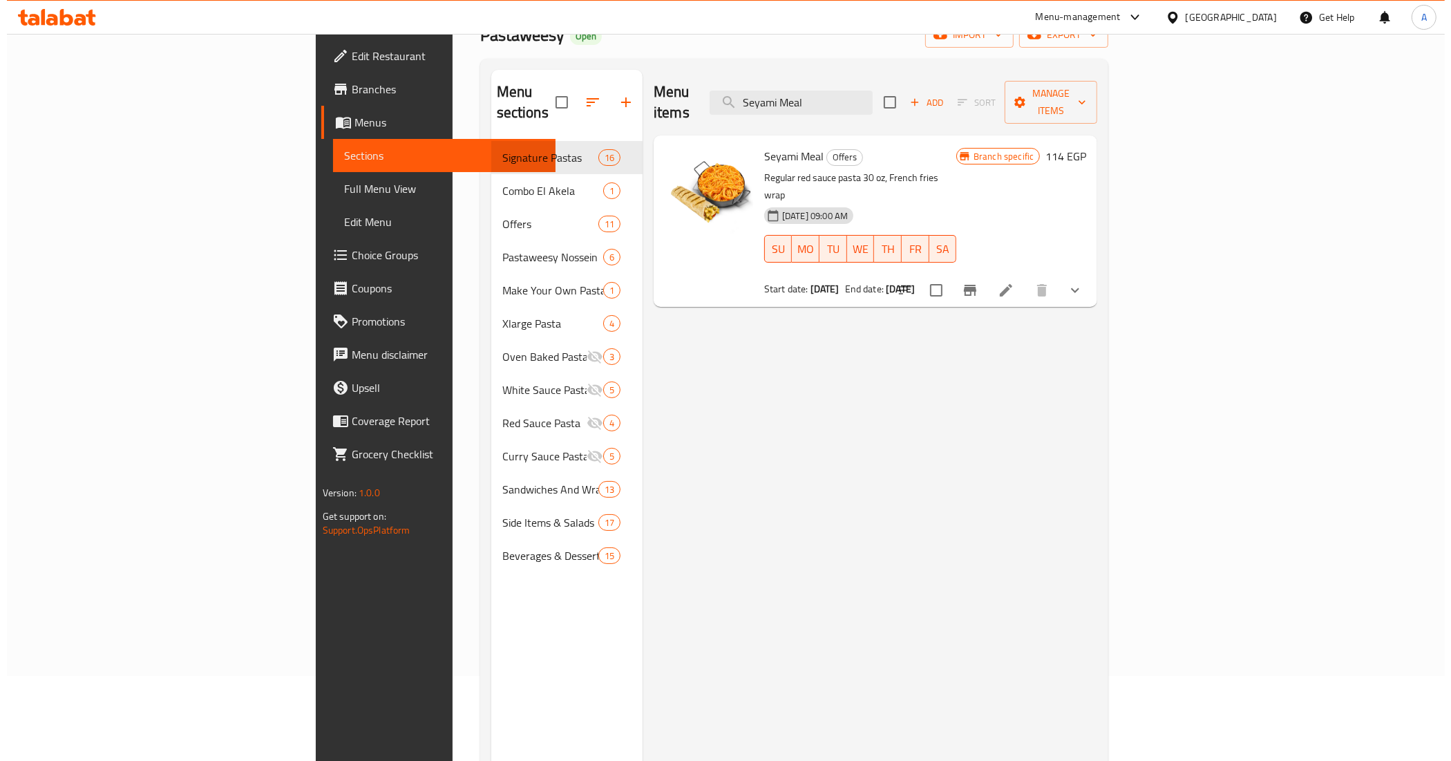
scroll to position [0, 0]
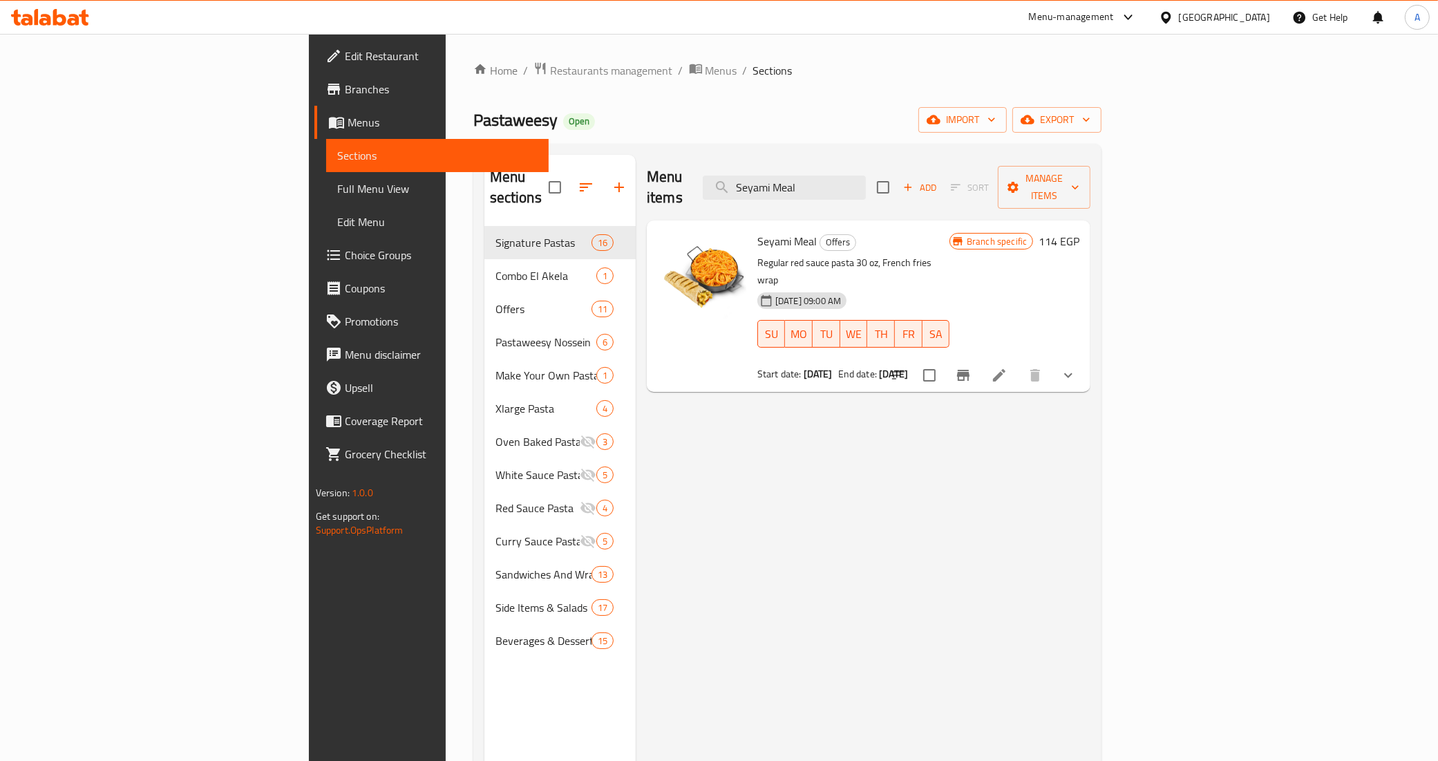
click at [1090, 361] on div "Menu items Seyami Meal Add Sort Manage items Seyami Meal Offers Regular red sau…" at bounding box center [863, 535] width 455 height 761
click at [972, 367] on icon "Branch-specific-item" at bounding box center [963, 375] width 17 height 17
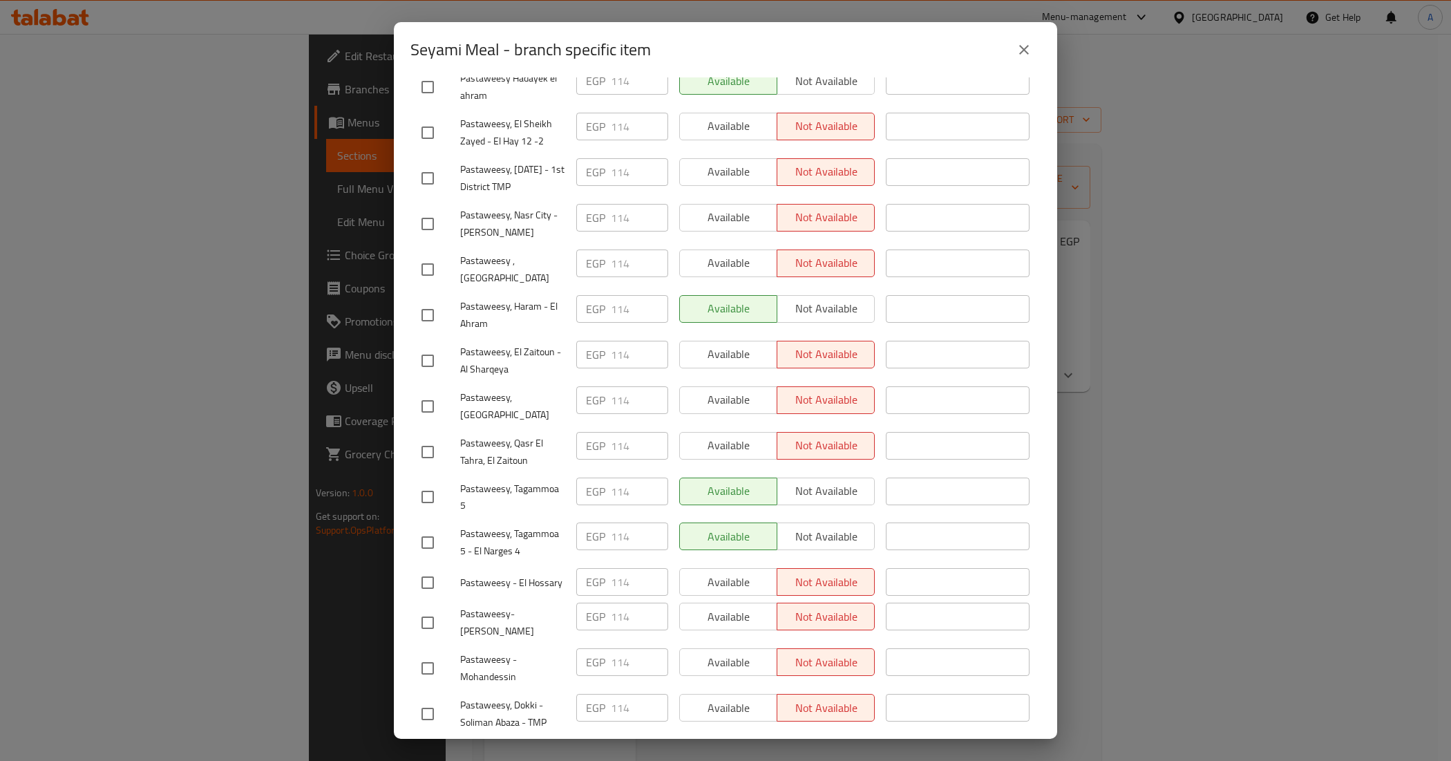
scroll to position [691, 0]
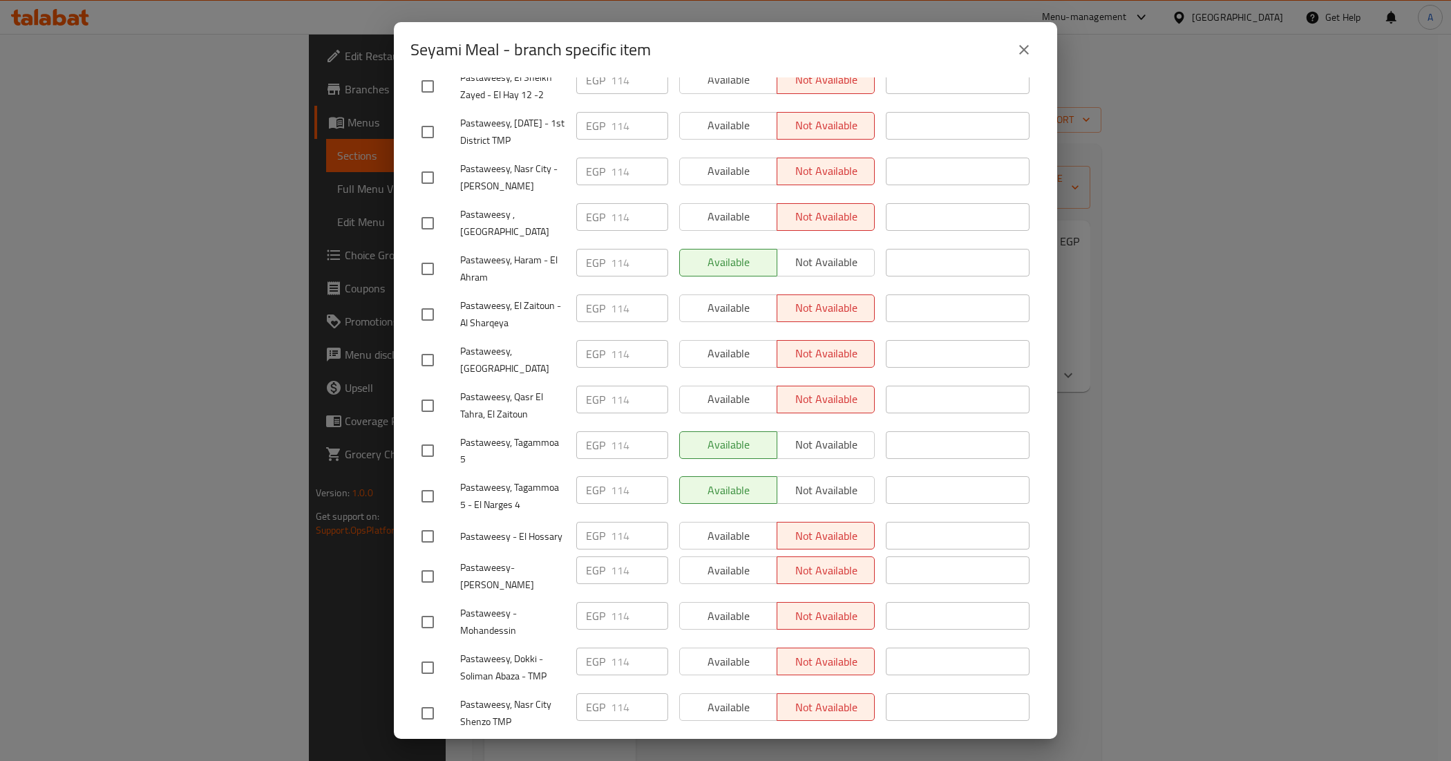
click at [592, 556] on div "EGP 114 ​" at bounding box center [622, 570] width 92 height 28
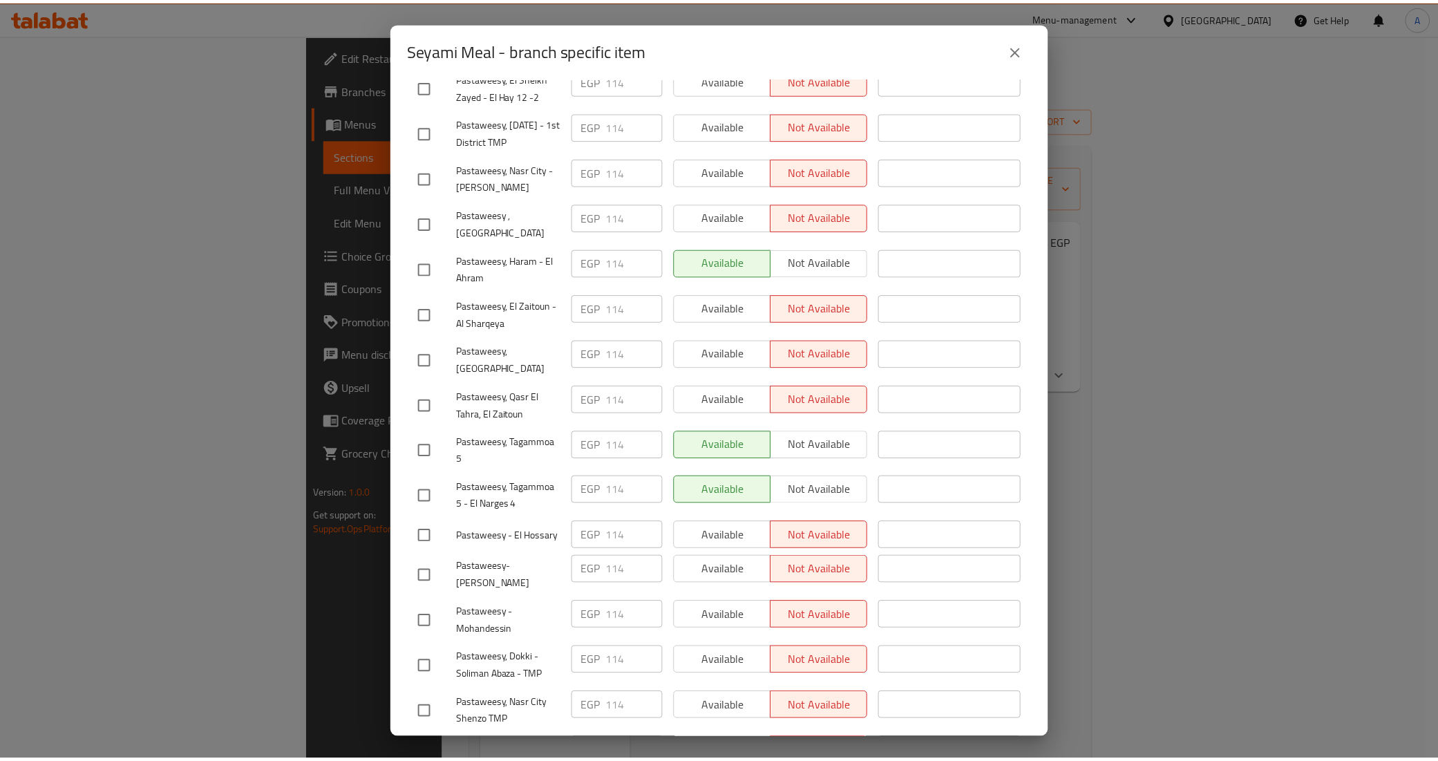
scroll to position [0, 0]
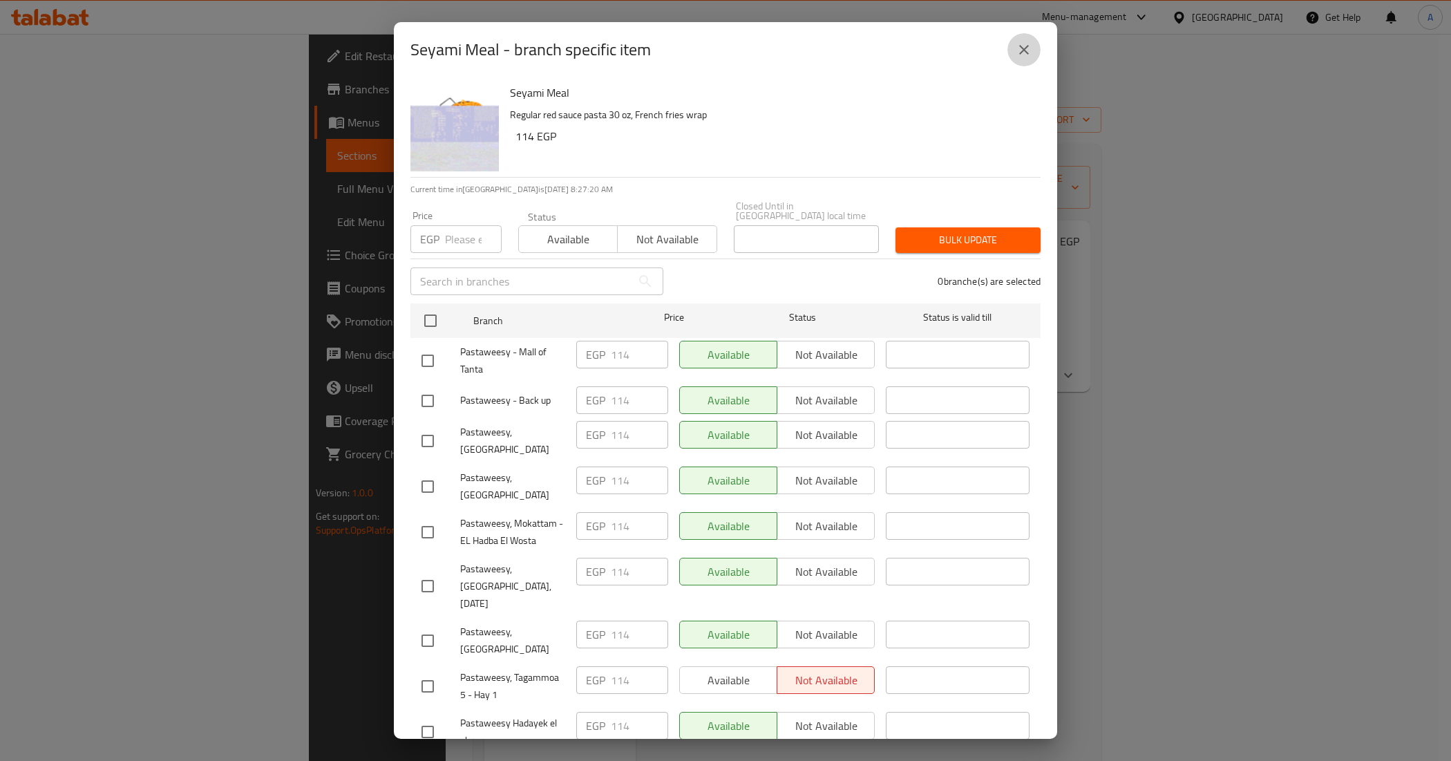
click at [1023, 57] on icon "close" at bounding box center [1024, 49] width 17 height 17
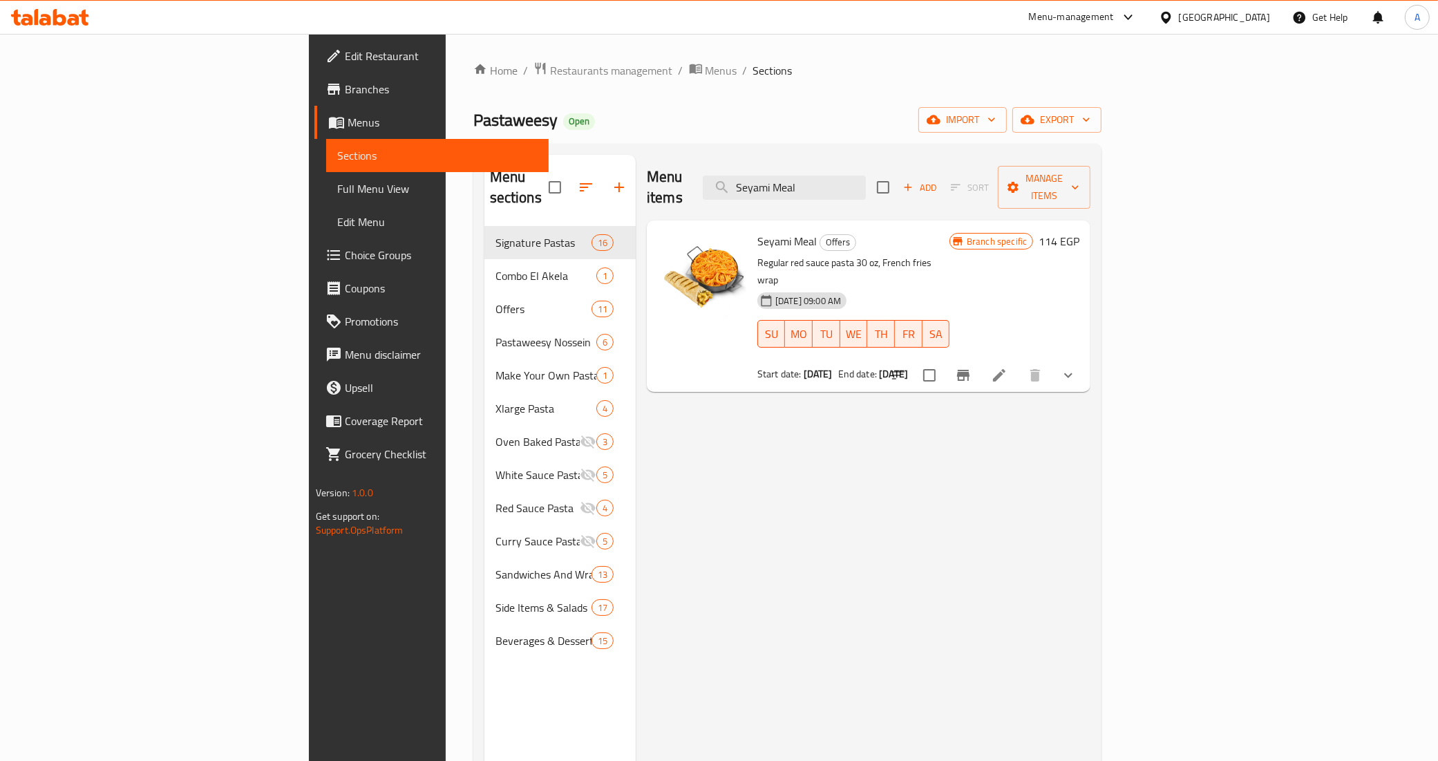
click at [930, 406] on div "Menu items Seyami Meal Add Sort Manage items Seyami Meal Offers Regular red sau…" at bounding box center [863, 535] width 455 height 761
click at [934, 197] on div "Menu items Seyami Meal Add Sort Manage items" at bounding box center [869, 188] width 444 height 66
click at [857, 509] on div "Menu items Seyami Meal Add Sort Manage items Seyami Meal Offers Regular red sau…" at bounding box center [863, 535] width 455 height 761
click at [866, 181] on input "Seyami Meal" at bounding box center [784, 188] width 163 height 24
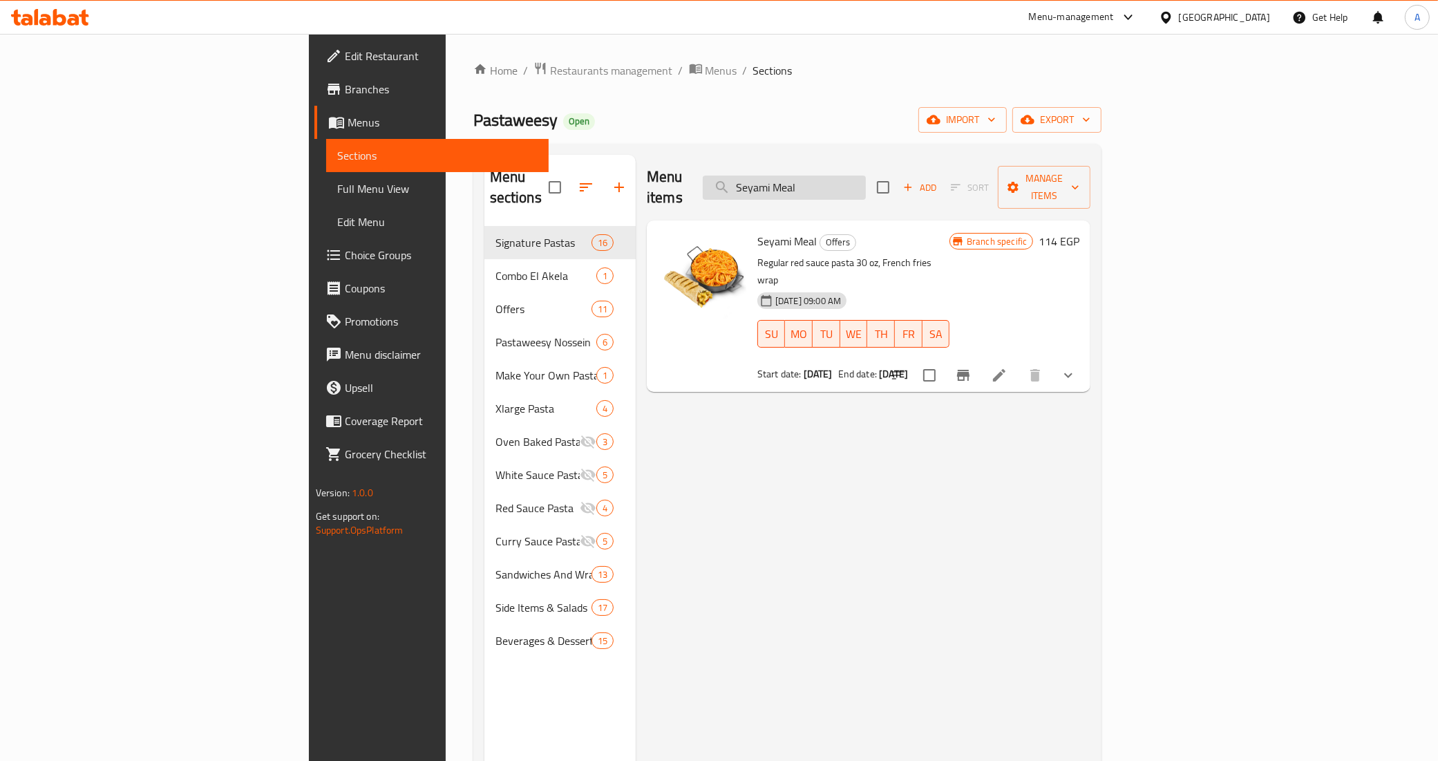
drag, startPoint x: 904, startPoint y: 181, endPoint x: 935, endPoint y: 181, distance: 31.1
click at [866, 181] on input "Seyami Meal" at bounding box center [784, 188] width 163 height 24
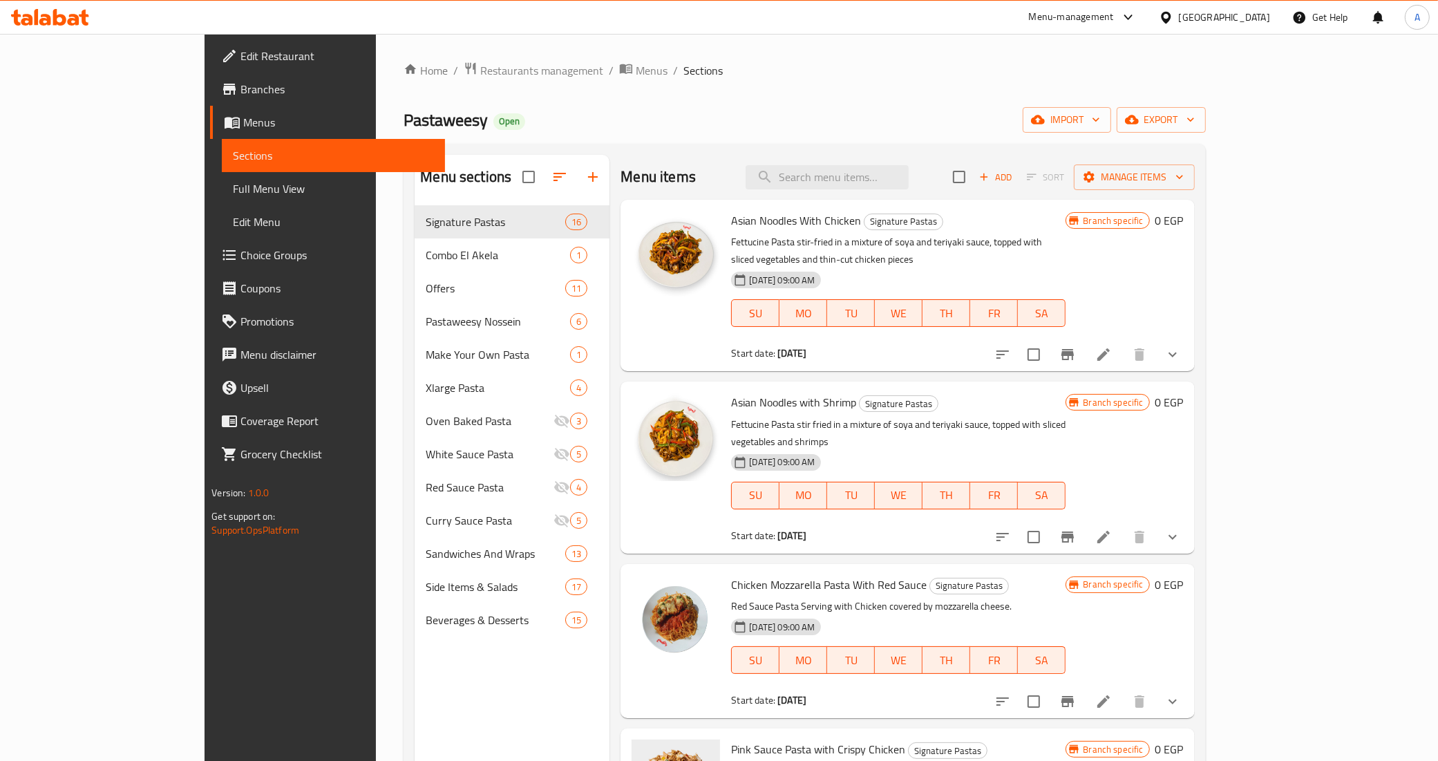
click at [609, 291] on div "Menu items Add Sort Manage items Asian Noodles With Chicken Signature Pastas Fe…" at bounding box center [901, 535] width 585 height 761
drag, startPoint x: 100, startPoint y: 197, endPoint x: 125, endPoint y: 7, distance: 191.7
click at [222, 197] on link "Full Menu View" at bounding box center [333, 188] width 223 height 33
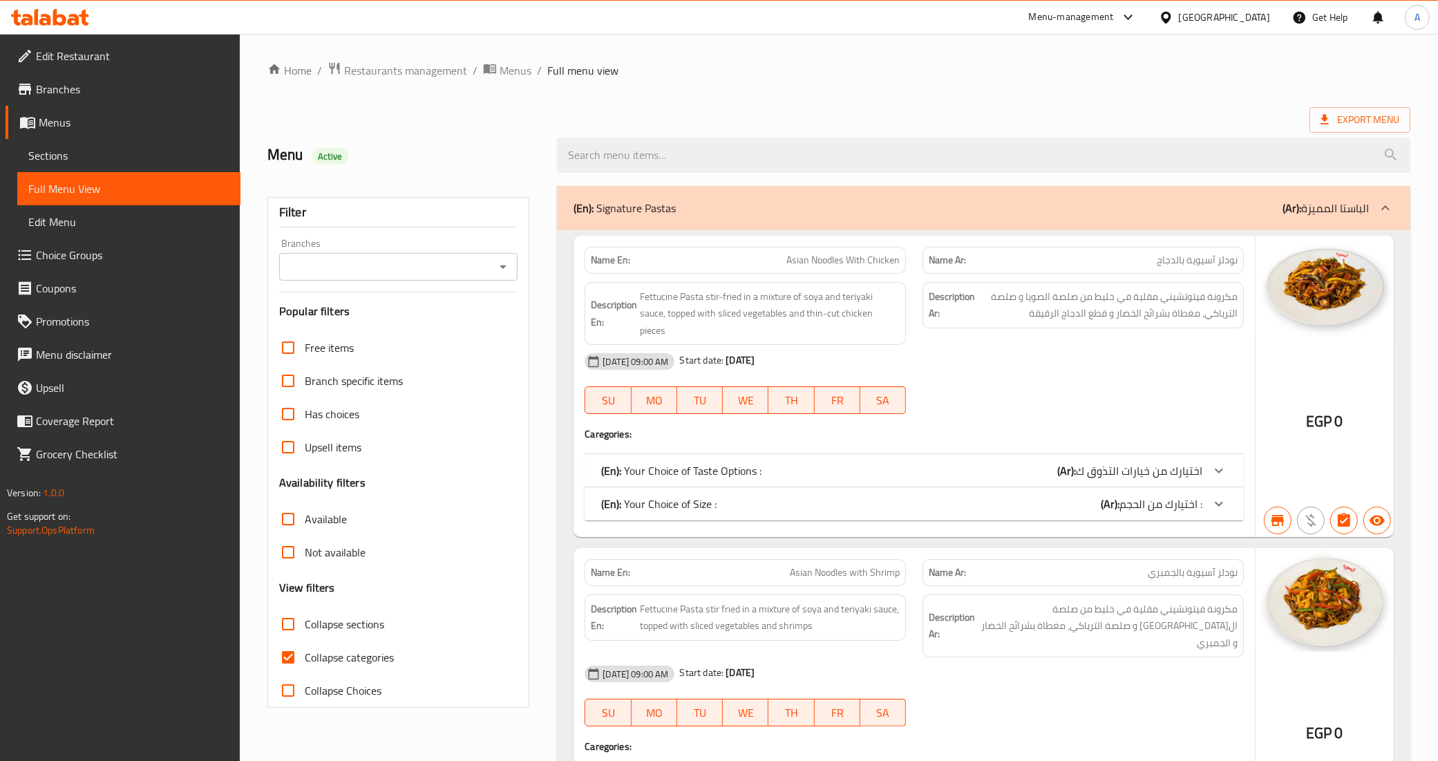
click at [504, 270] on icon "Open" at bounding box center [503, 266] width 17 height 17
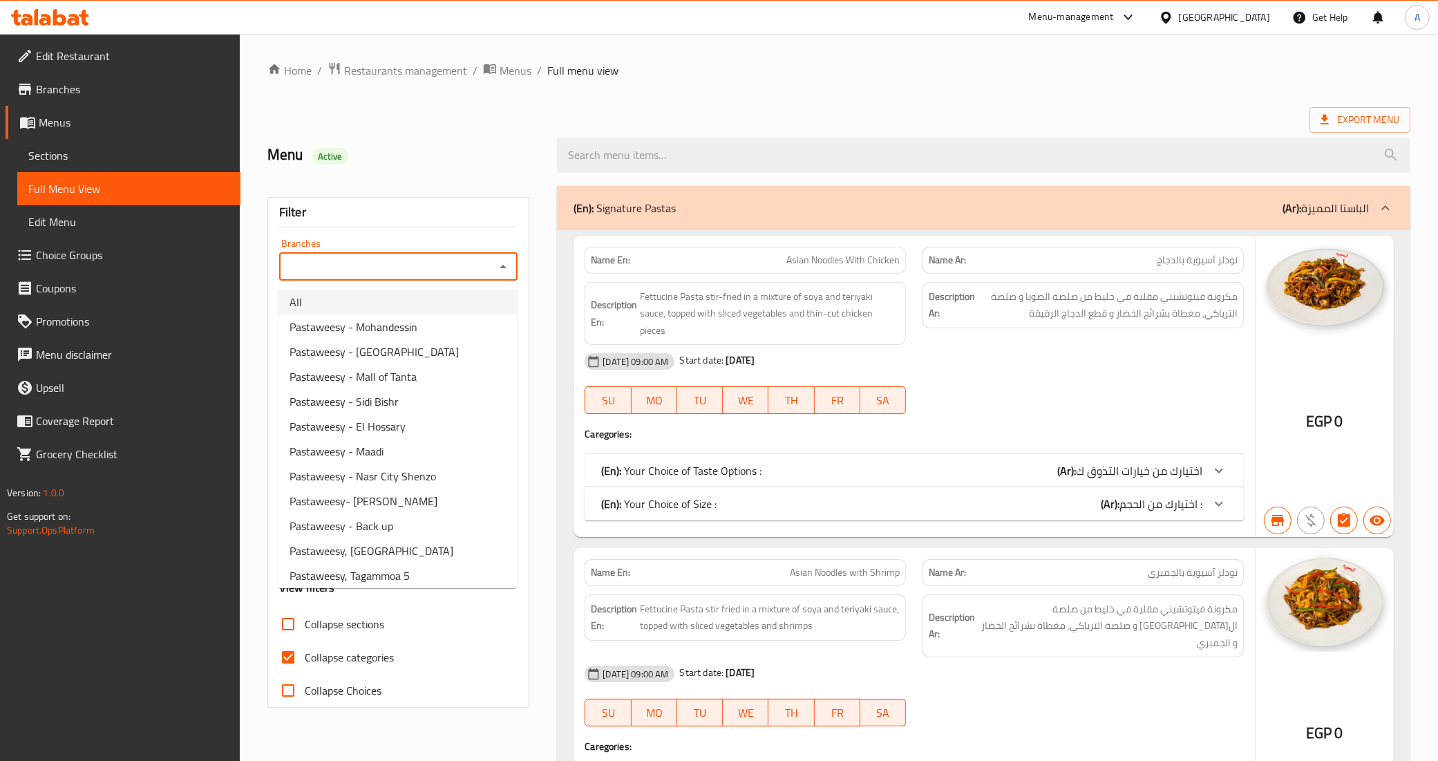
click at [481, 305] on li "All" at bounding box center [397, 302] width 238 height 25
type input "All"
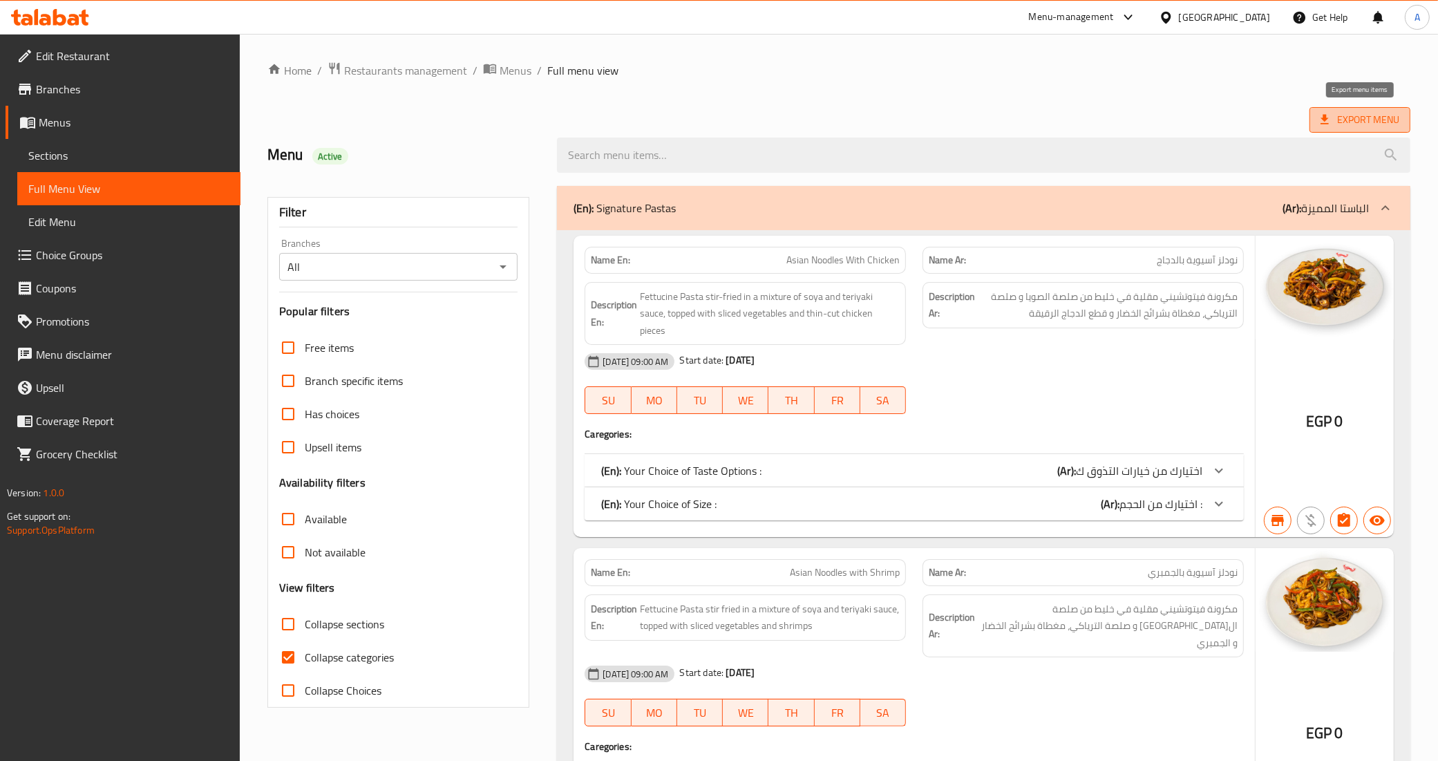
click at [1359, 115] on span "Export Menu" at bounding box center [1360, 119] width 79 height 17
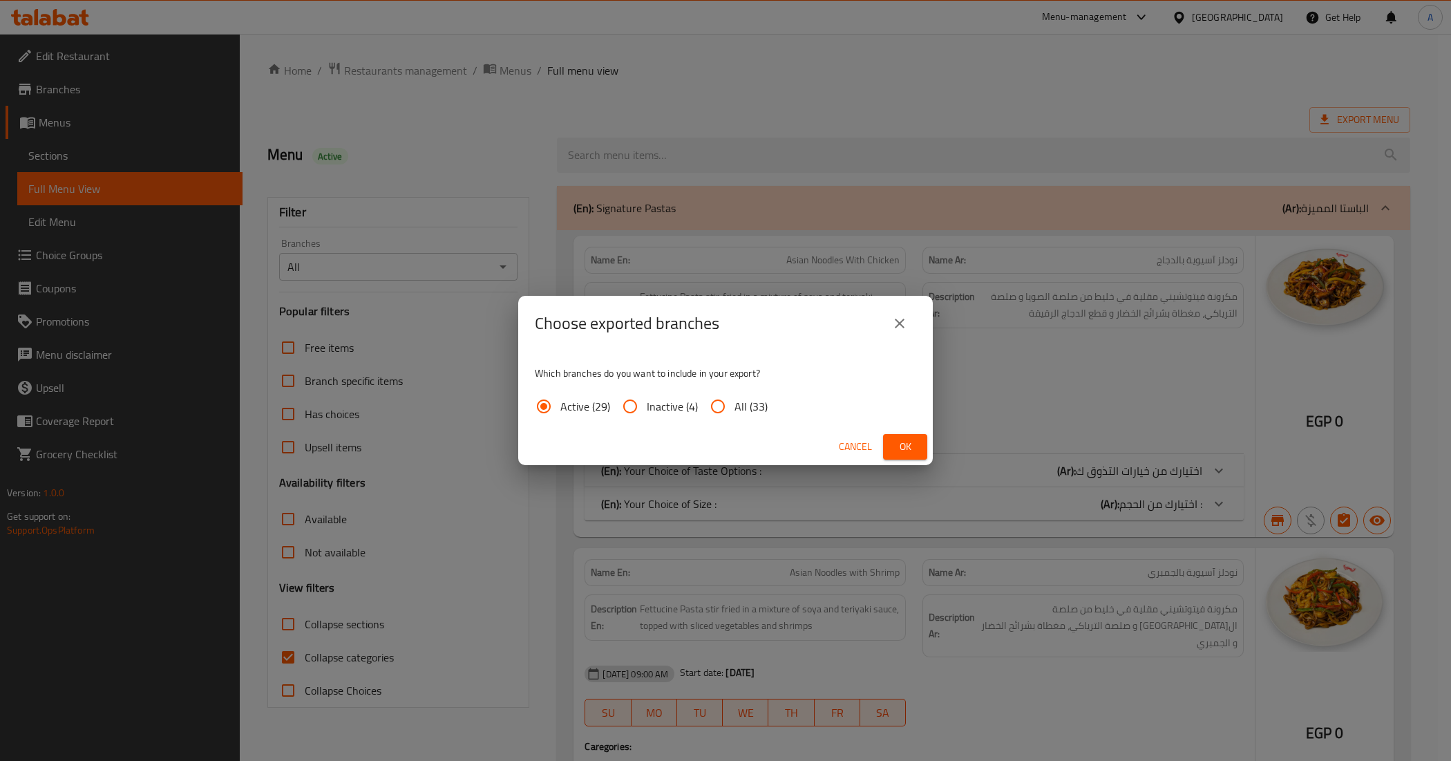
click at [904, 451] on span "Ok" at bounding box center [905, 446] width 22 height 17
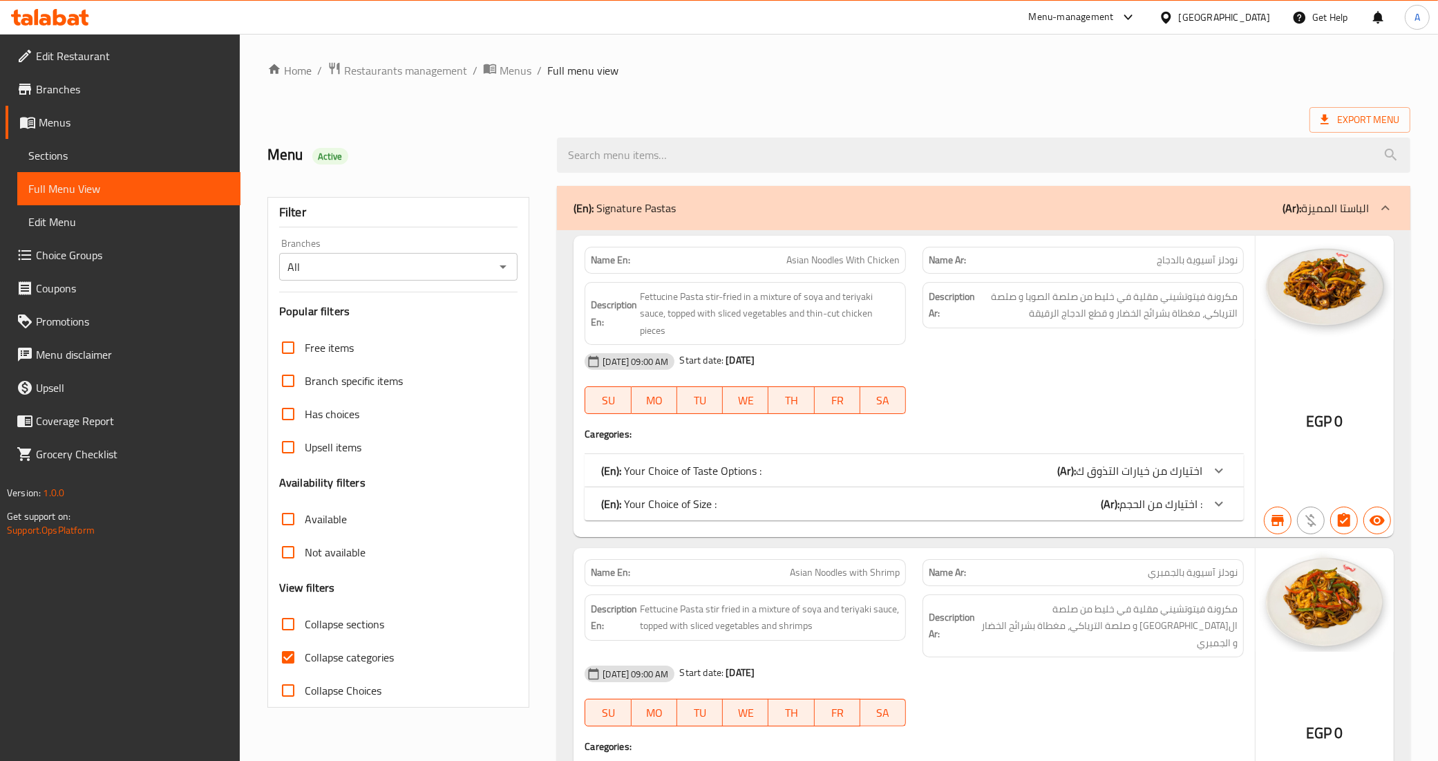
click at [94, 163] on span "Sections" at bounding box center [128, 155] width 201 height 17
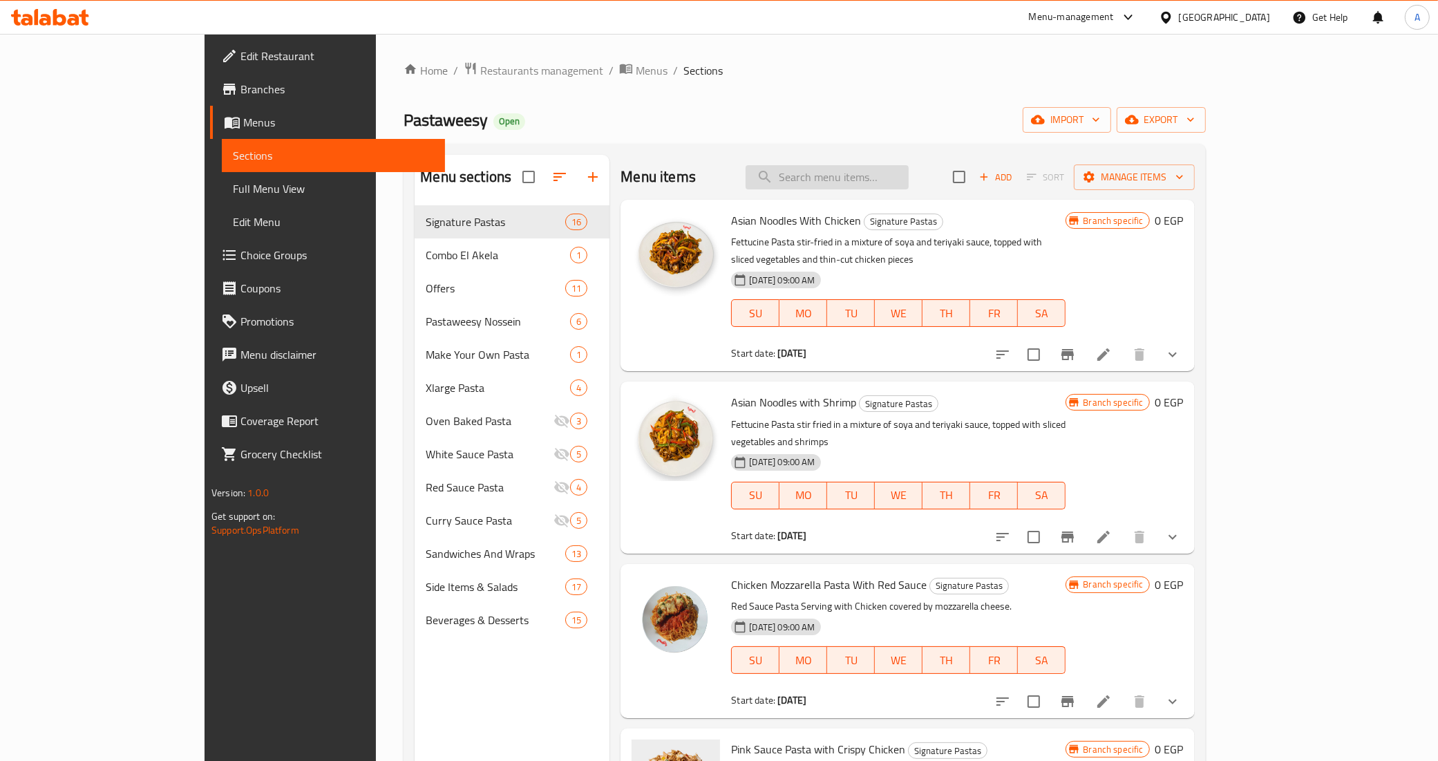
click at [879, 175] on input "search" at bounding box center [827, 177] width 163 height 24
paste input "[GEOGRAPHIC_DATA]"
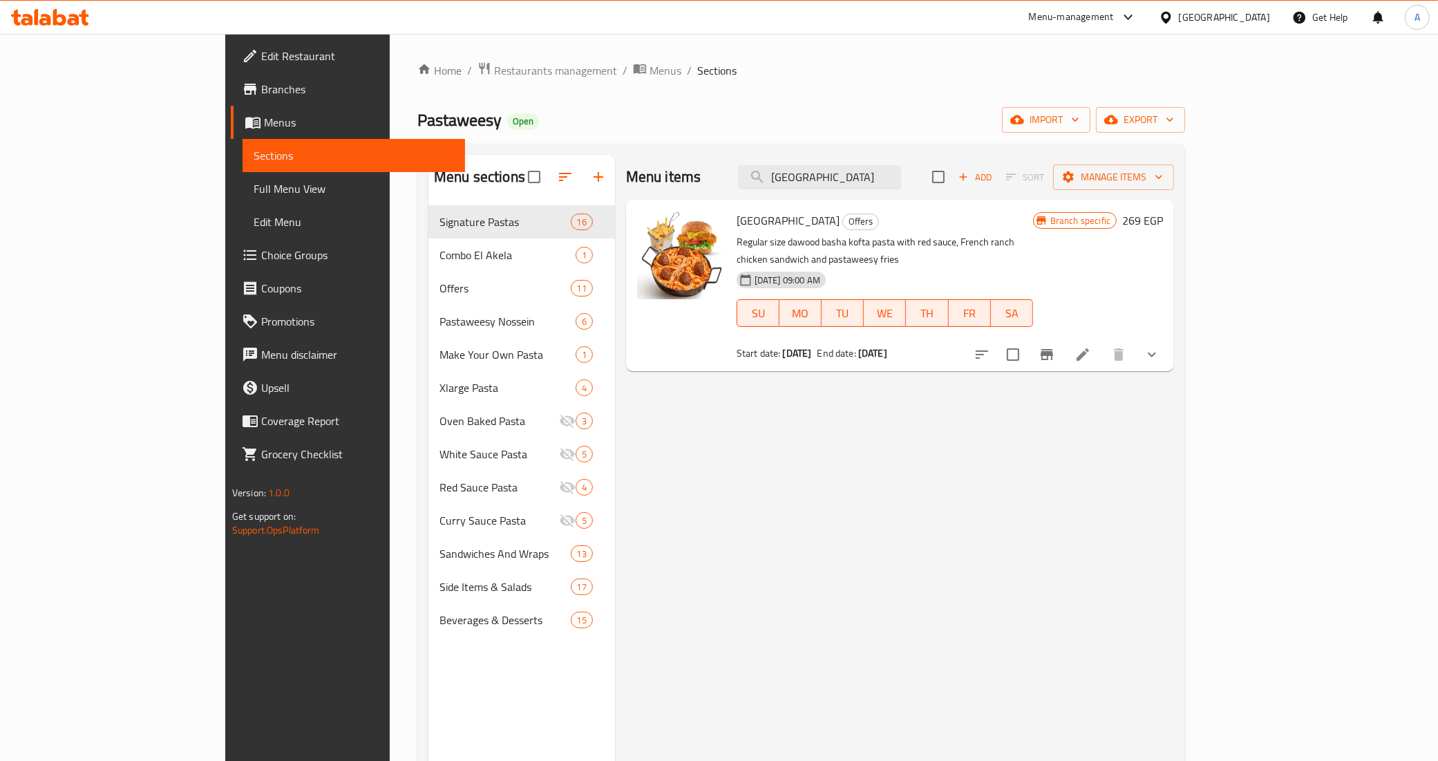
type input "[GEOGRAPHIC_DATA]"
click at [1102, 342] on li at bounding box center [1082, 354] width 39 height 25
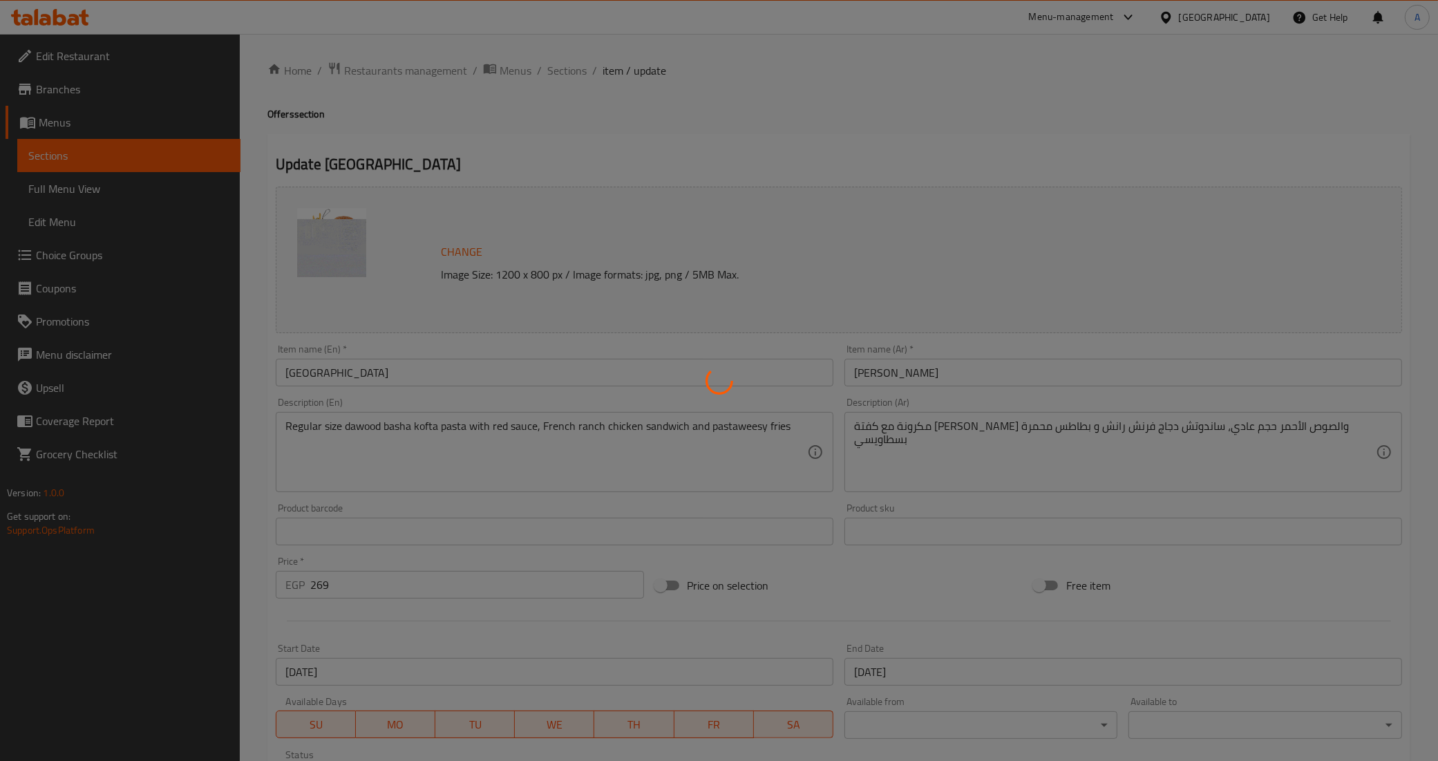
click at [676, 126] on div at bounding box center [719, 380] width 1438 height 761
type input "إختيارك من المذاق"
type input "1"
type input "الإضافات :"
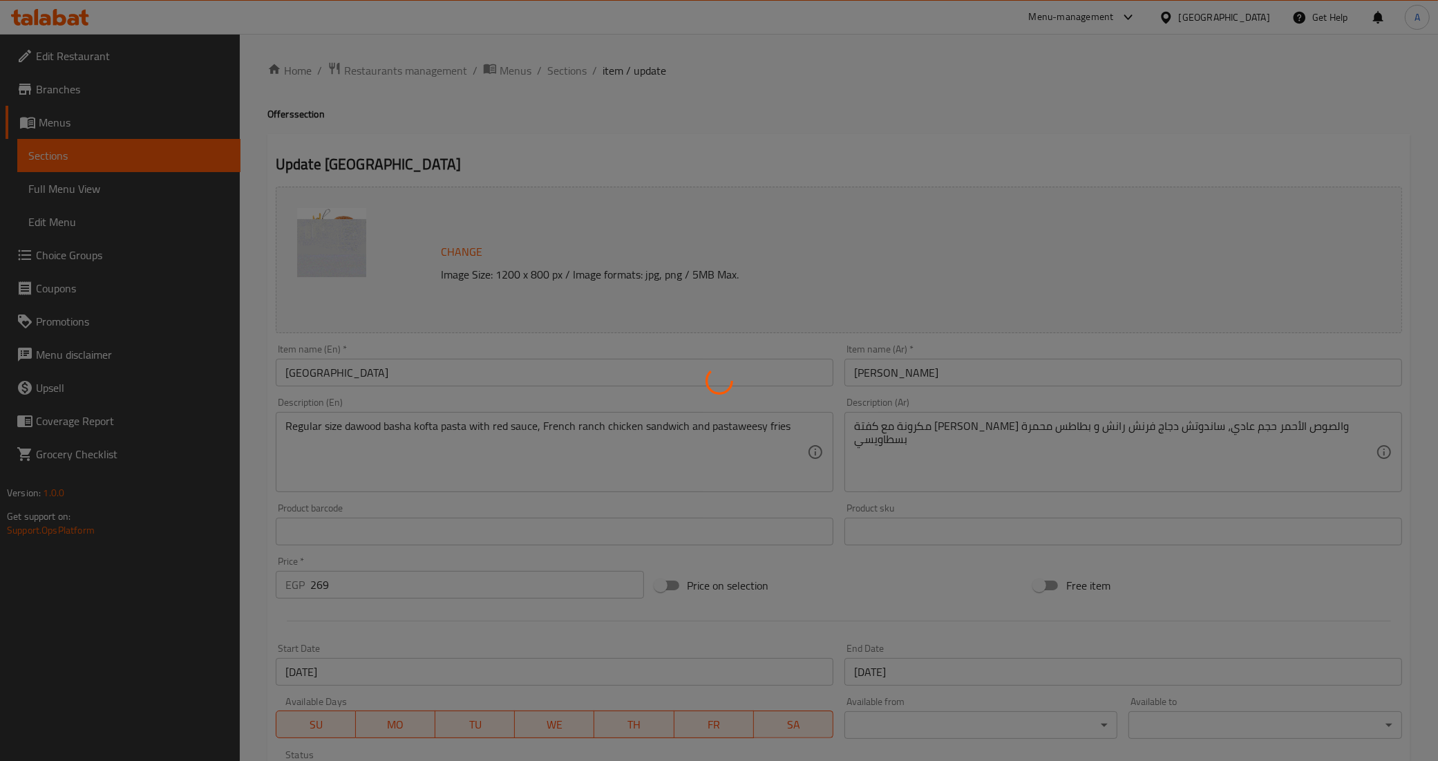
type input "0"
type input "3"
type input "الإضافات"
type input "0"
type input "24"
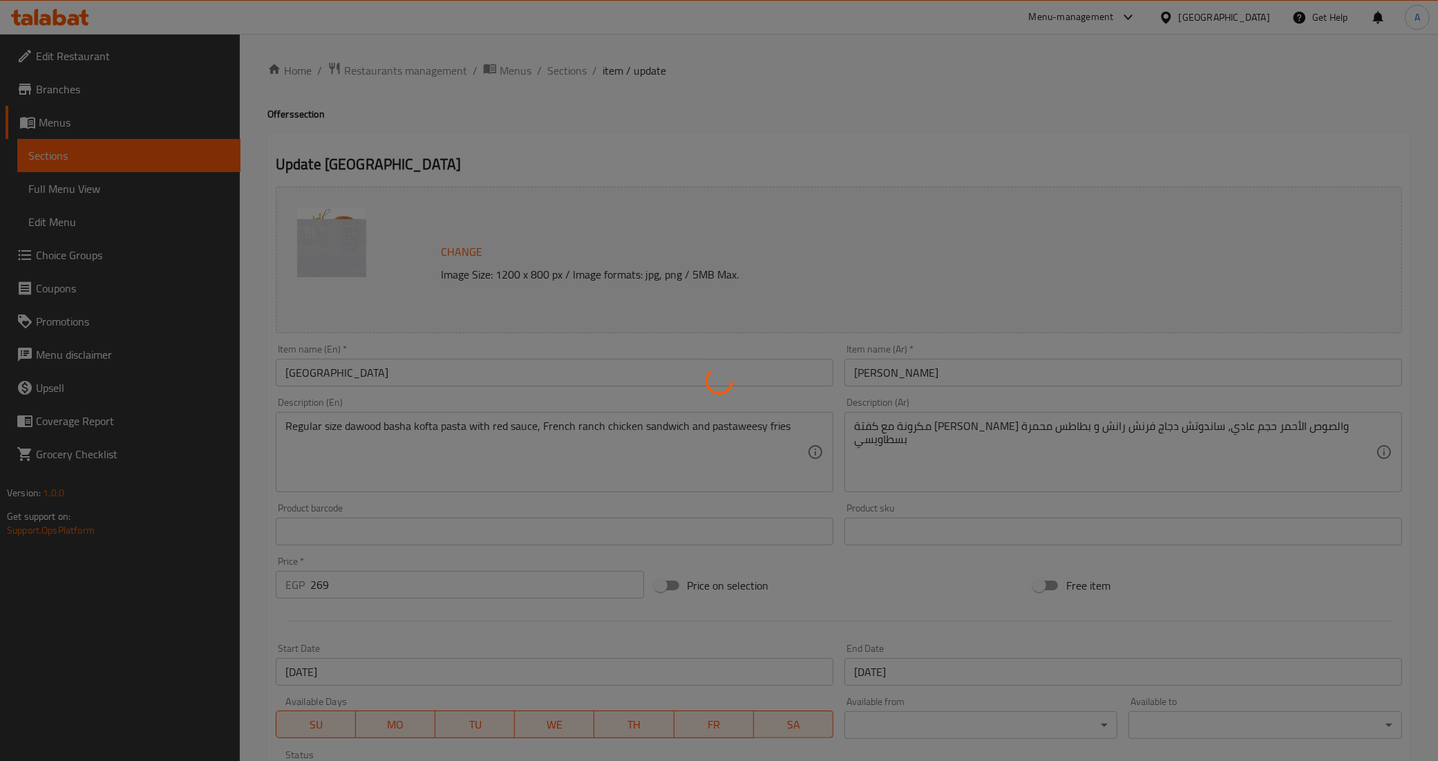
type input "إختر نوع المكرونة:"
type input "1"
type input "المذاق"
type input "1"
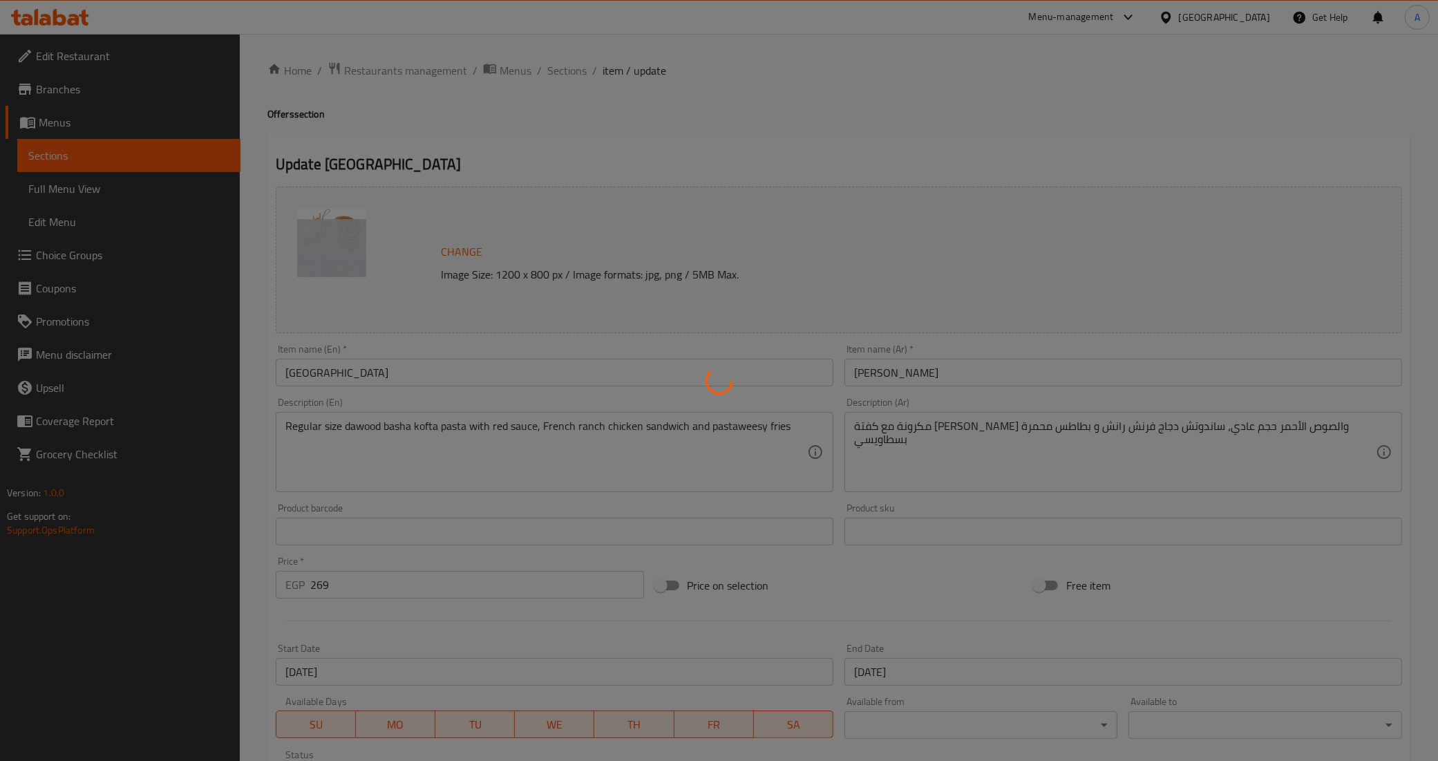
type input "1"
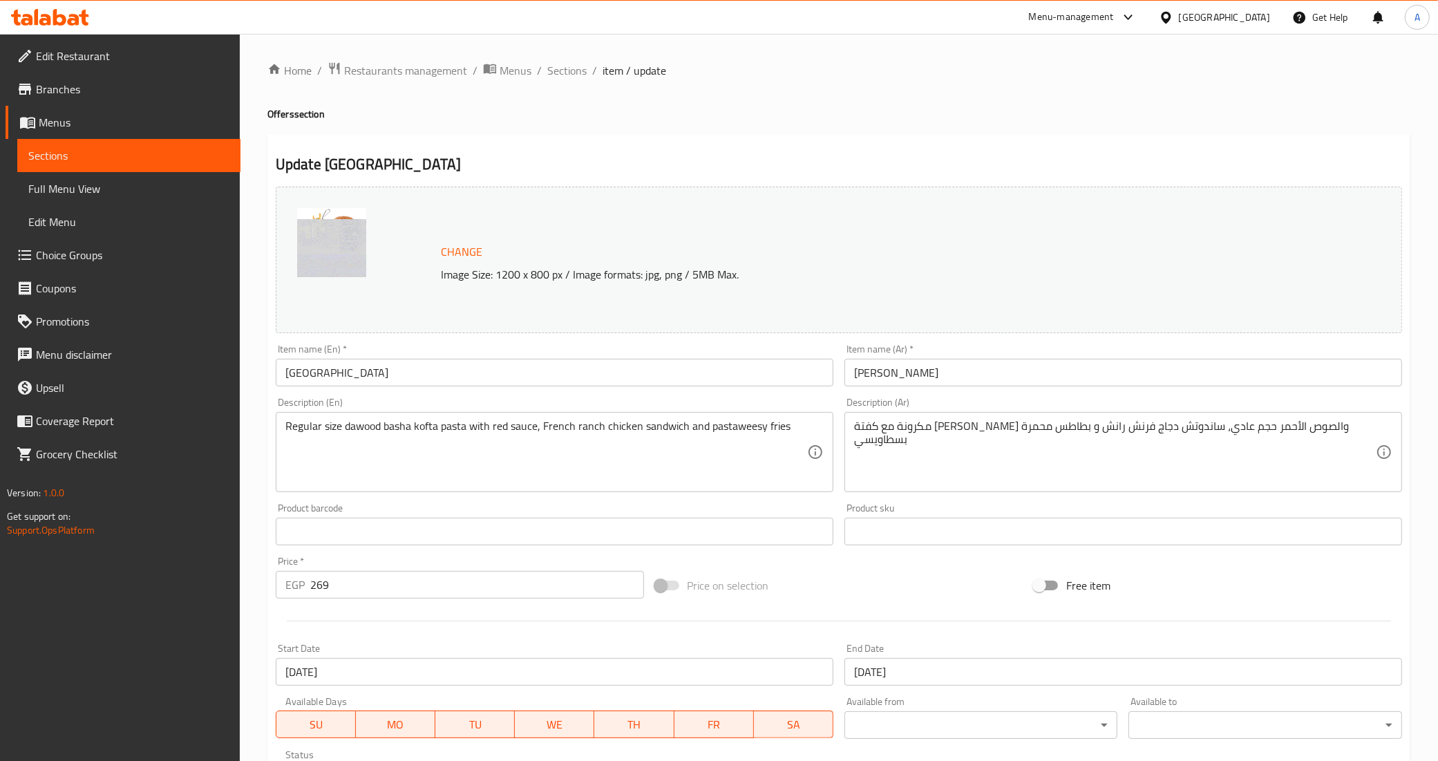
click at [122, 88] on span "Branches" at bounding box center [132, 89] width 193 height 17
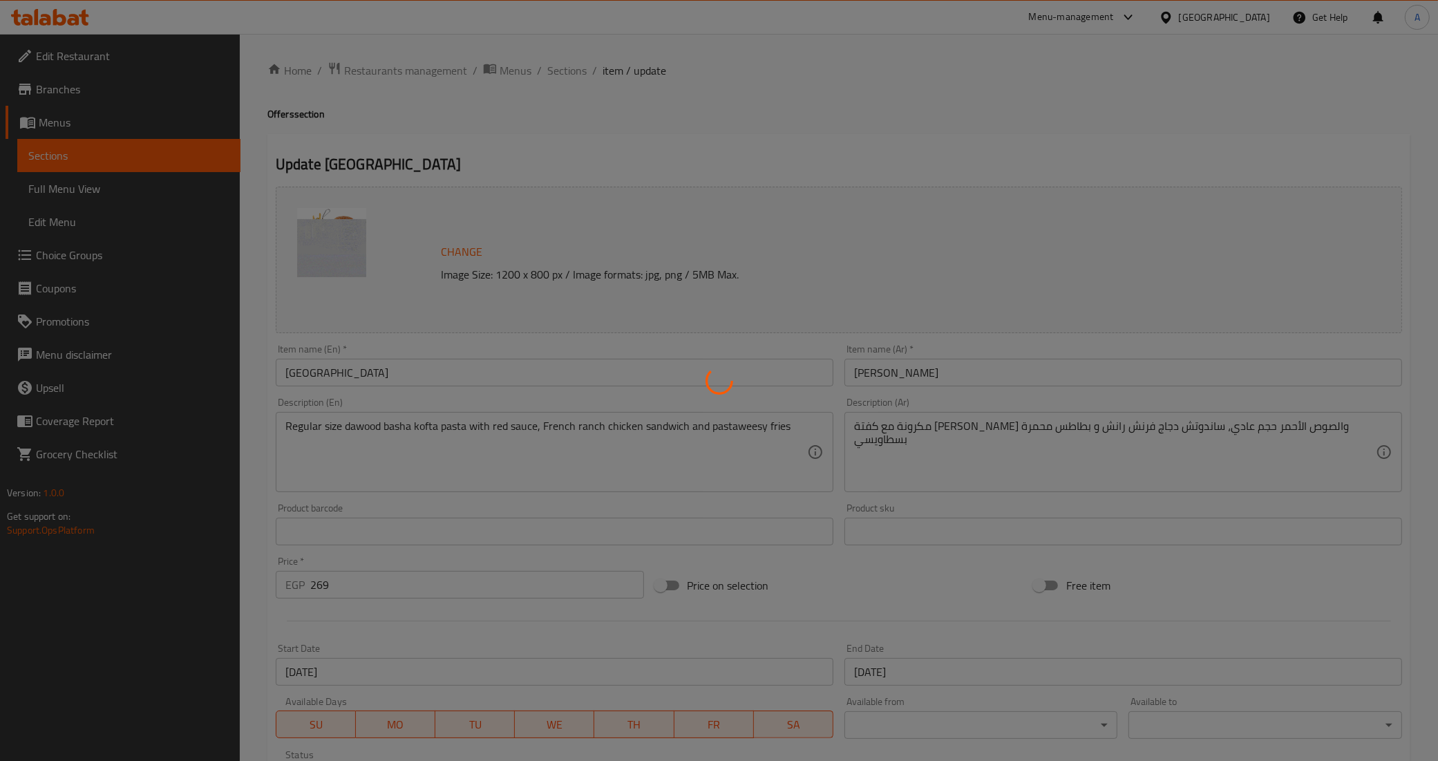
click at [93, 95] on div at bounding box center [719, 380] width 1438 height 761
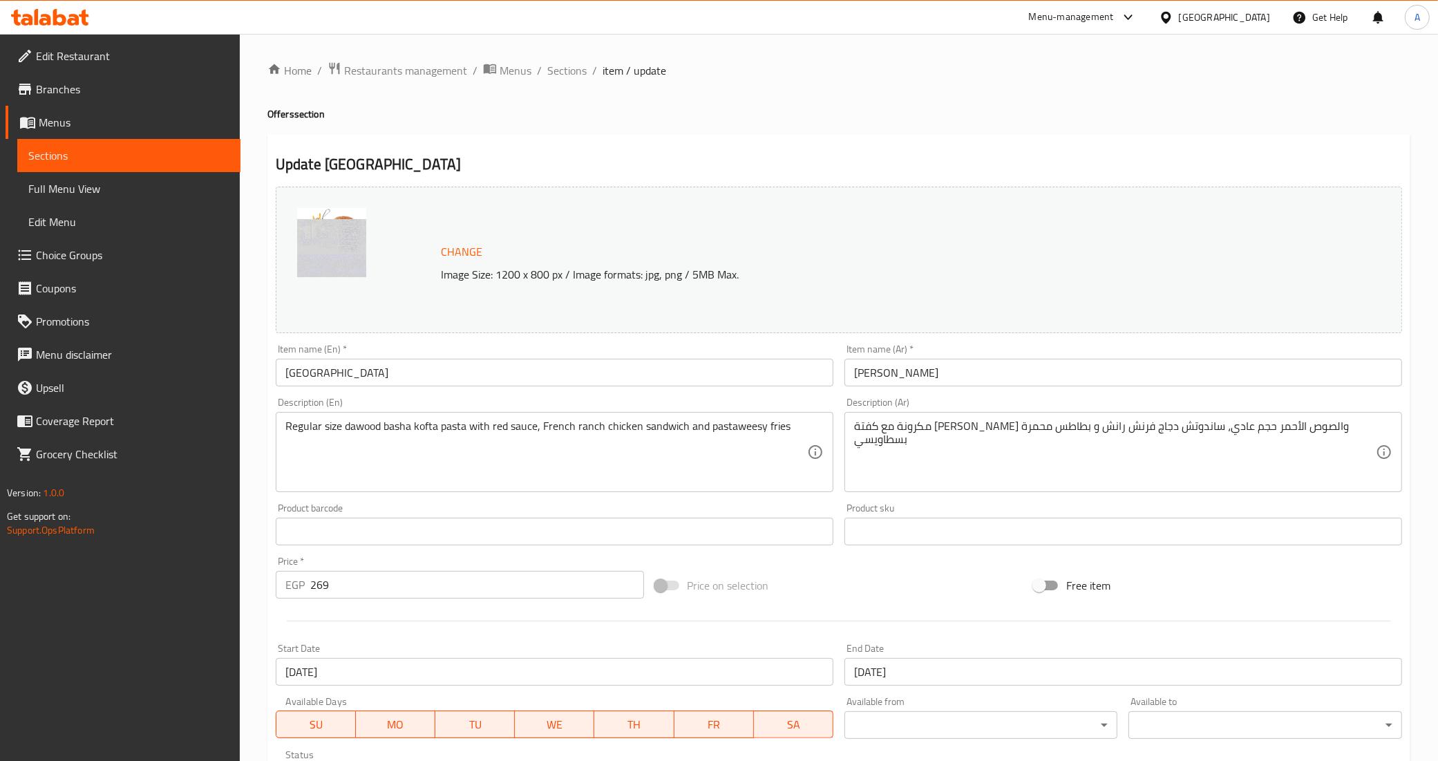
click at [93, 95] on div at bounding box center [719, 380] width 1438 height 761
type input "إختيارك من المذاق"
type input "1"
type input "الإضافات :"
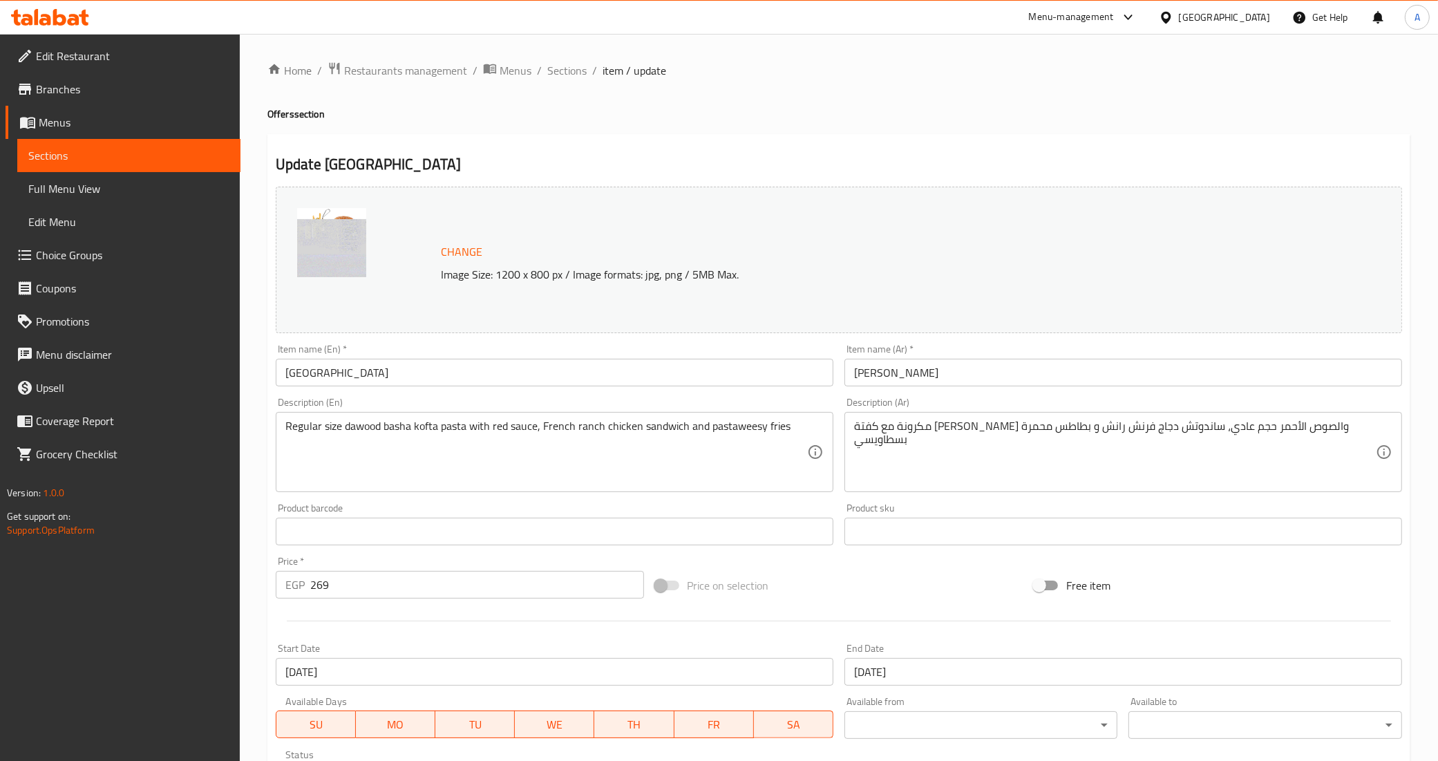
type input "0"
type input "3"
type input "الإضافات"
type input "0"
type input "24"
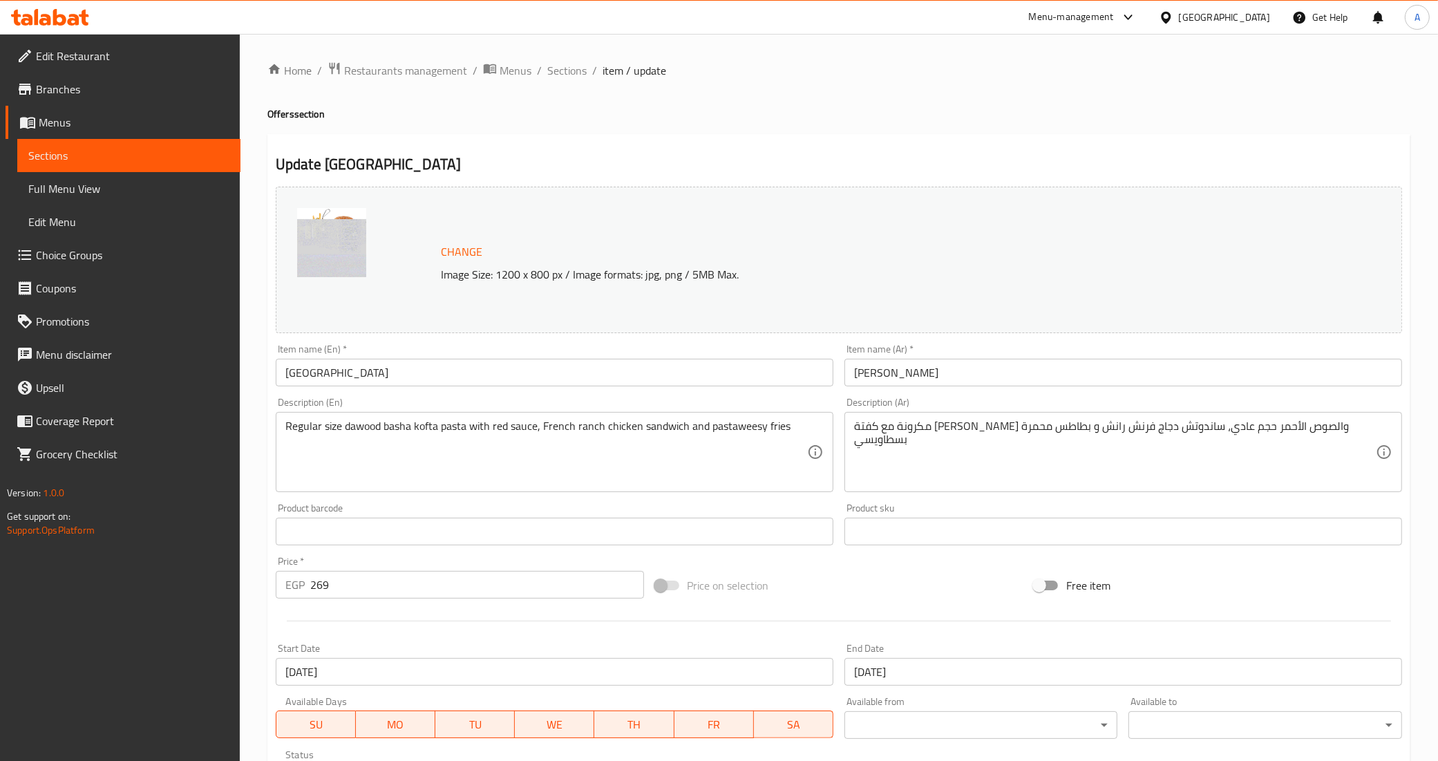
type input "إختر نوع المكرونة:"
type input "1"
type input "المذاق"
type input "1"
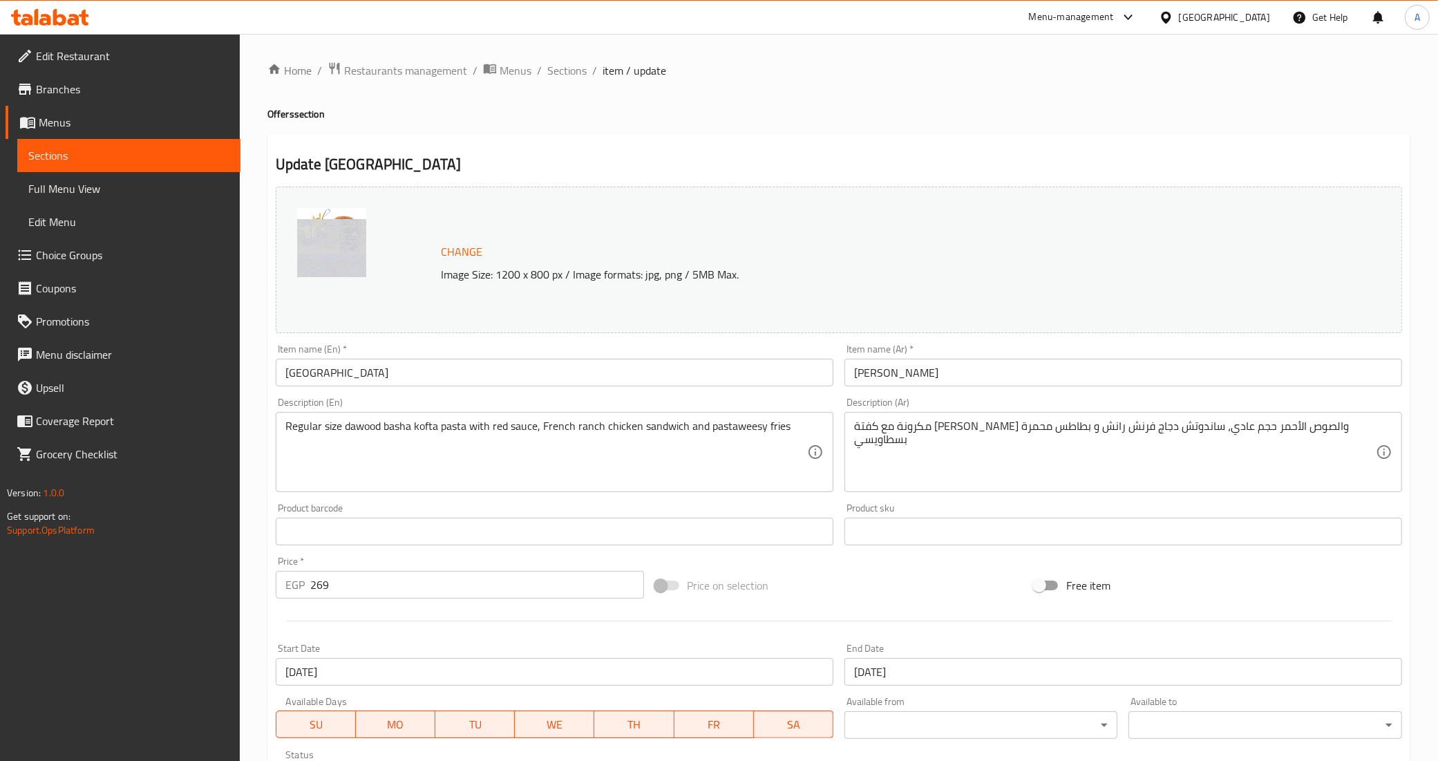
type input "1"
drag, startPoint x: 0, startPoint y: 0, endPoint x: 93, endPoint y: 95, distance: 132.9
click at [93, 95] on span "Branches" at bounding box center [132, 89] width 193 height 17
